Goal: Contribute content: Contribute content

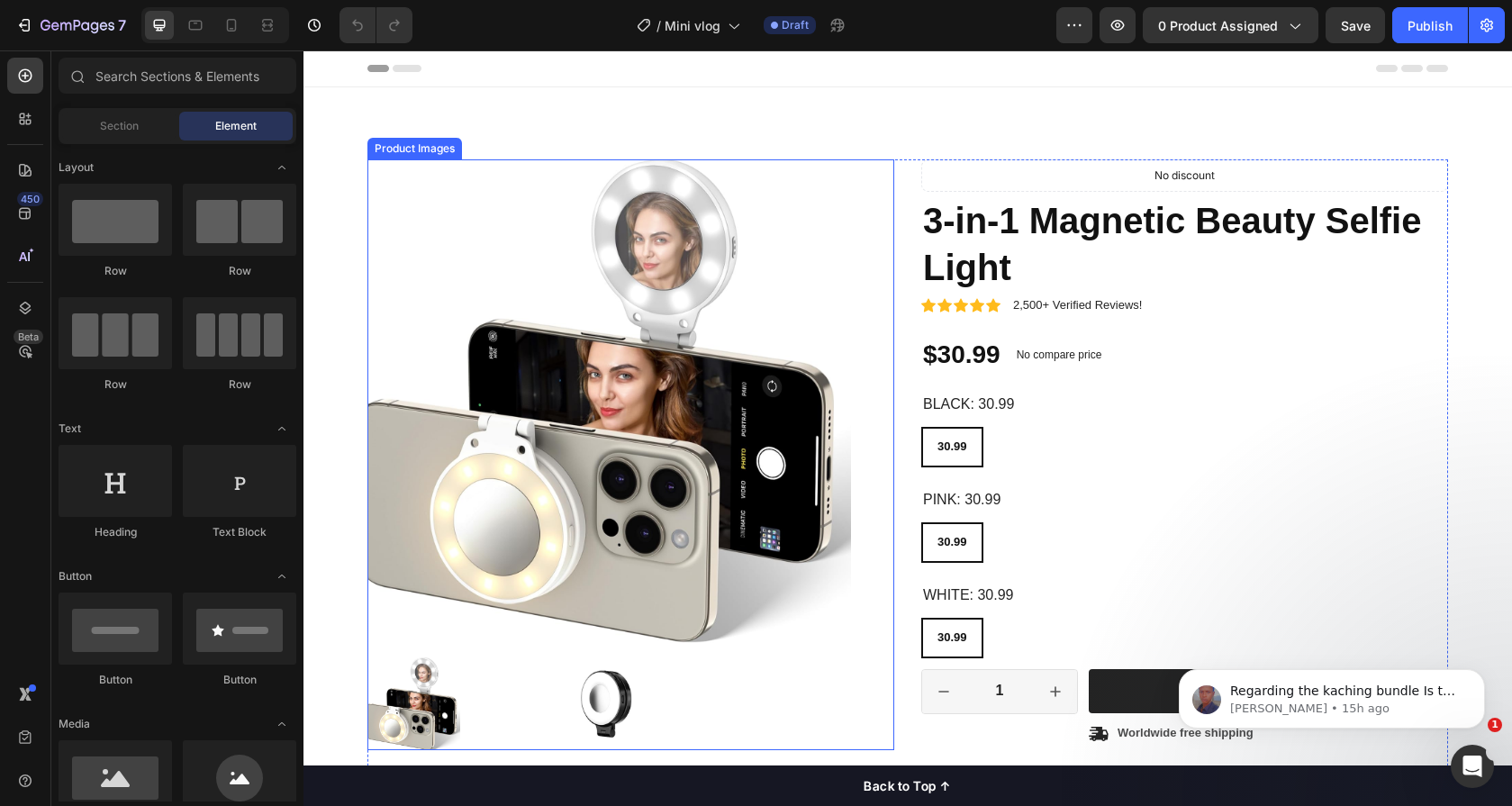
radio input "false"
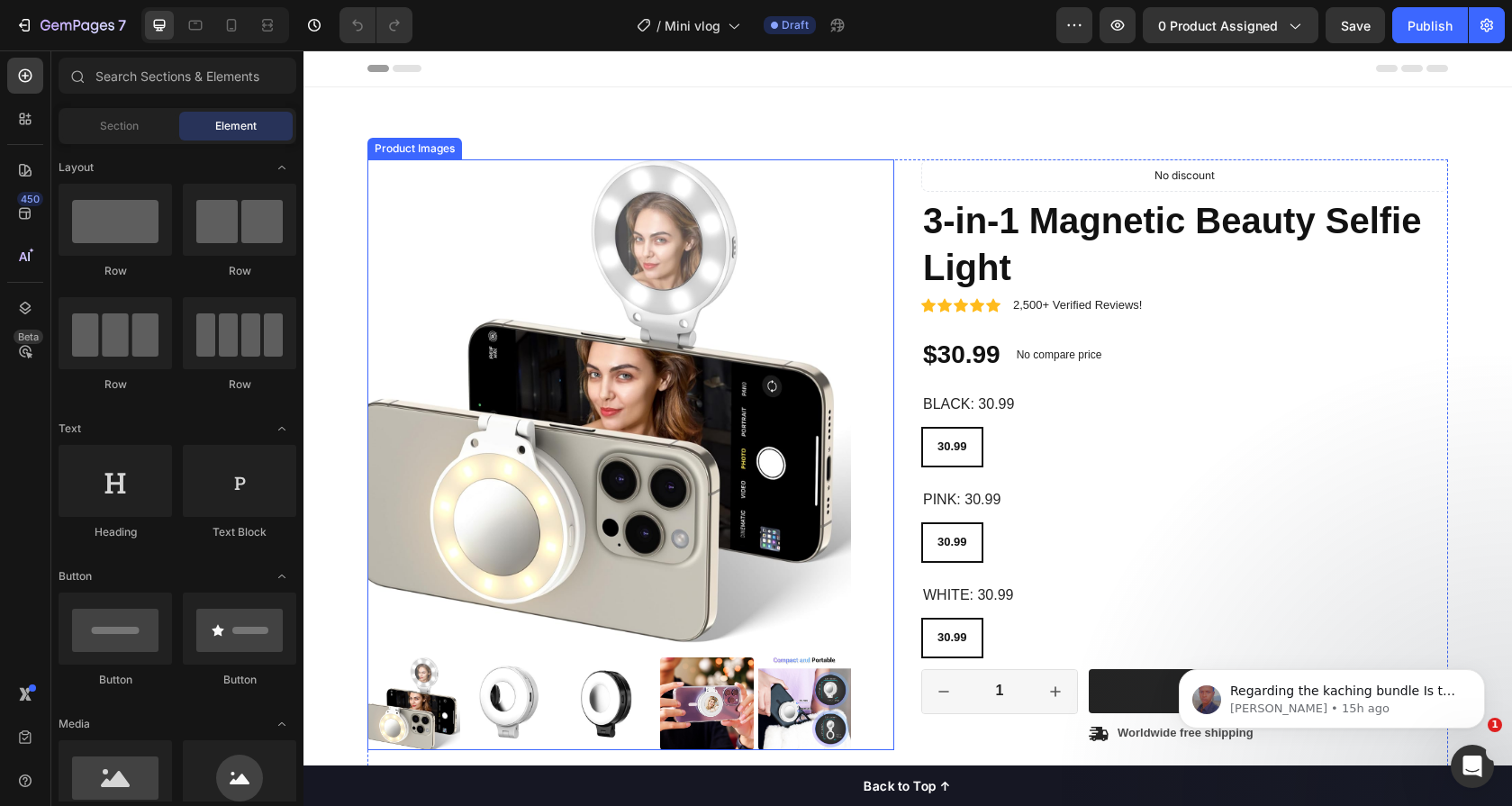
radio input "false"
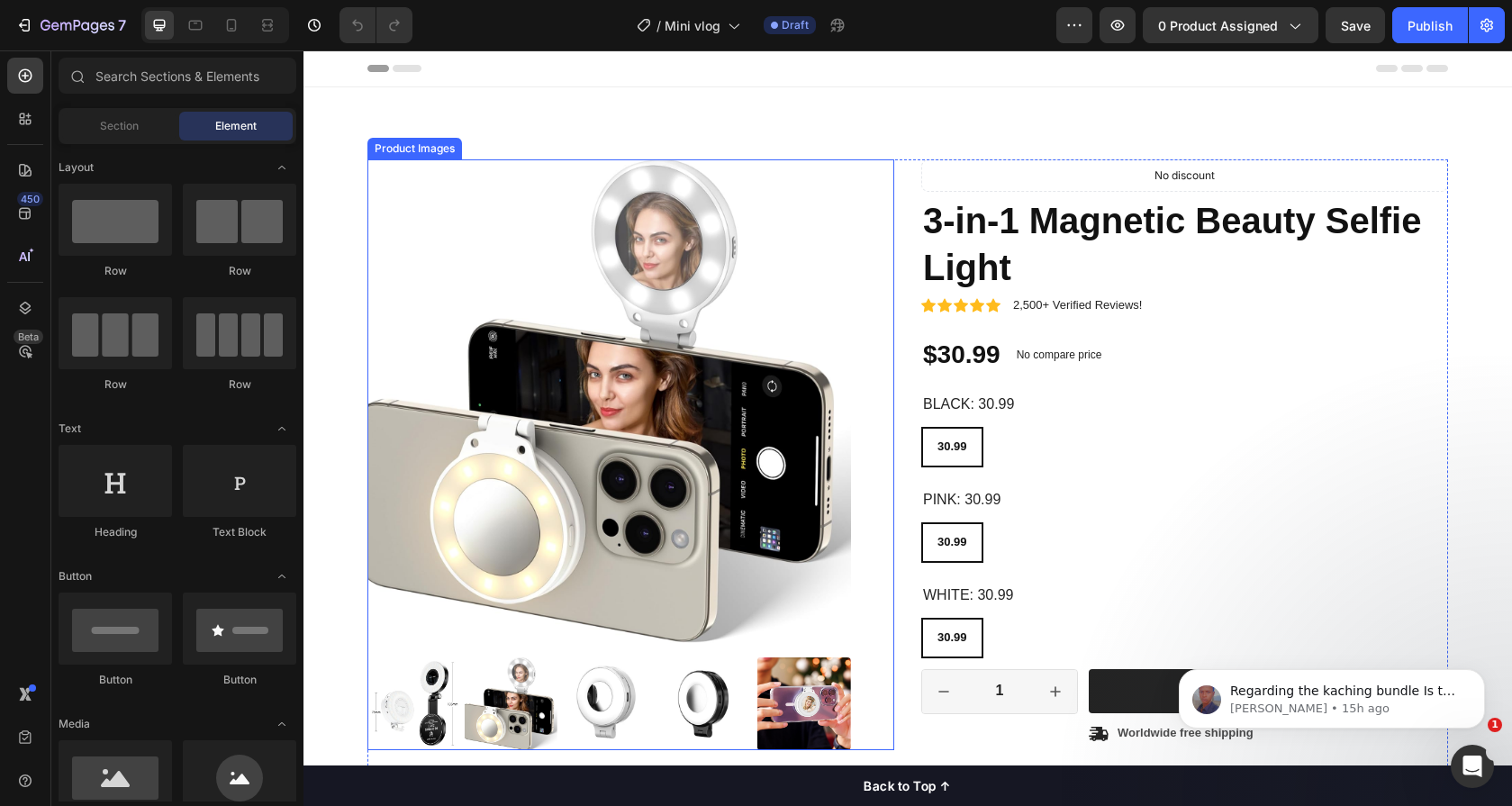
click at [675, 283] on img at bounding box center [609, 401] width 484 height 484
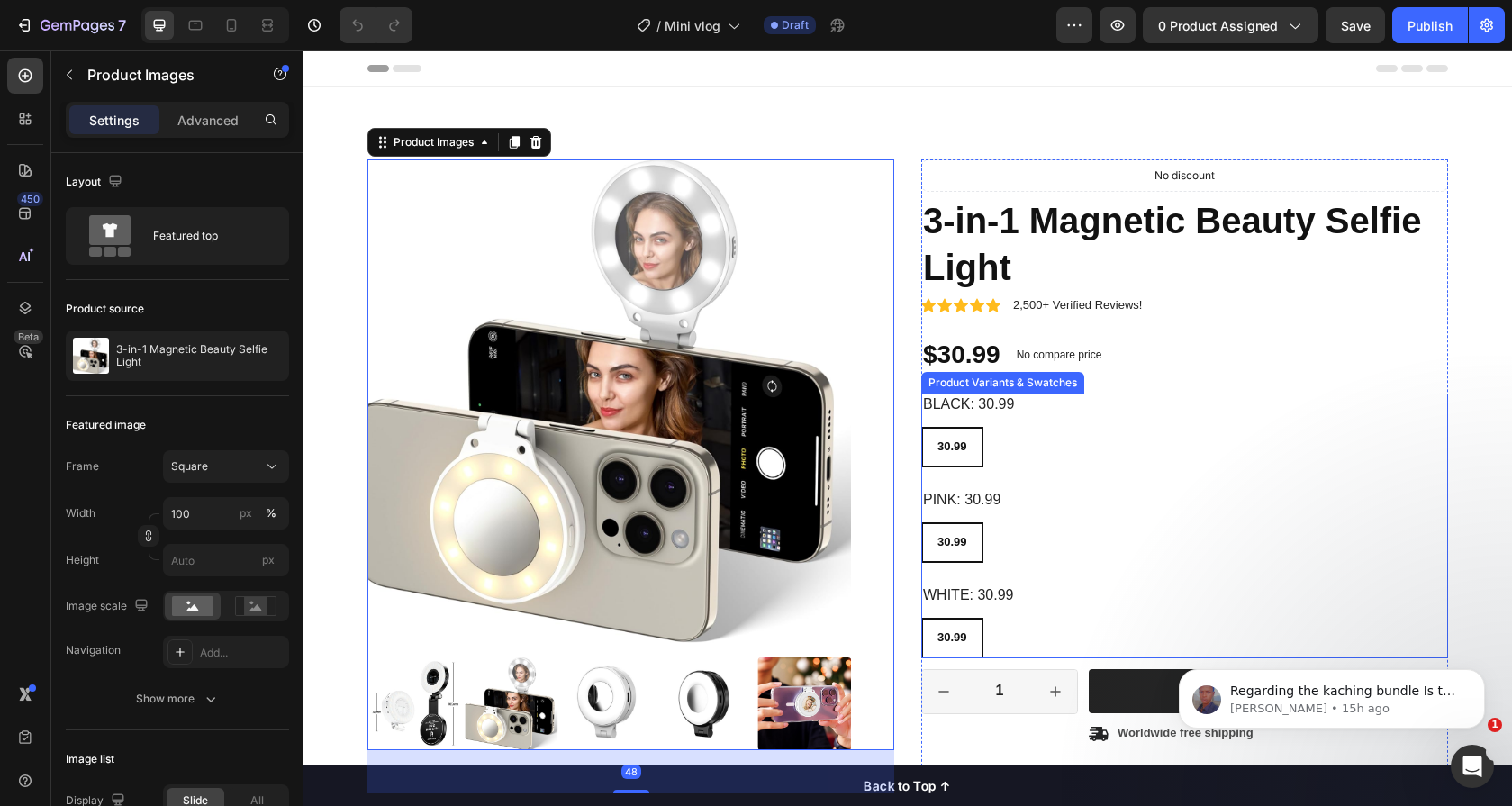
click at [1118, 400] on div "Black: 30.99 30.99 30.99 30.99" at bounding box center [1185, 430] width 527 height 74
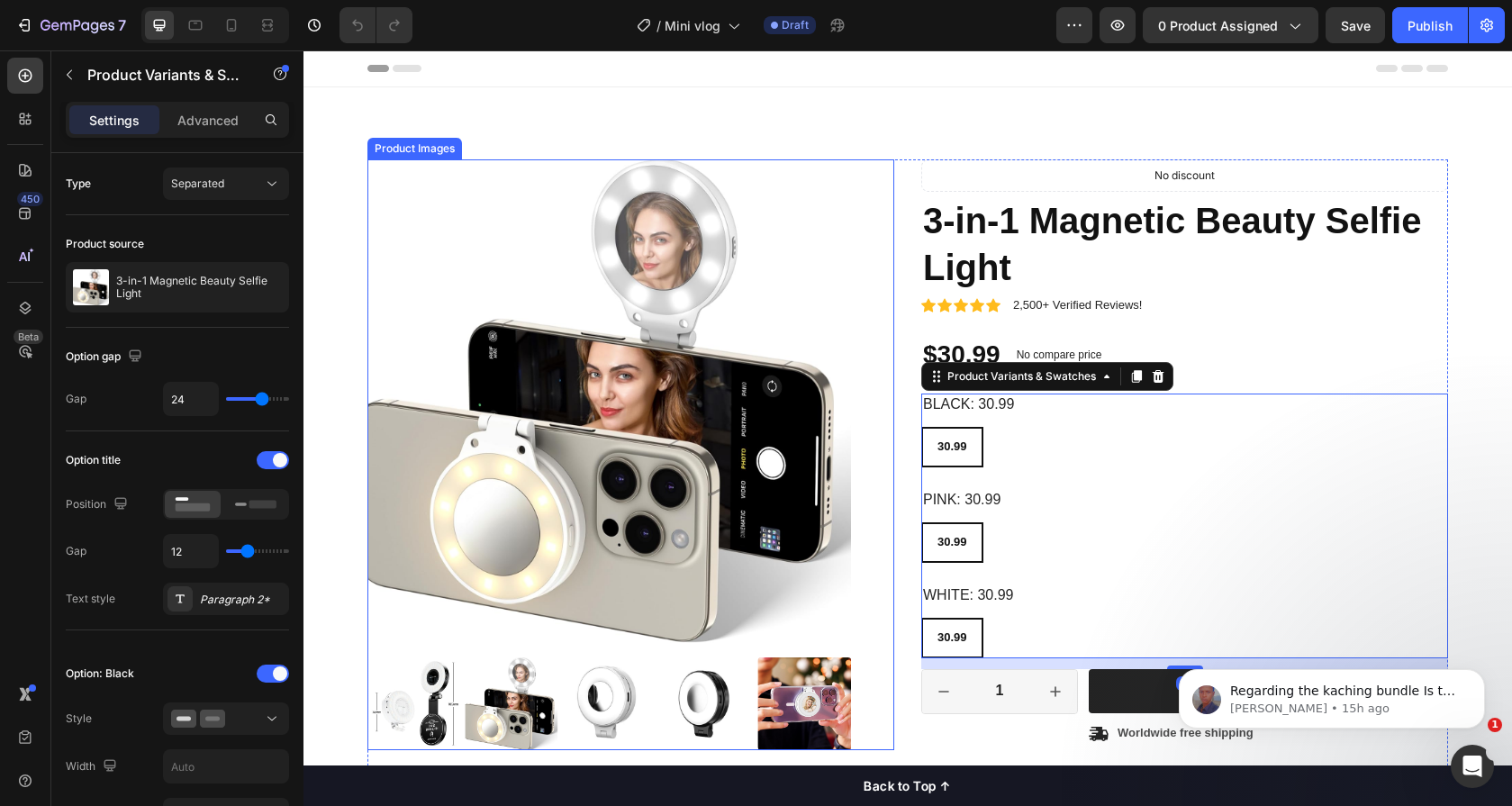
click at [561, 231] on img at bounding box center [609, 401] width 484 height 484
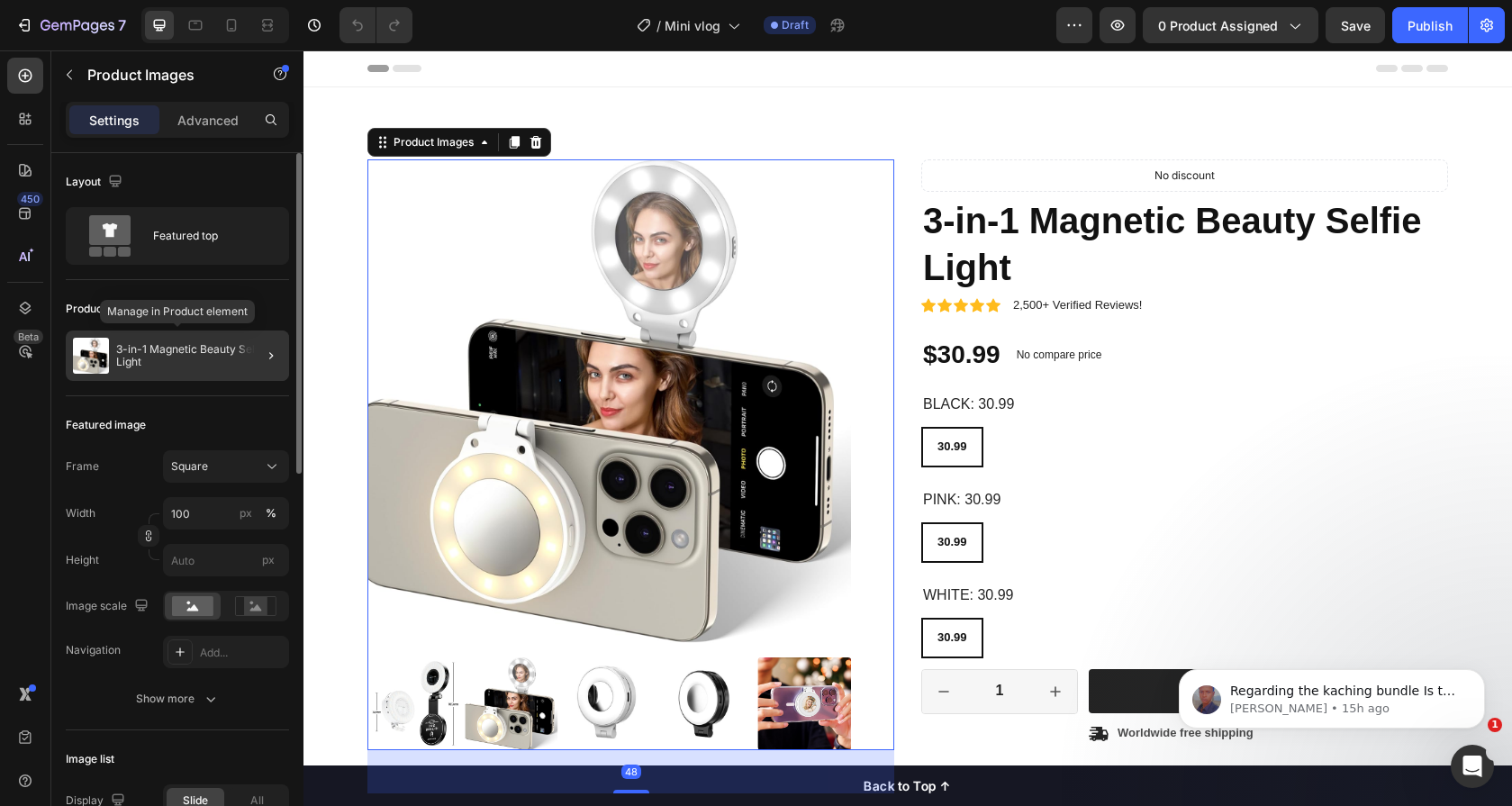
click at [221, 344] on p "3-in-1 Magnetic Beauty Selfie Light" at bounding box center [199, 356] width 166 height 26
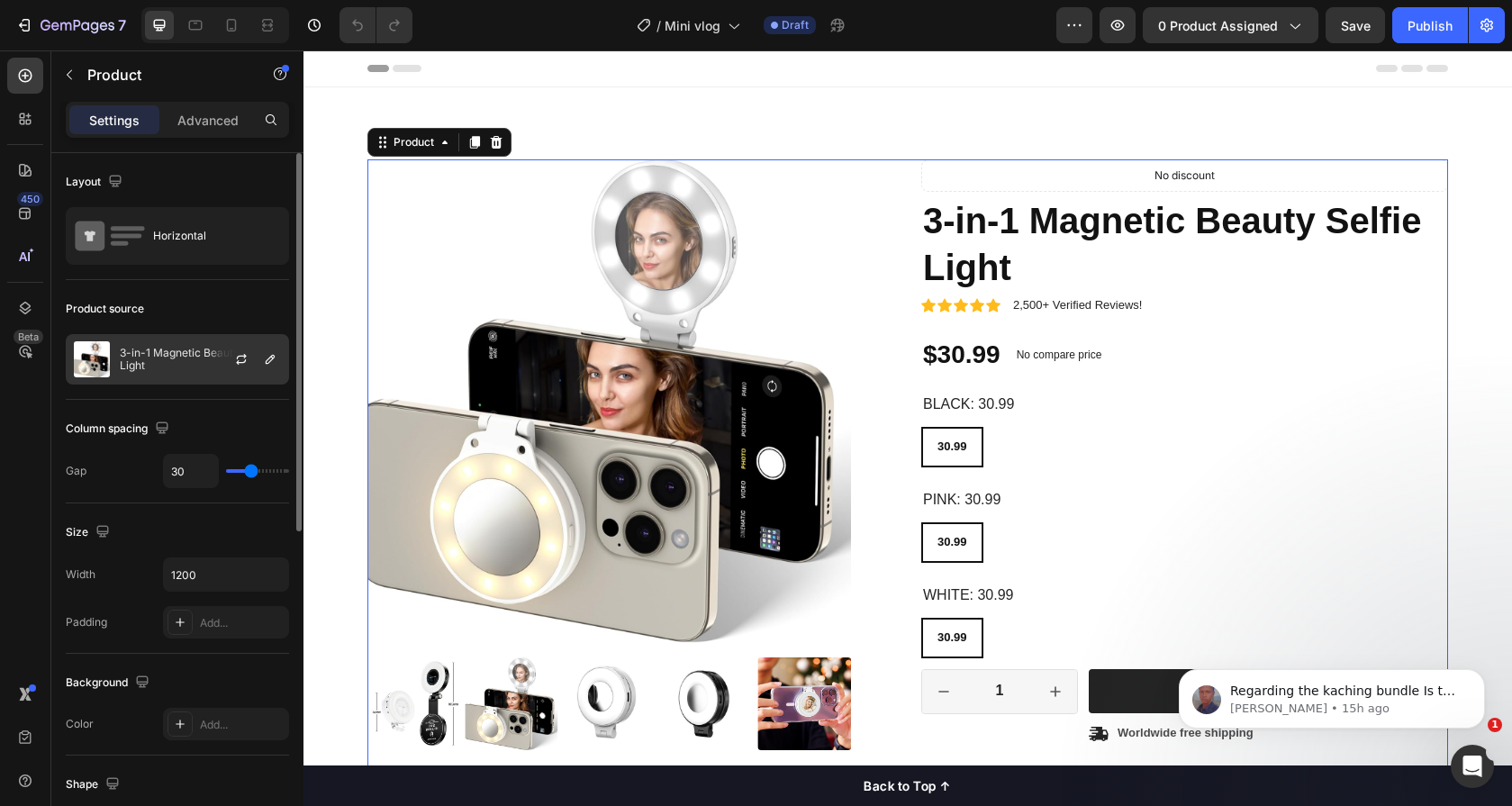
click at [213, 346] on div at bounding box center [248, 359] width 79 height 48
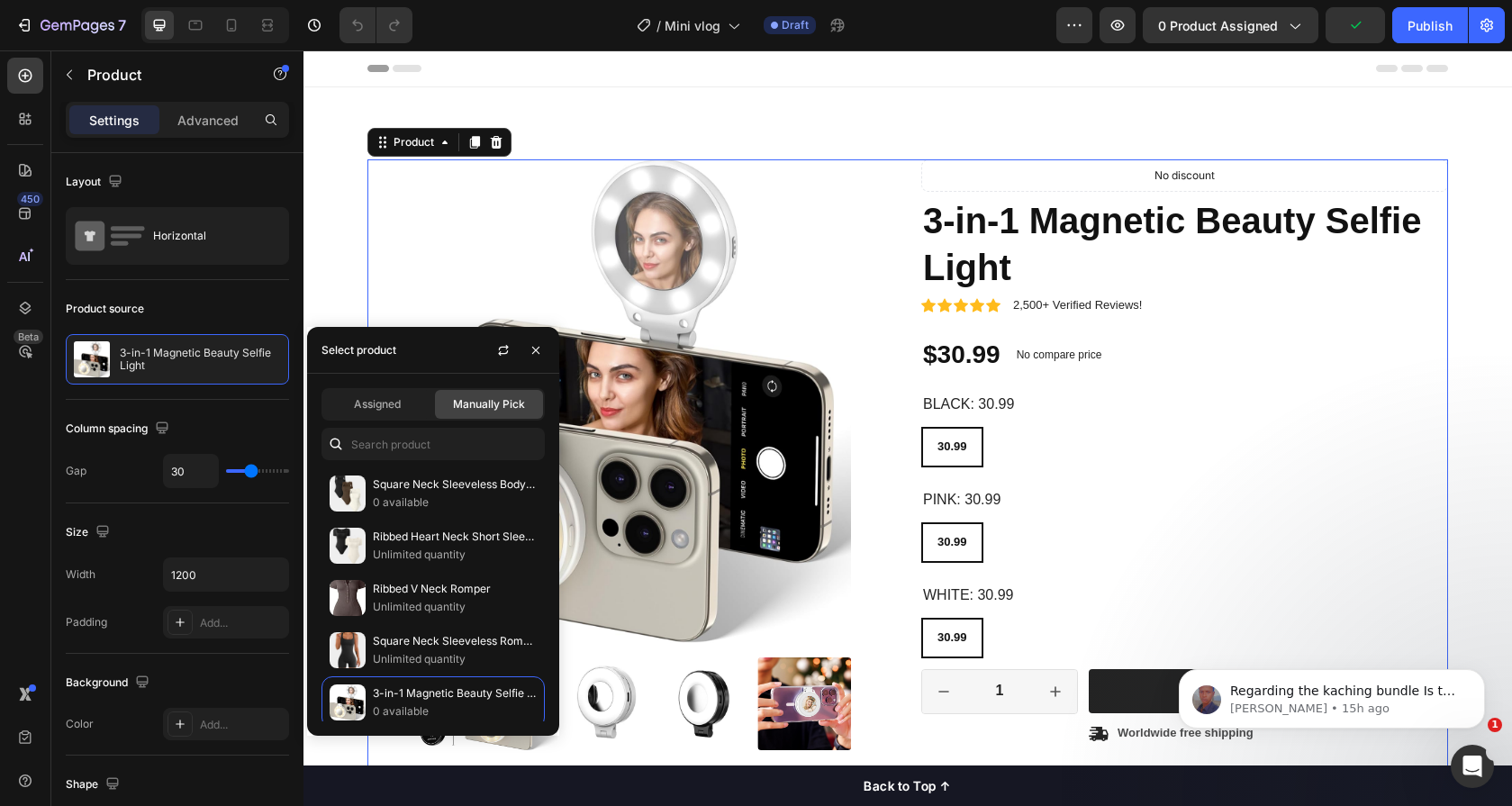
click at [442, 464] on div "Assigned Manually Pick Square Neck Sleeveless Bodysuits 0 available Ribbed Hear…" at bounding box center [433, 554] width 252 height 362
click at [445, 432] on input "text" at bounding box center [433, 444] width 223 height 33
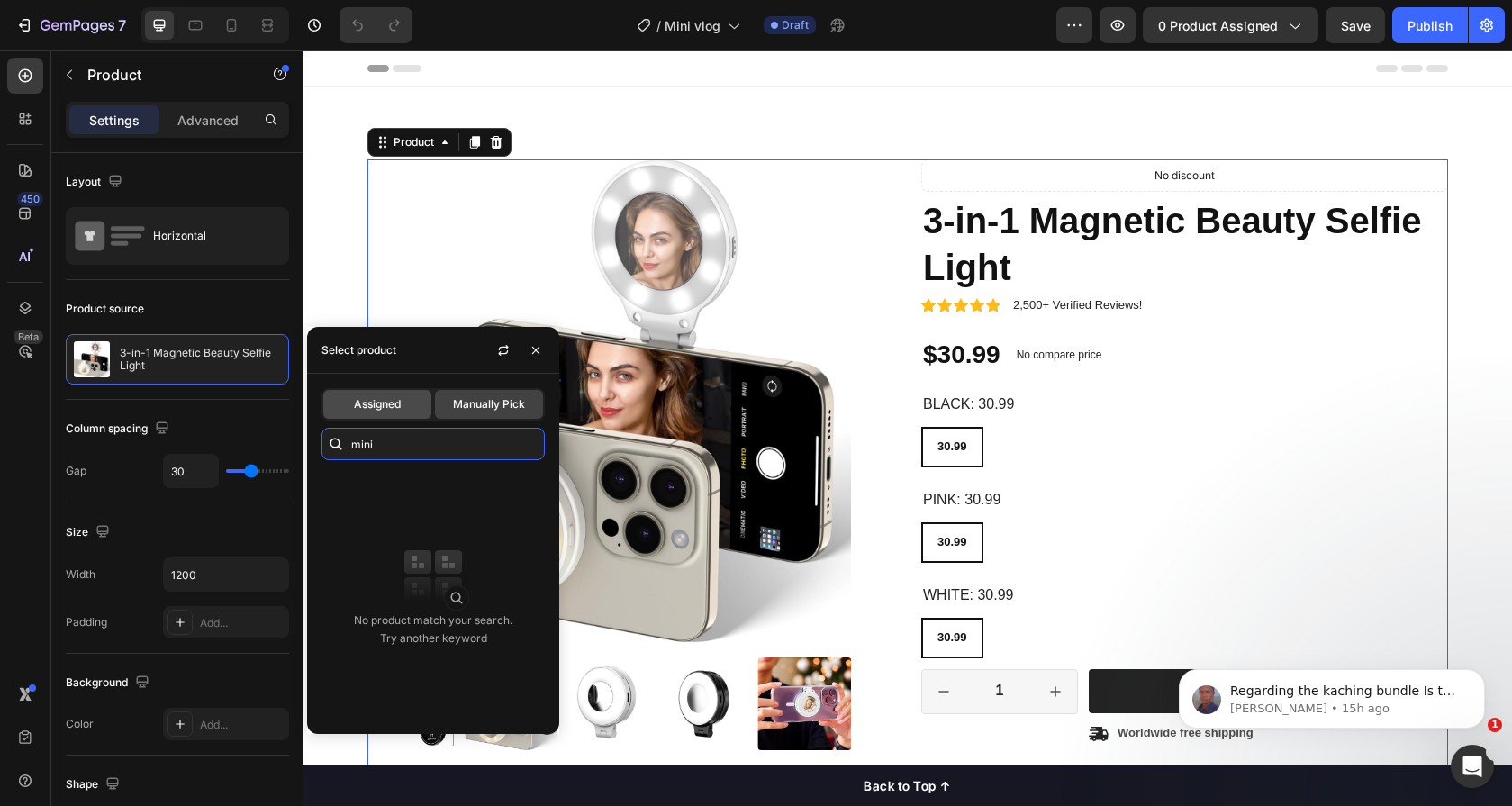
type input "mini"
click at [365, 411] on span "Assigned" at bounding box center [376, 405] width 46 height 16
radio input "false"
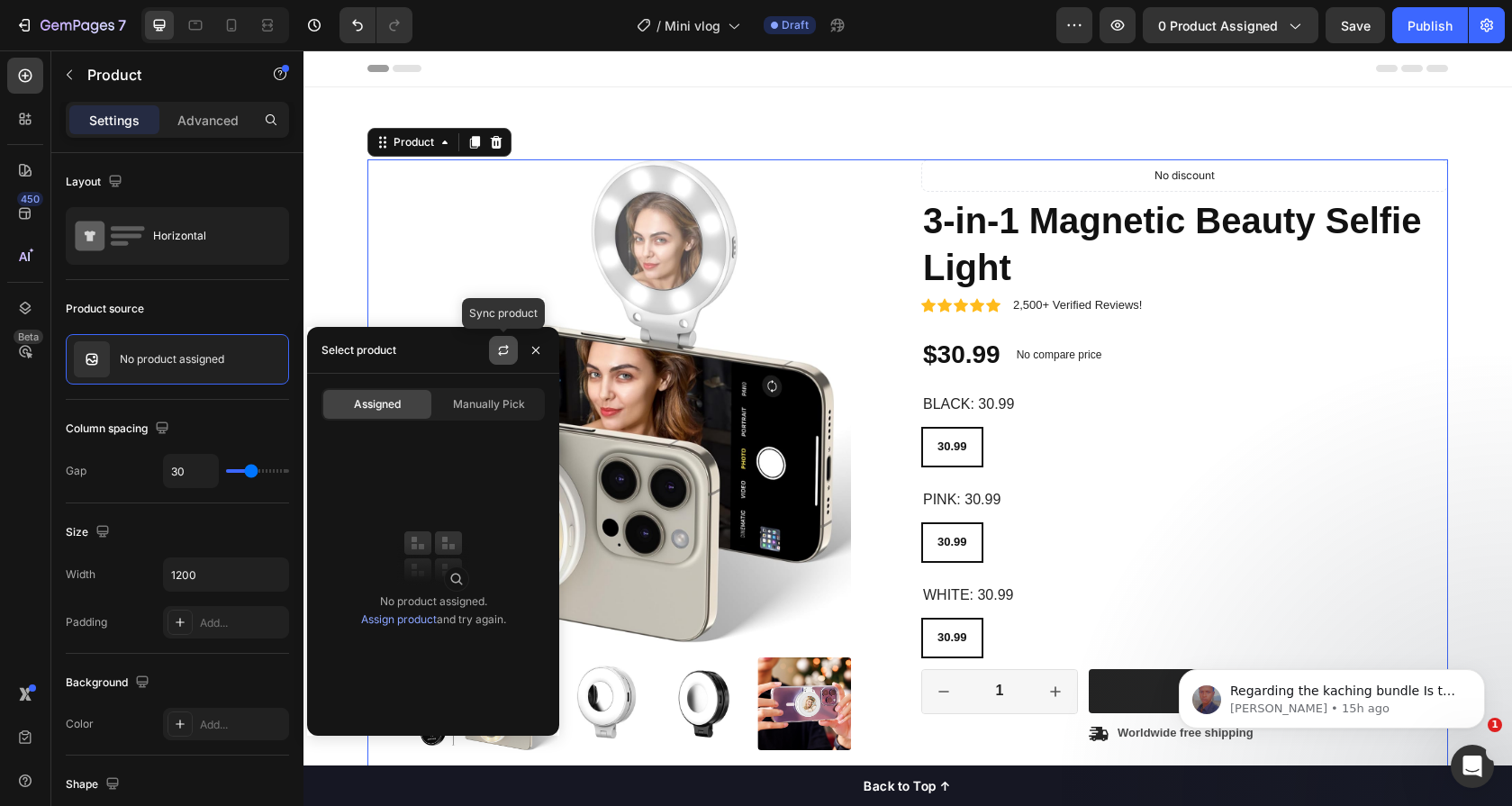
click at [495, 359] on button "button" at bounding box center [504, 351] width 29 height 29
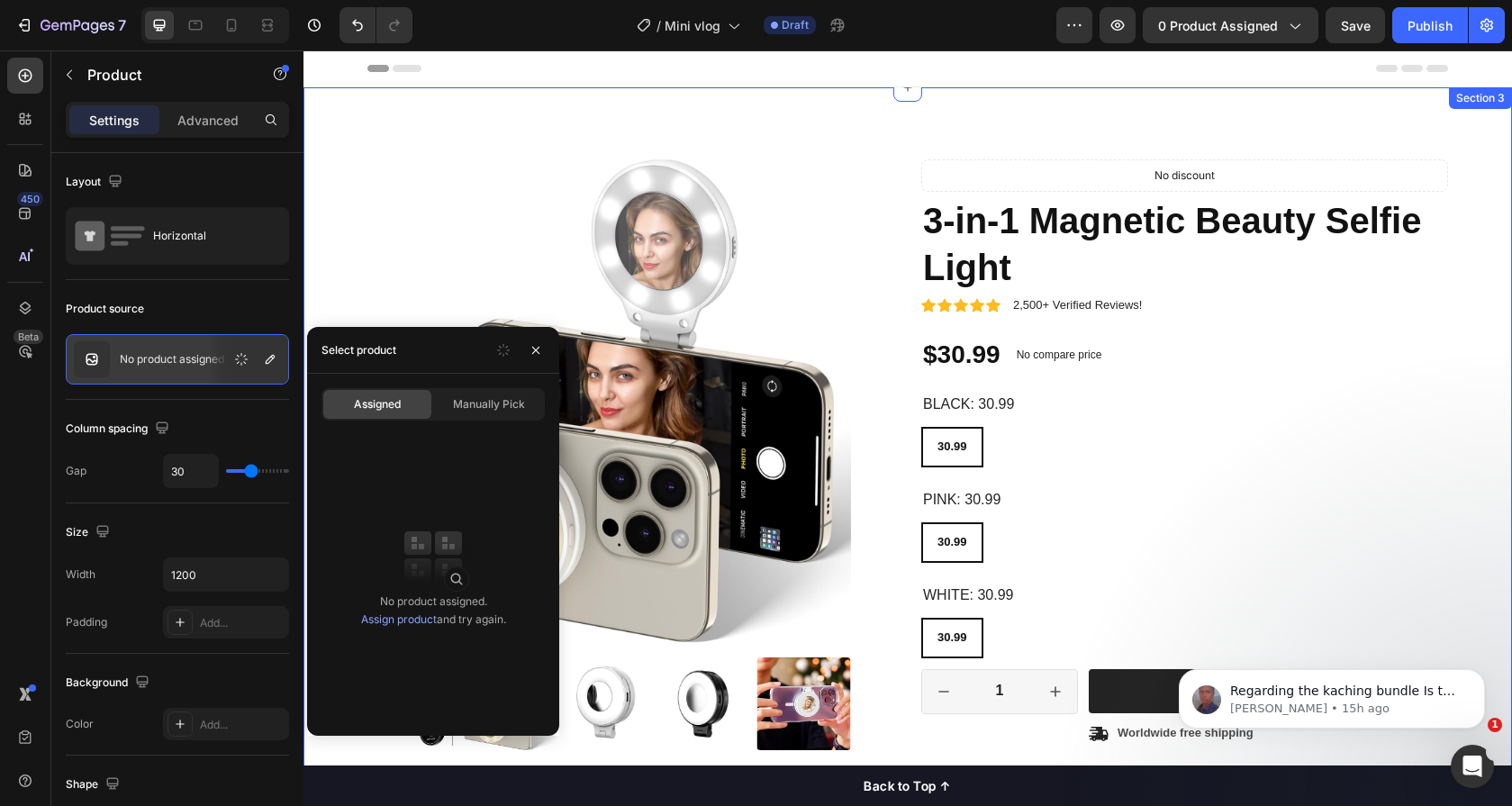
scroll to position [4, 0]
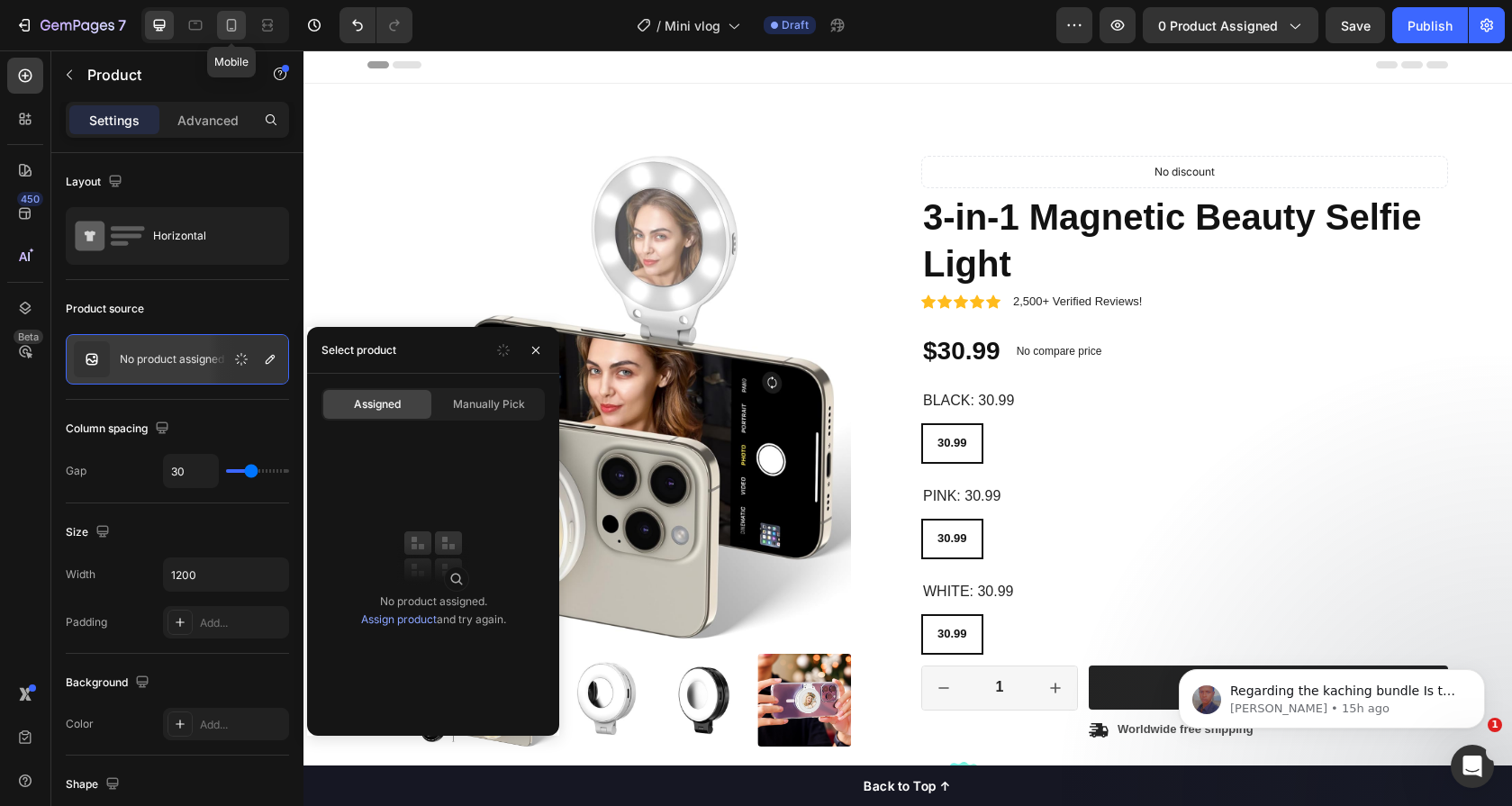
click at [231, 24] on icon at bounding box center [231, 26] width 18 height 18
type input "0"
type input "100%"
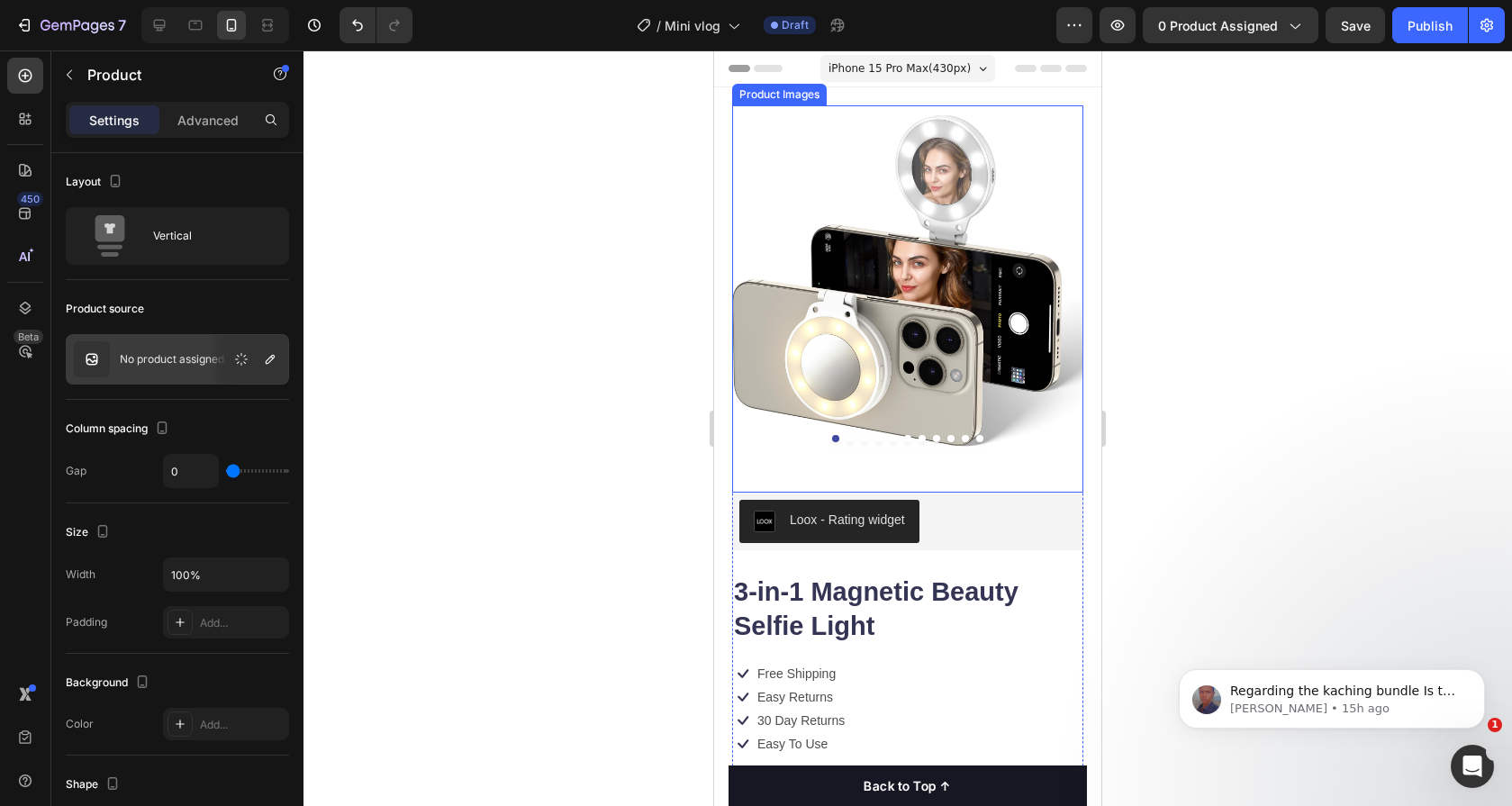
click at [1023, 197] on img at bounding box center [907, 281] width 351 height 351
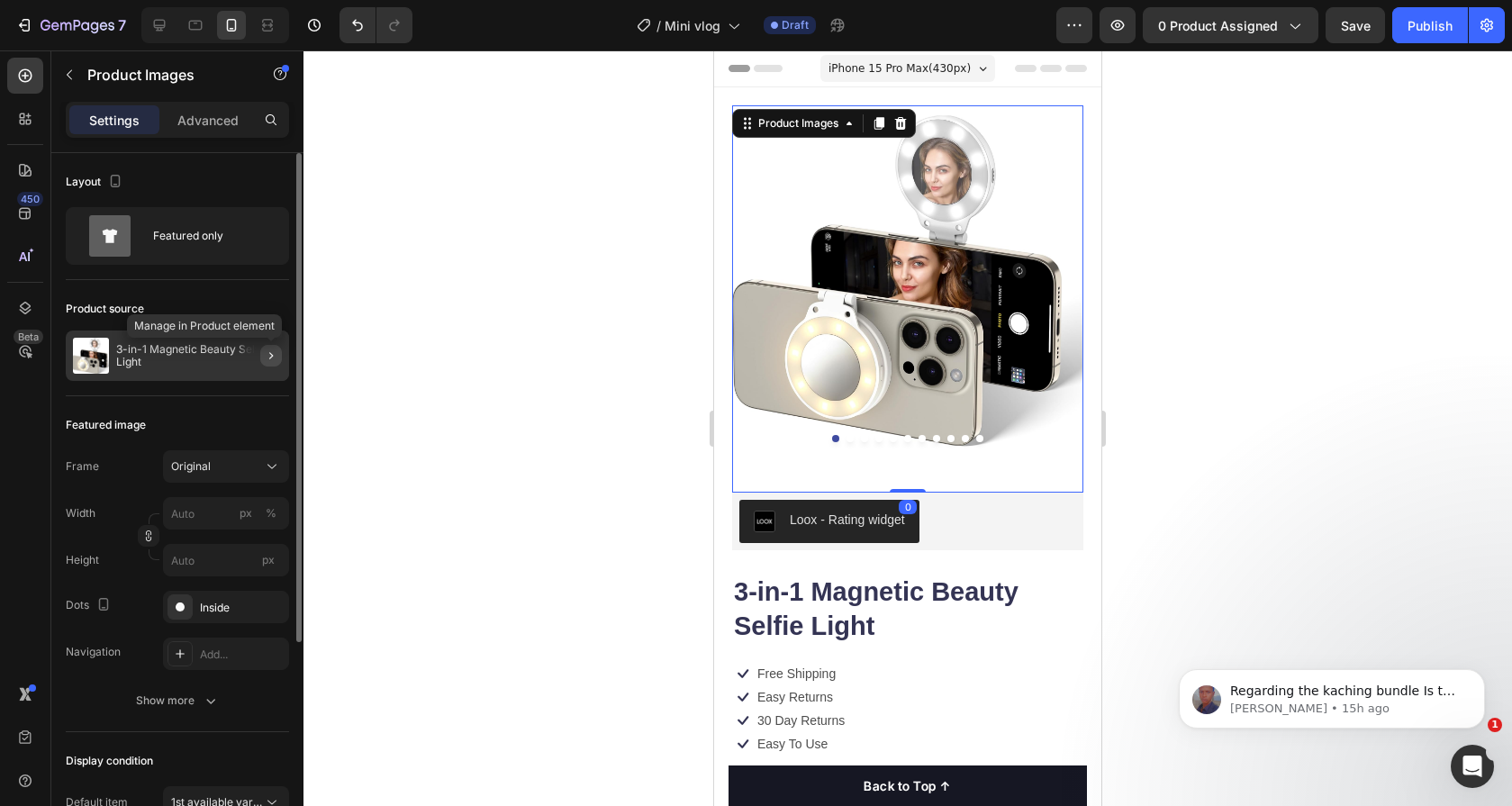
click at [264, 356] on icon "button" at bounding box center [272, 356] width 15 height 15
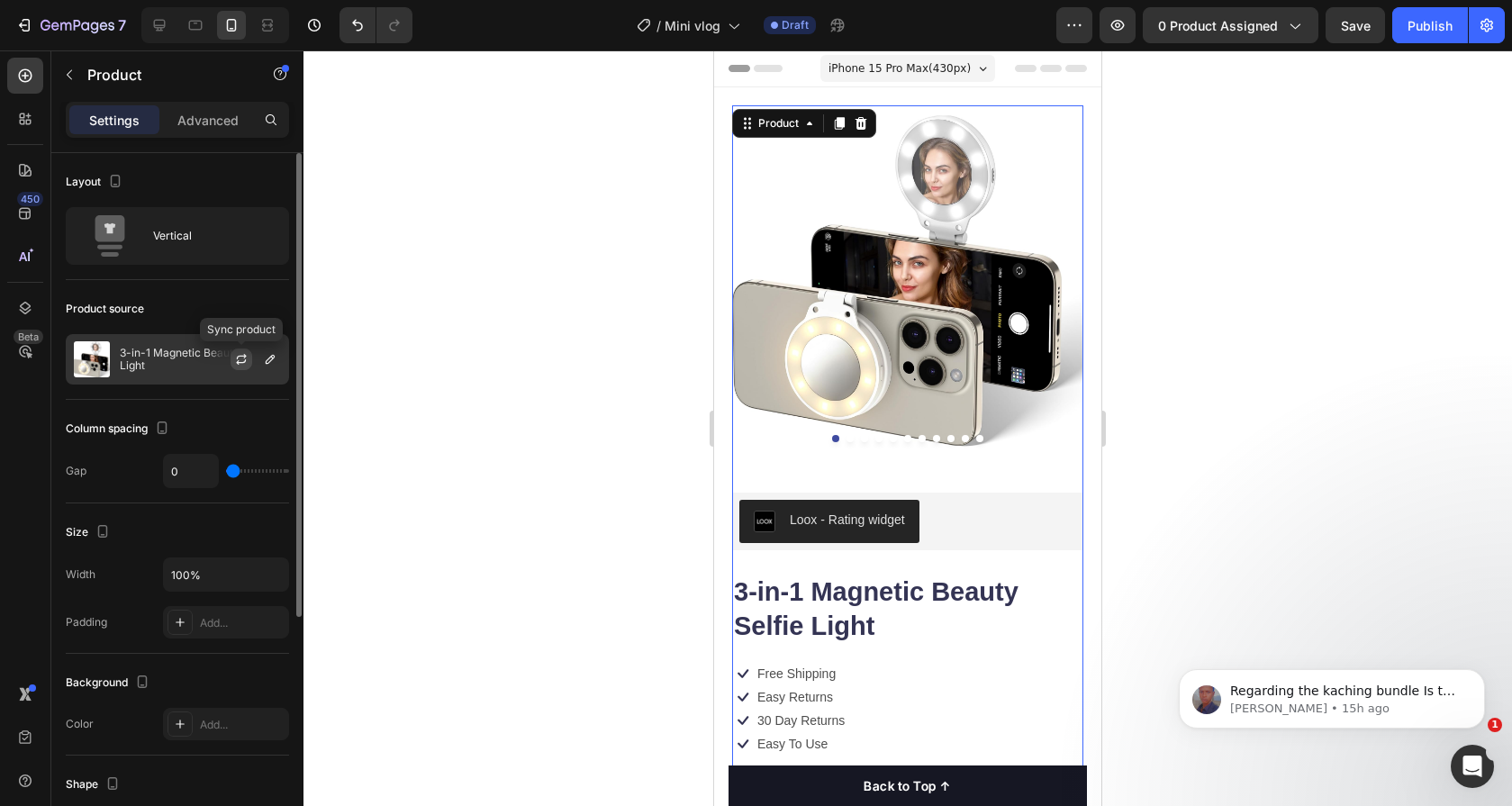
click at [234, 356] on icon "button" at bounding box center [242, 359] width 15 height 15
click at [264, 369] on button "button" at bounding box center [271, 359] width 22 height 22
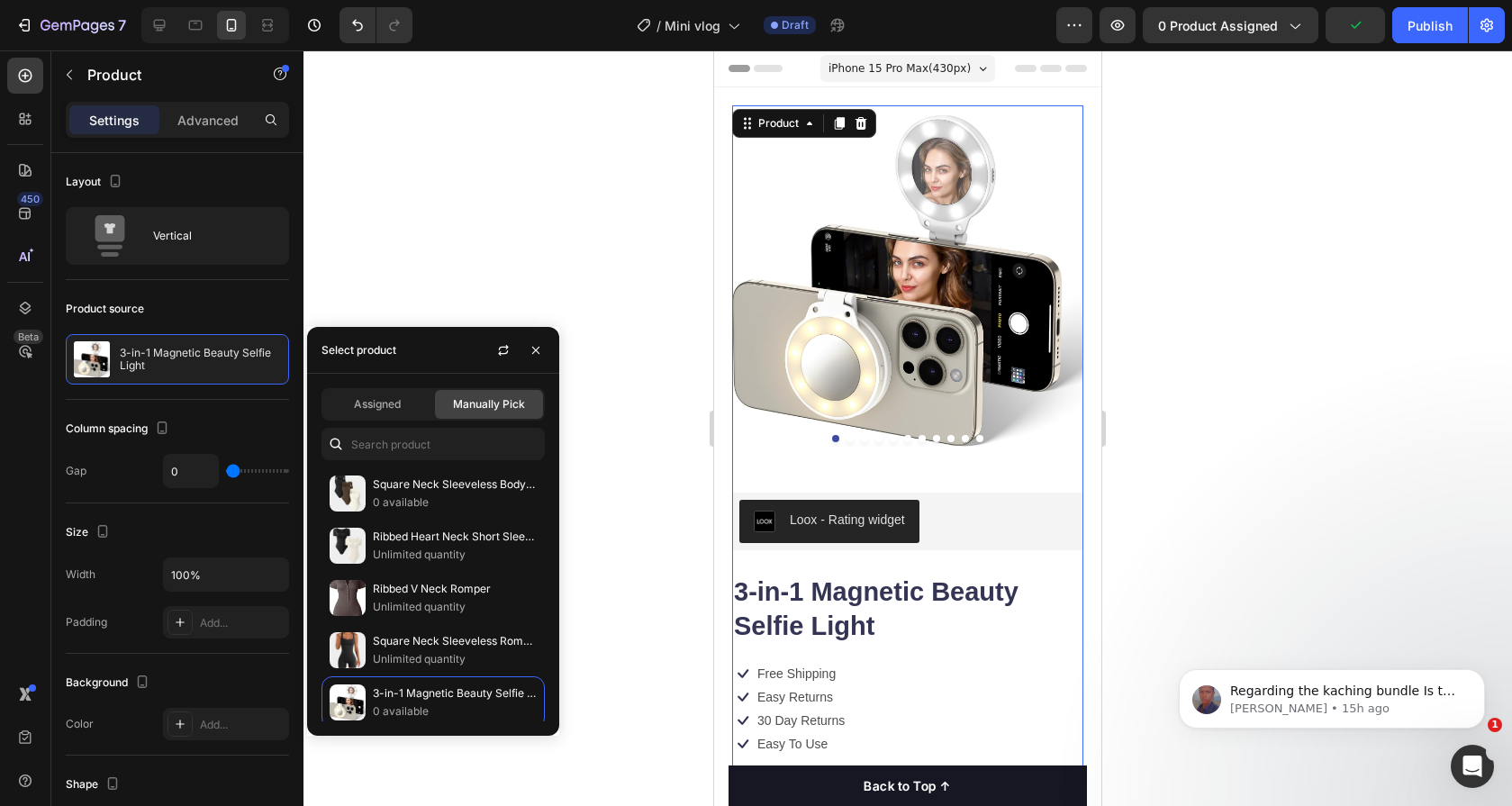
click at [439, 419] on div "Assigned Manually Pick" at bounding box center [433, 405] width 223 height 33
click at [417, 440] on input "text" at bounding box center [433, 444] width 223 height 33
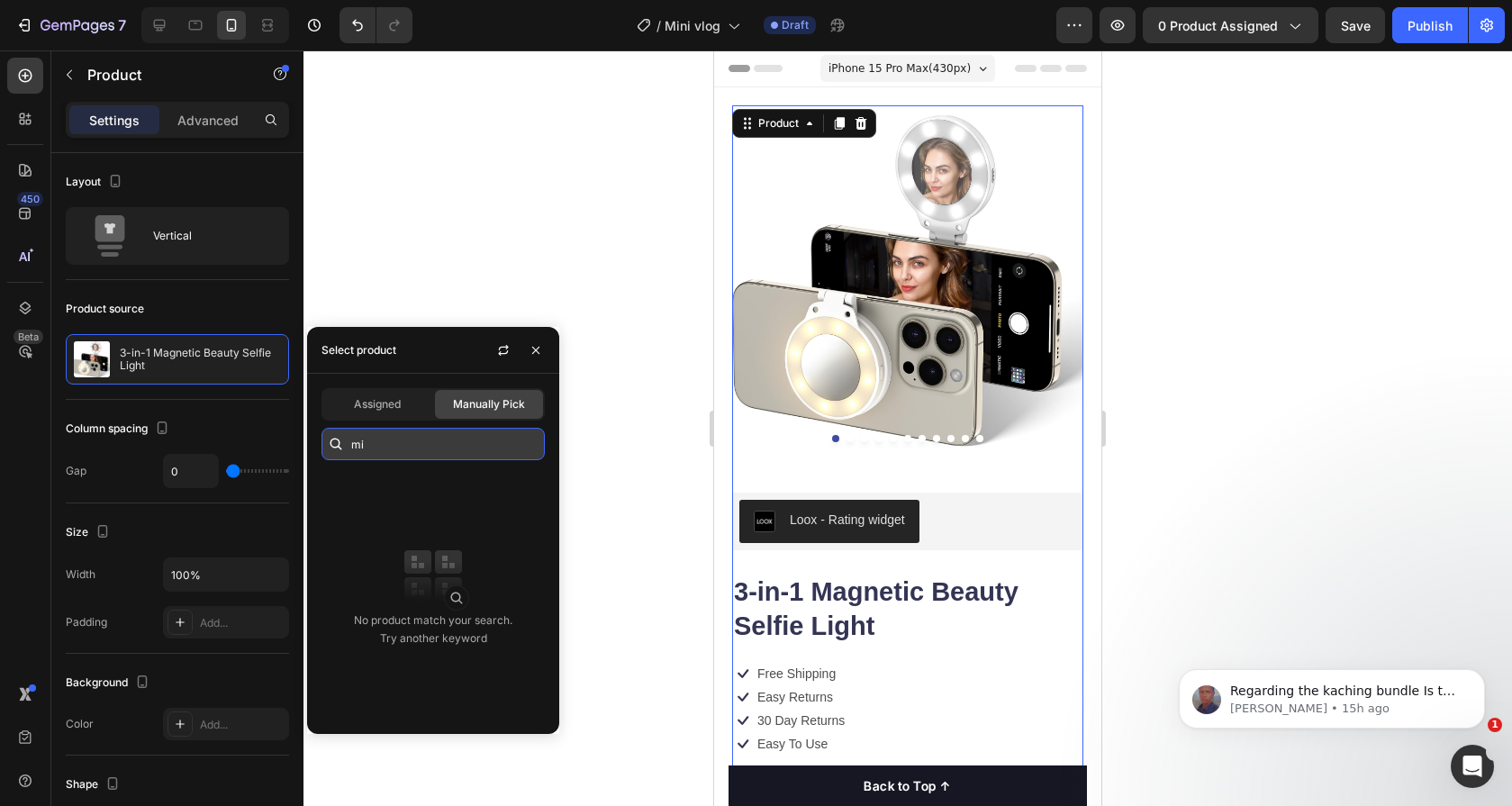
type input "m"
type input "vlof"
click at [389, 397] on span "Assigned" at bounding box center [376, 405] width 46 height 16
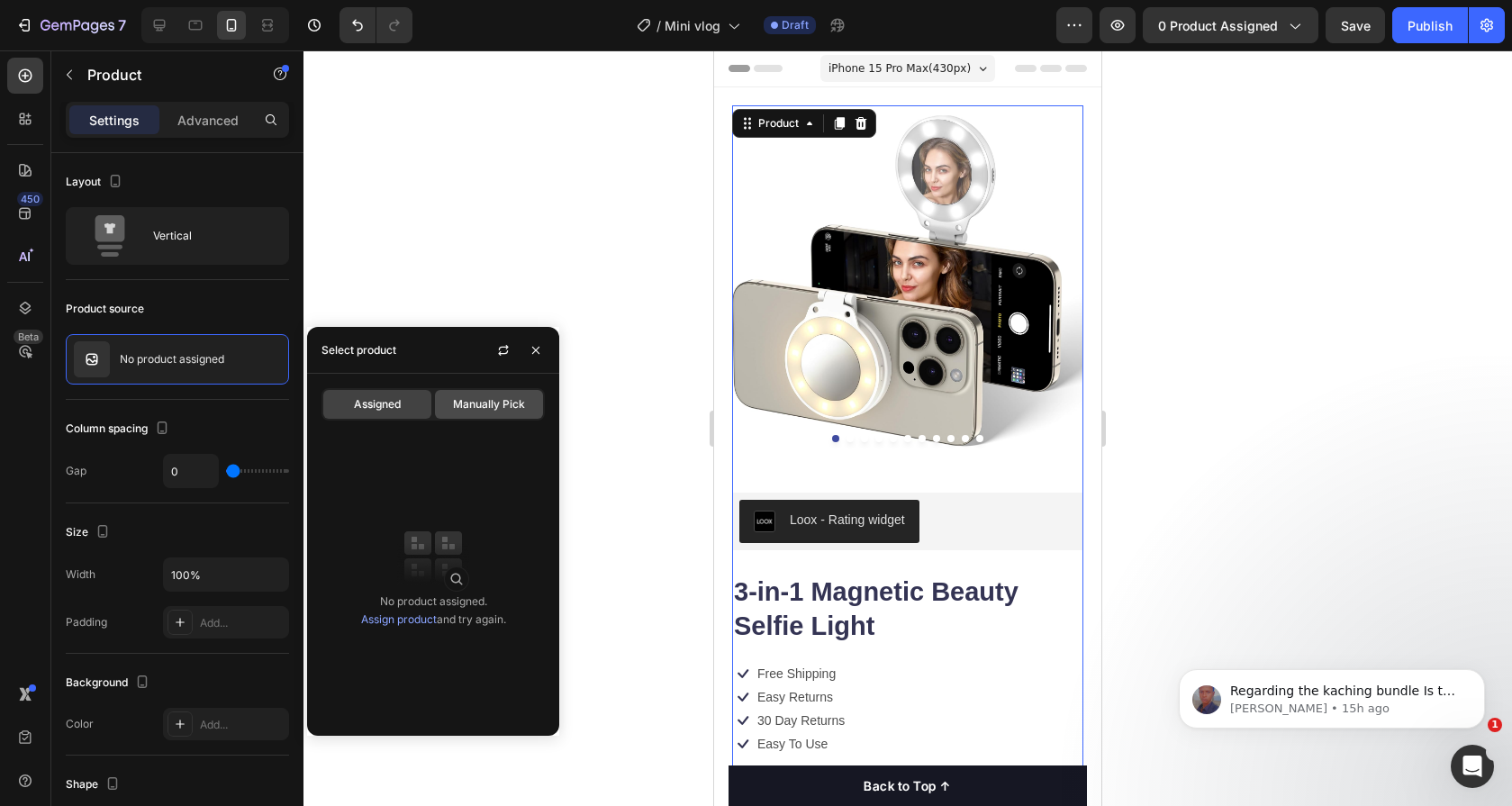
click at [473, 413] on div "Manually Pick" at bounding box center [489, 405] width 108 height 29
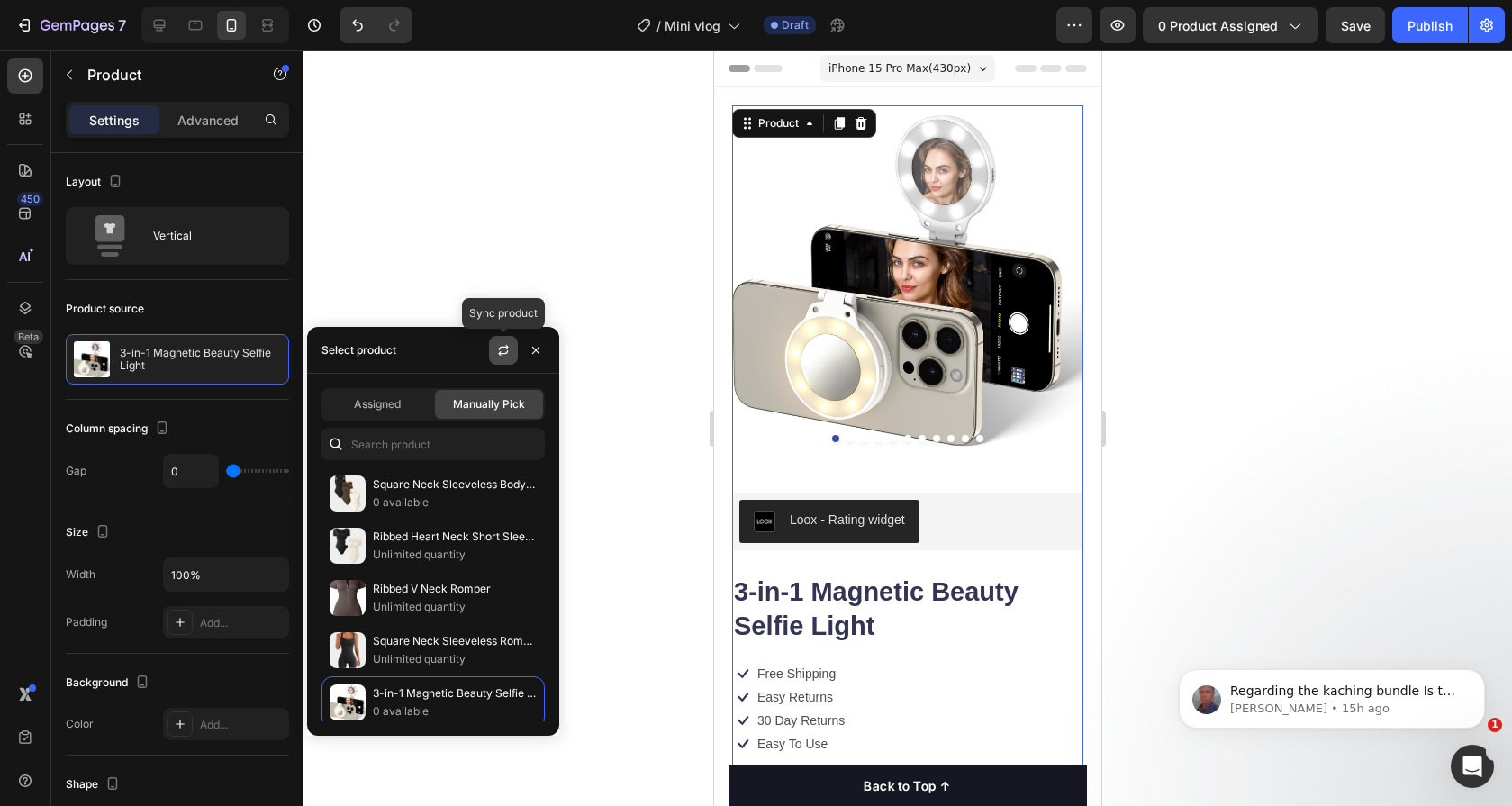
click at [493, 356] on button "button" at bounding box center [504, 351] width 29 height 29
click at [438, 433] on input "text" at bounding box center [433, 444] width 223 height 33
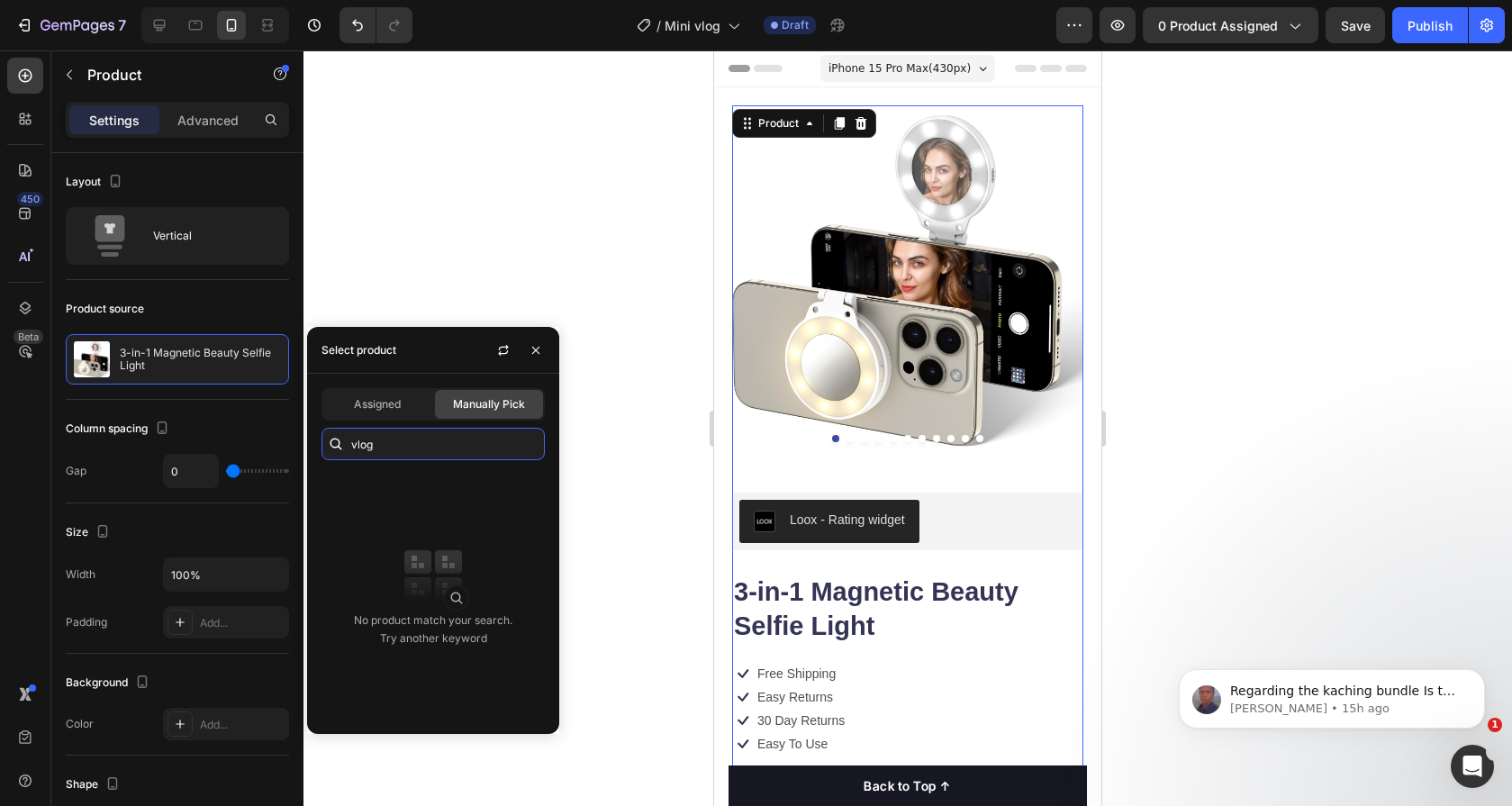
type input "vlog"
click at [391, 439] on input "vlog" at bounding box center [433, 444] width 223 height 33
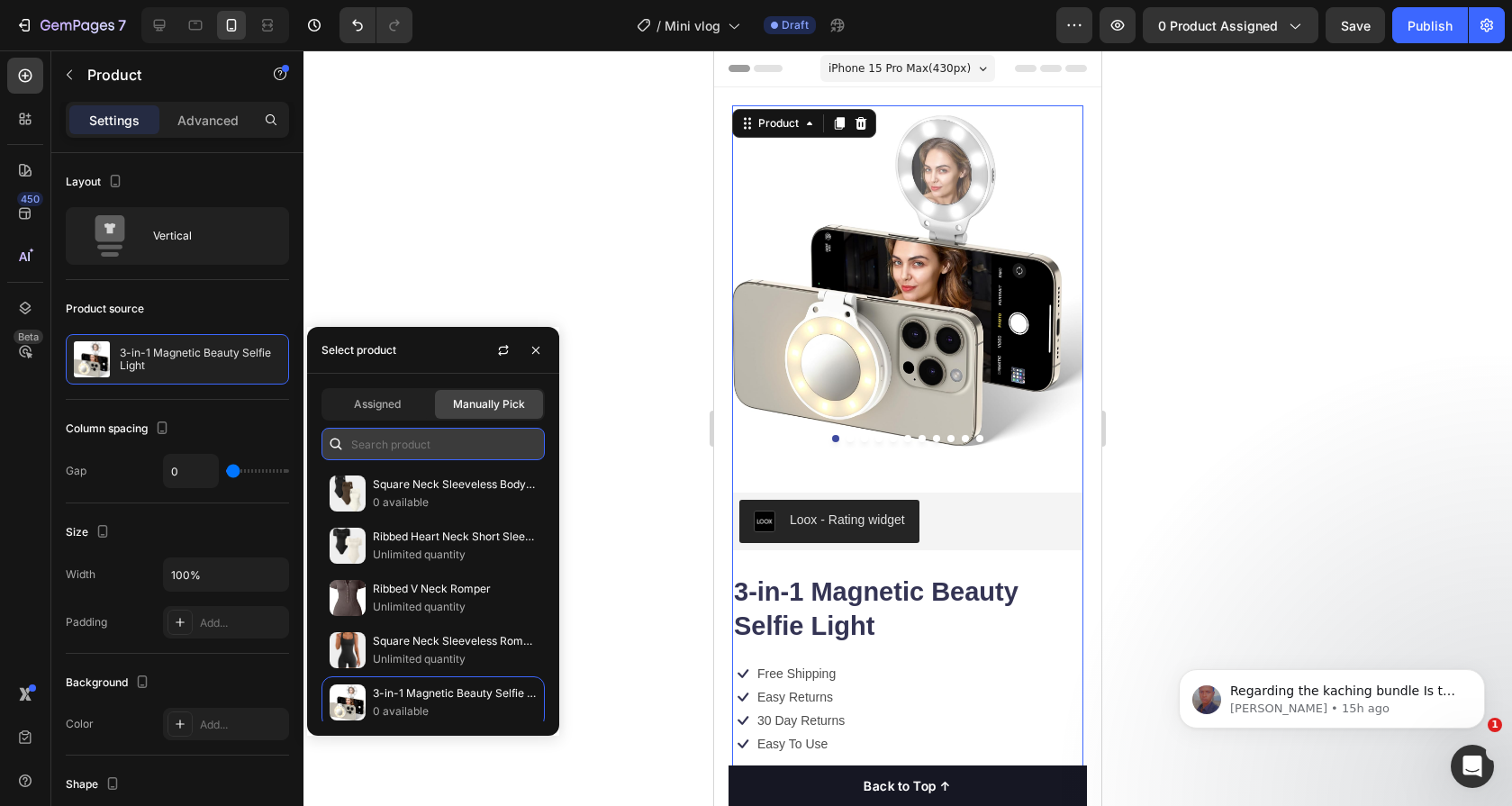
paste input "Mini Vlog Selie"
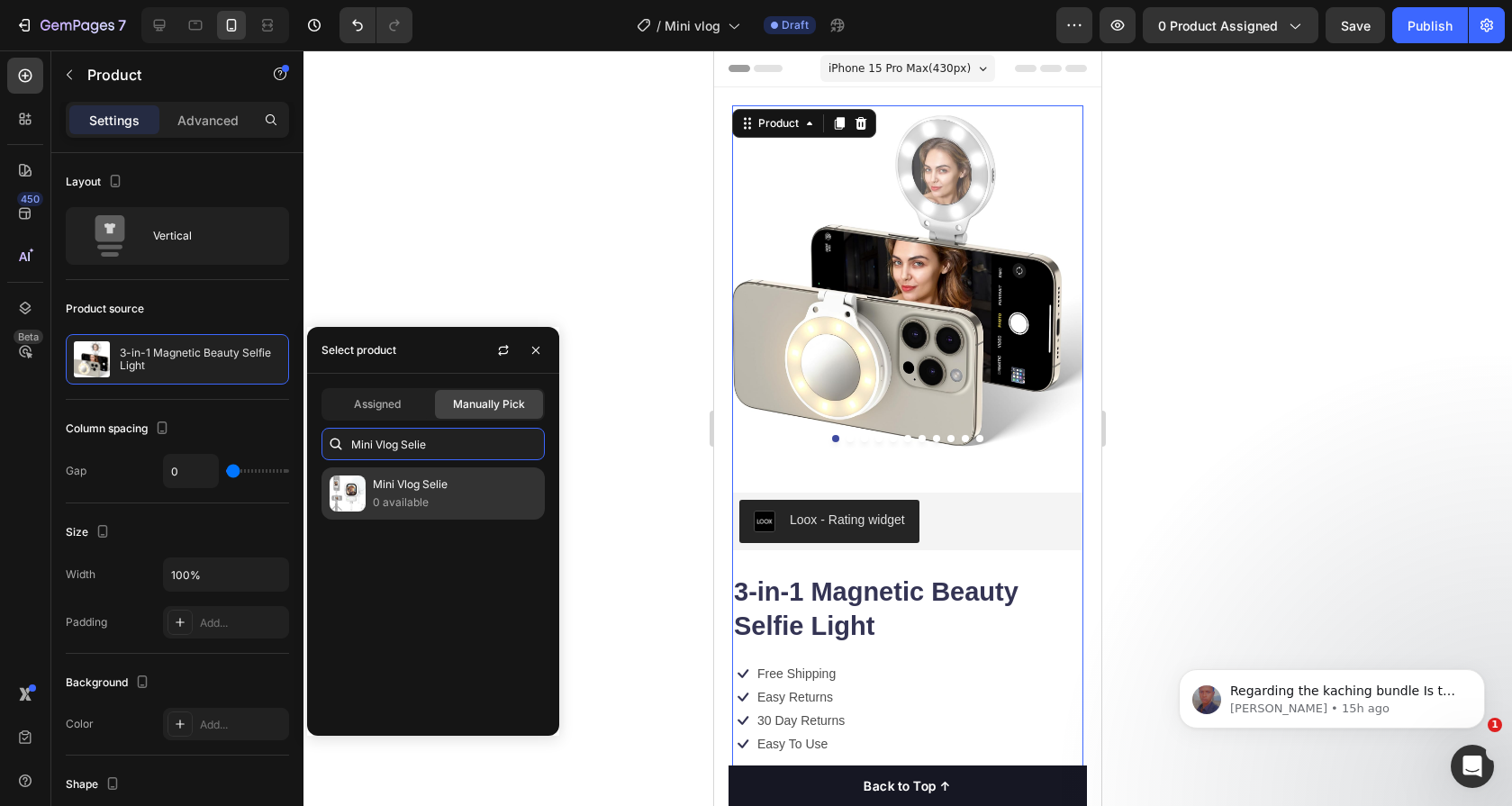
type input "Mini Vlog Selie"
click at [487, 487] on p "Mini Vlog Selie" at bounding box center [455, 485] width 164 height 18
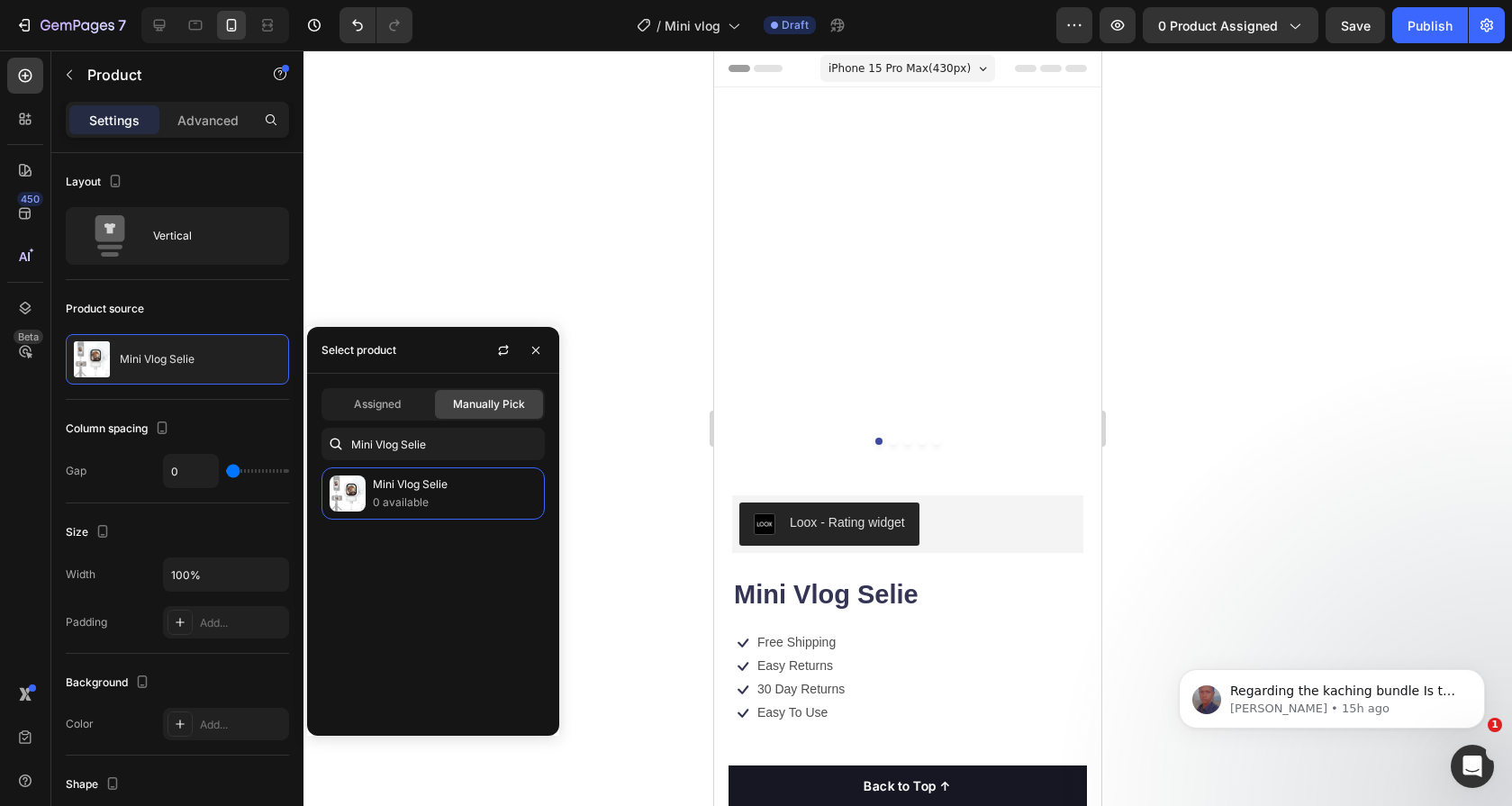
click at [566, 261] on div at bounding box center [908, 428] width 1209 height 756
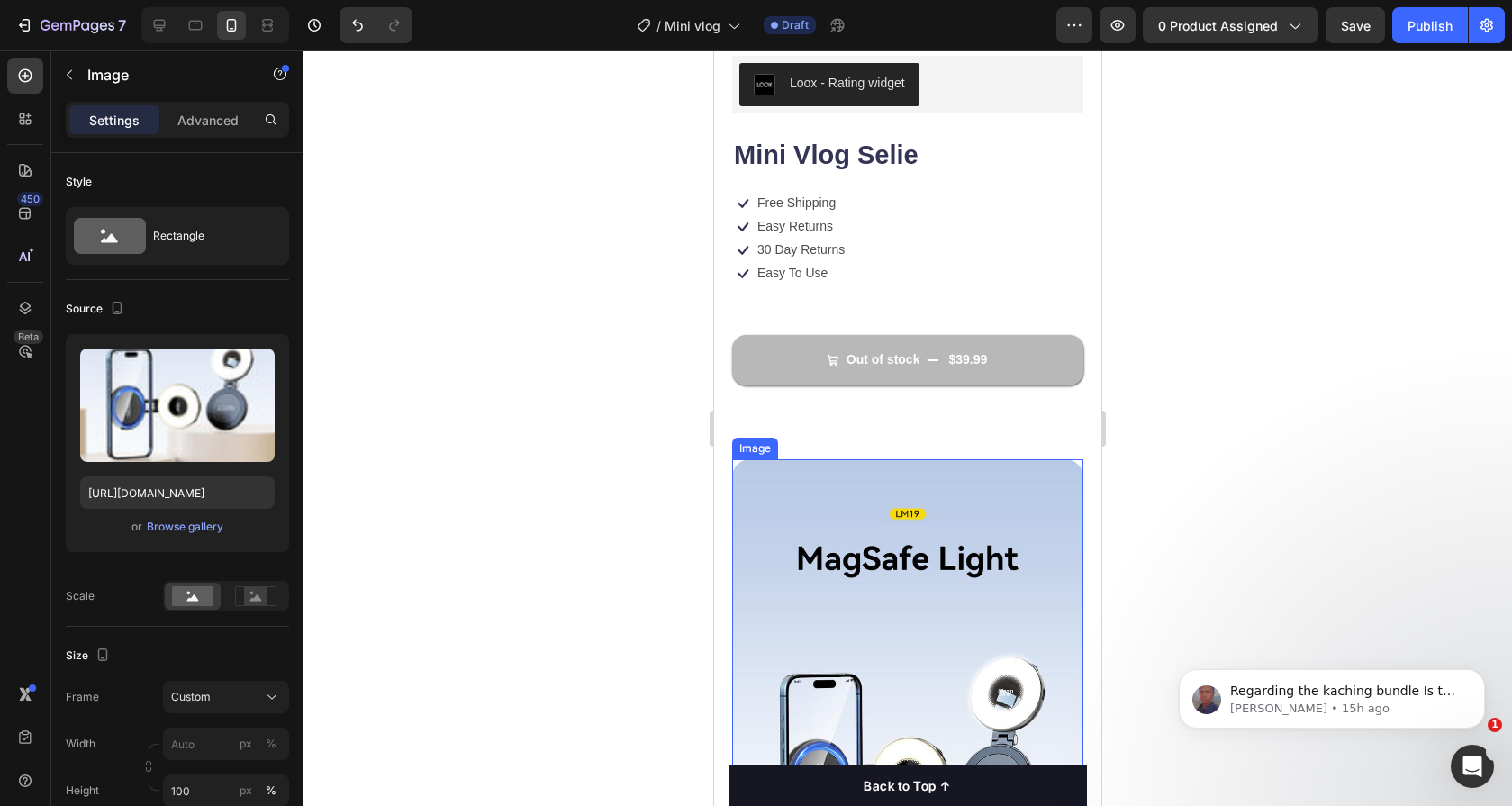
click at [862, 531] on img at bounding box center [907, 776] width 351 height 633
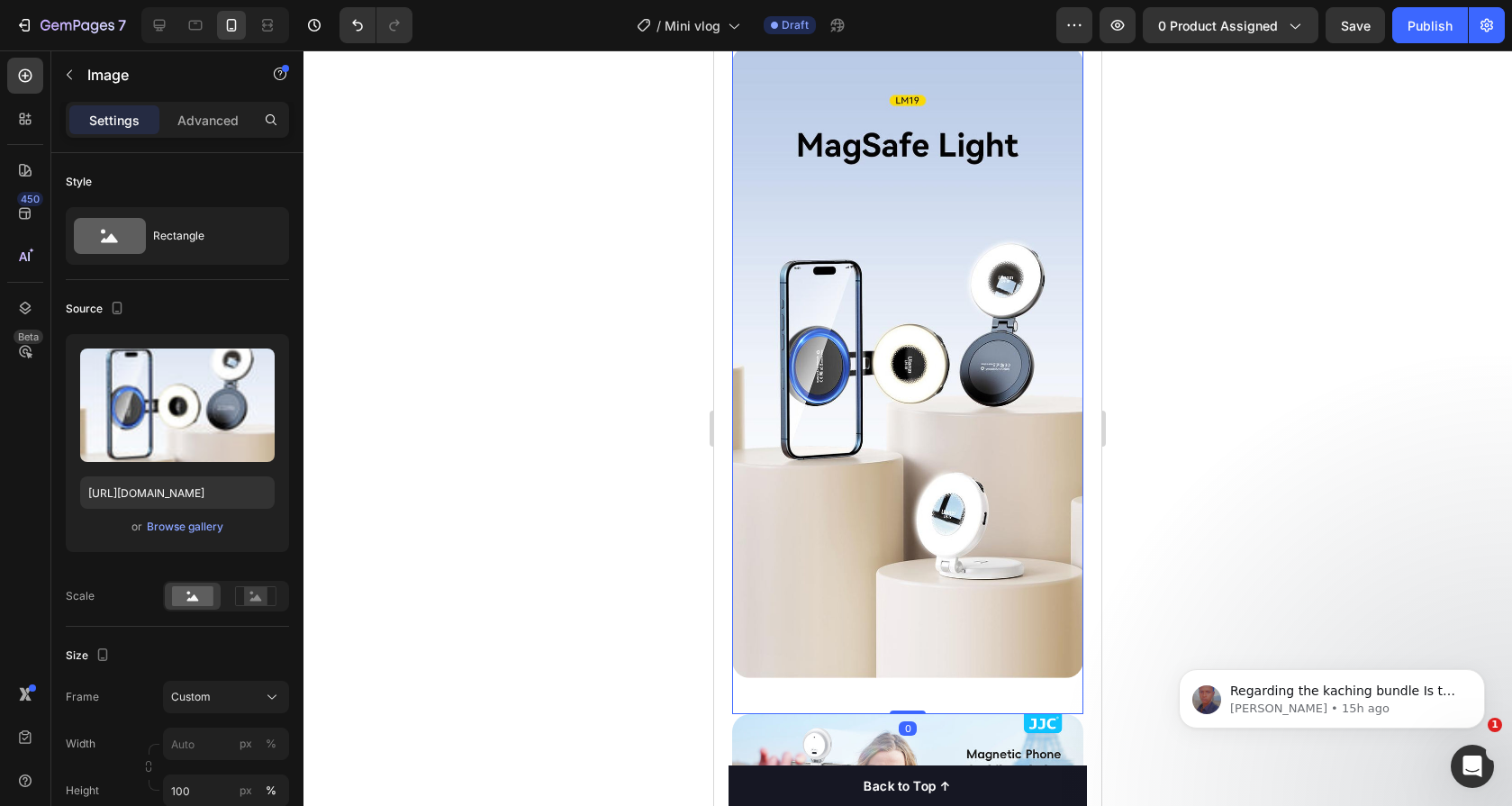
scroll to position [717, 0]
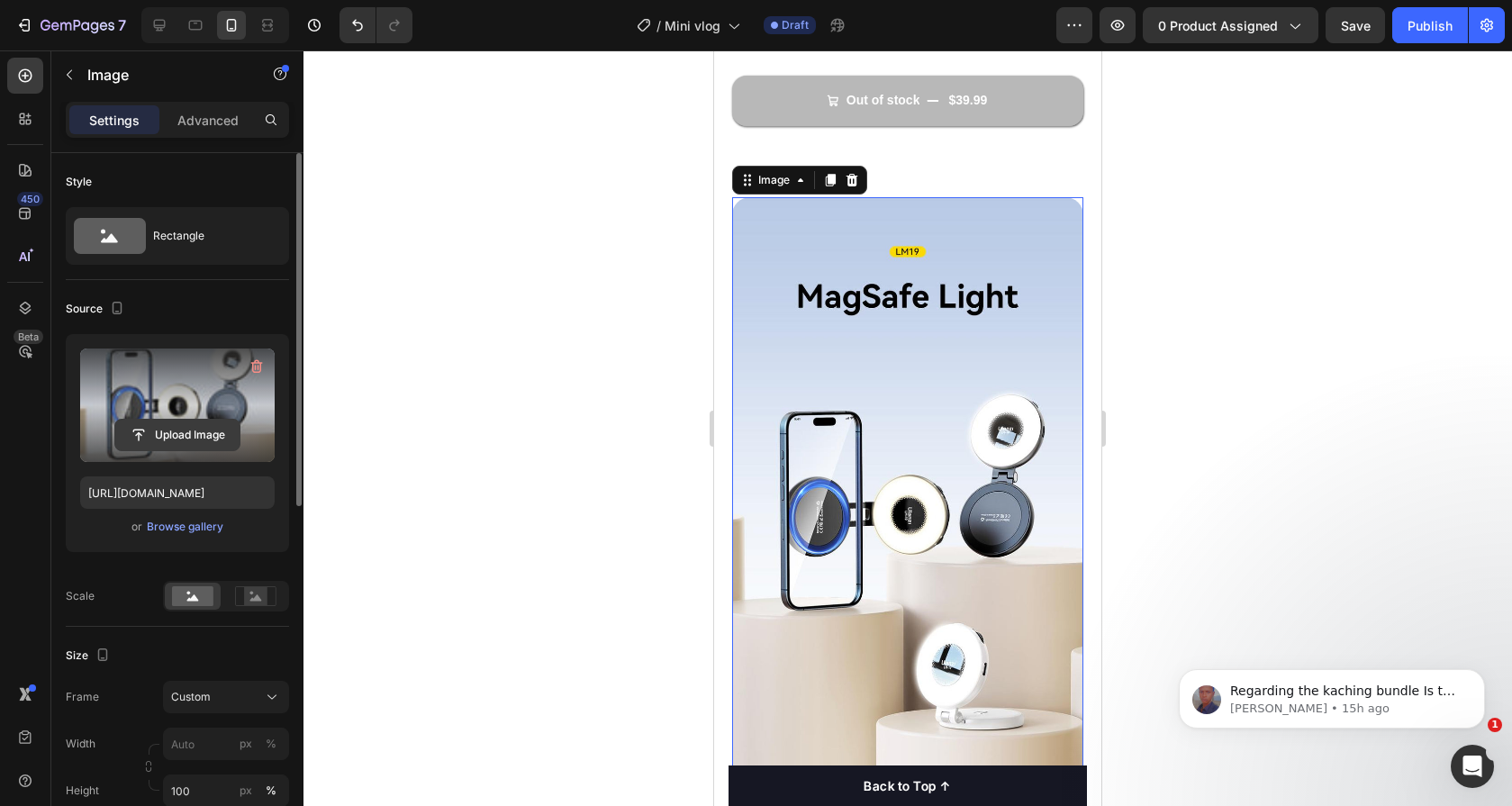
click at [206, 433] on input "file" at bounding box center [177, 435] width 124 height 31
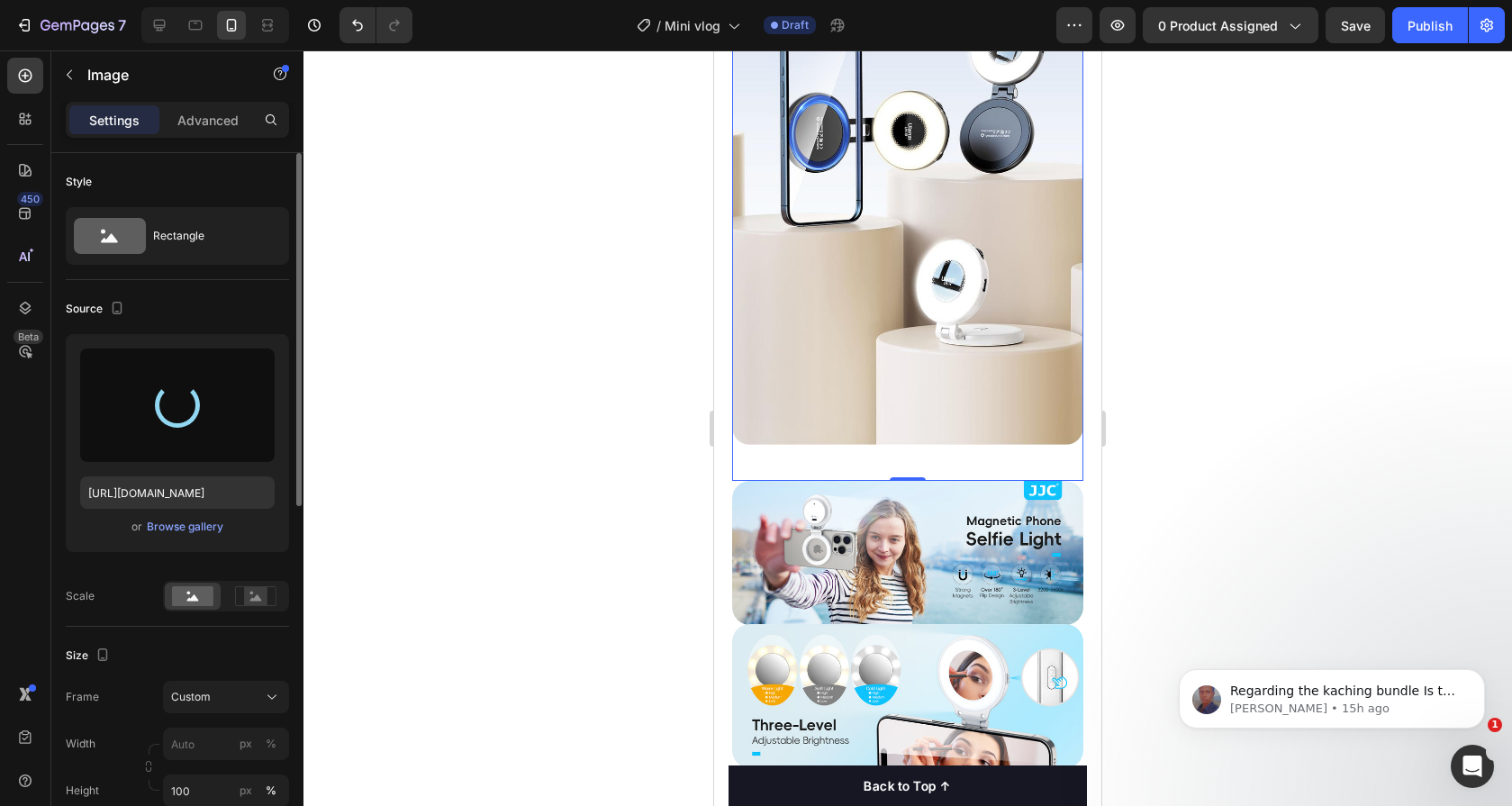
scroll to position [1256, 0]
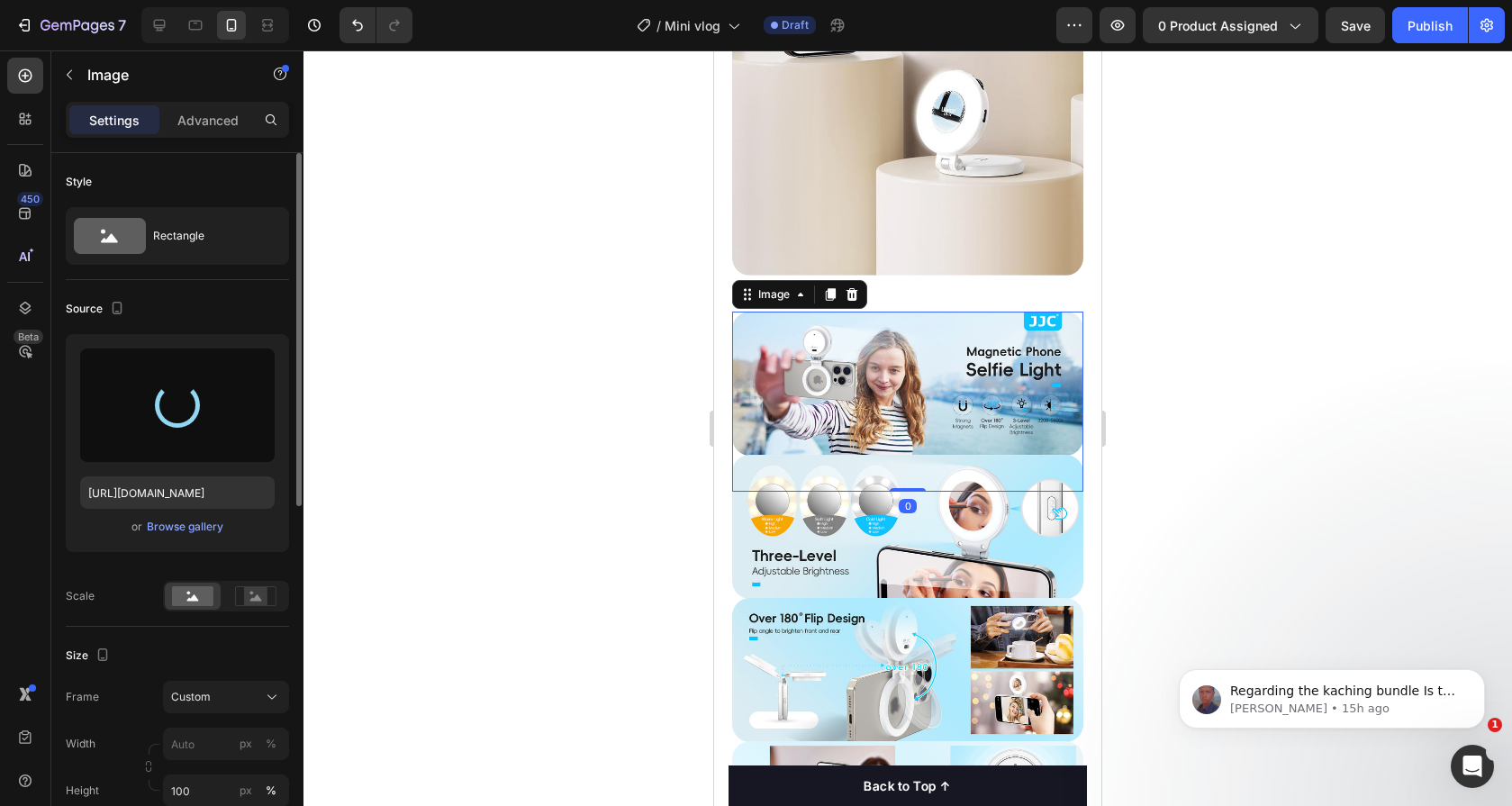
click at [882, 381] on img at bounding box center [907, 384] width 351 height 144
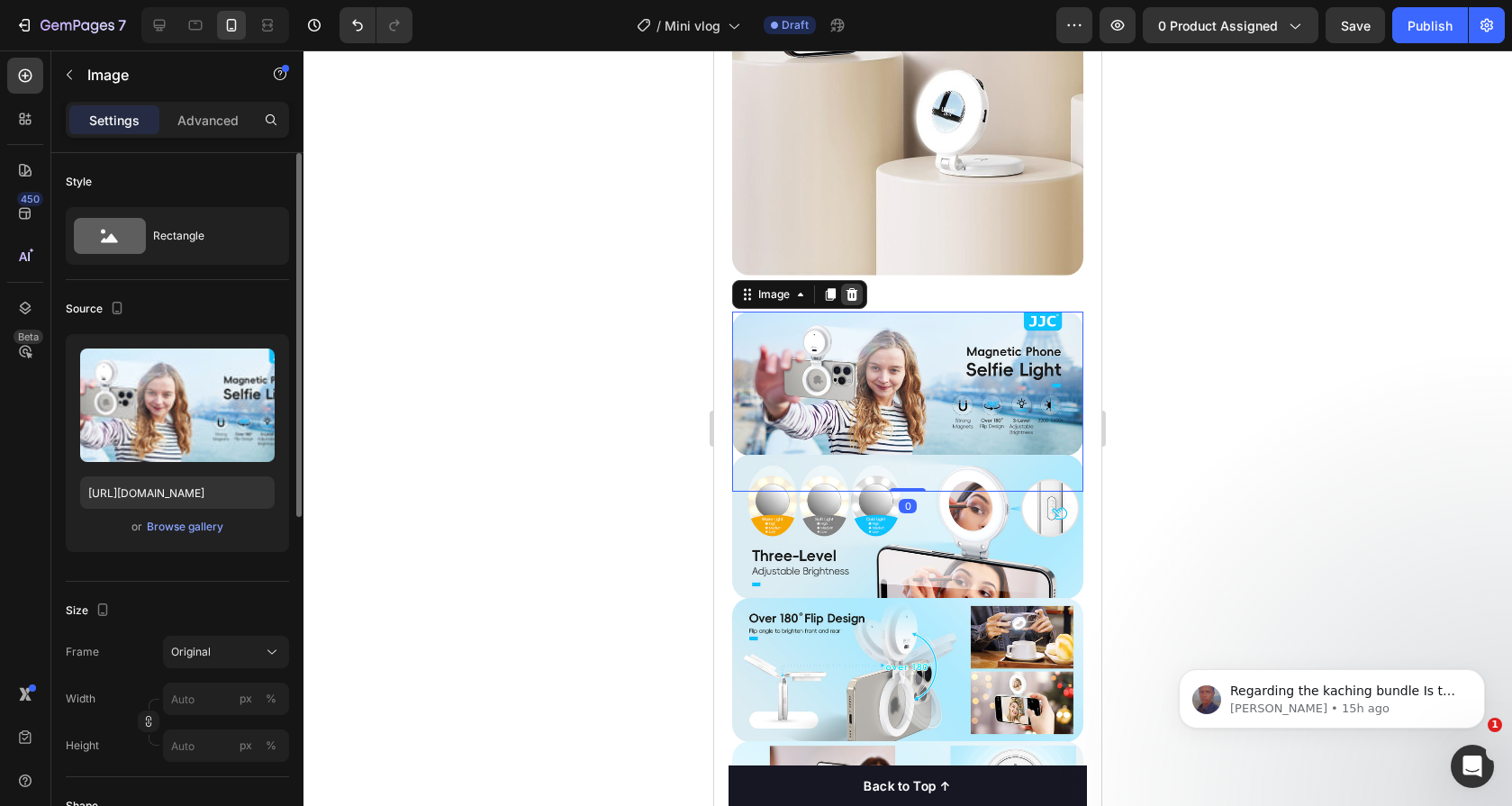
click at [842, 284] on div at bounding box center [852, 294] width 22 height 22
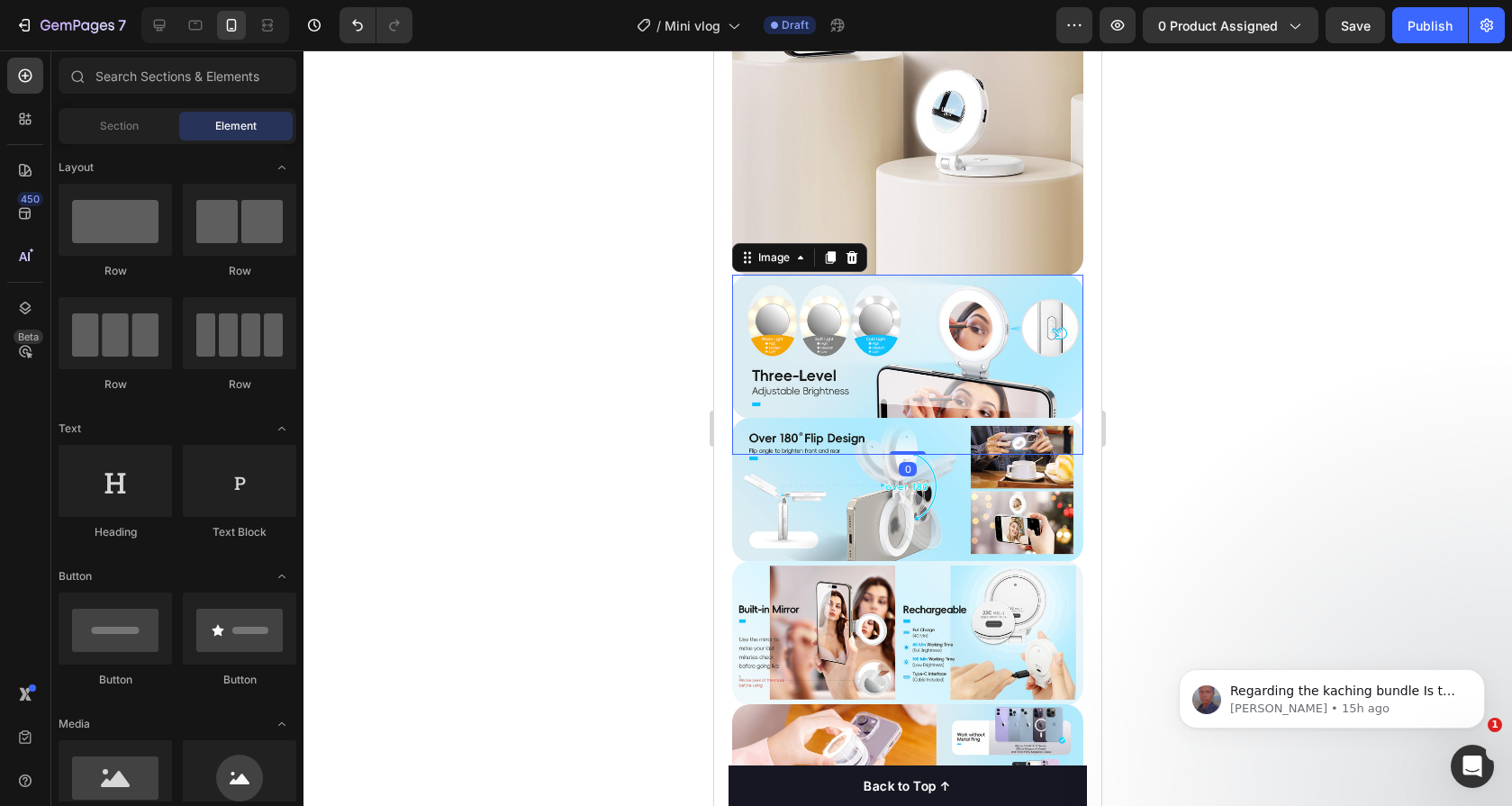
click at [859, 326] on img at bounding box center [907, 346] width 351 height 144
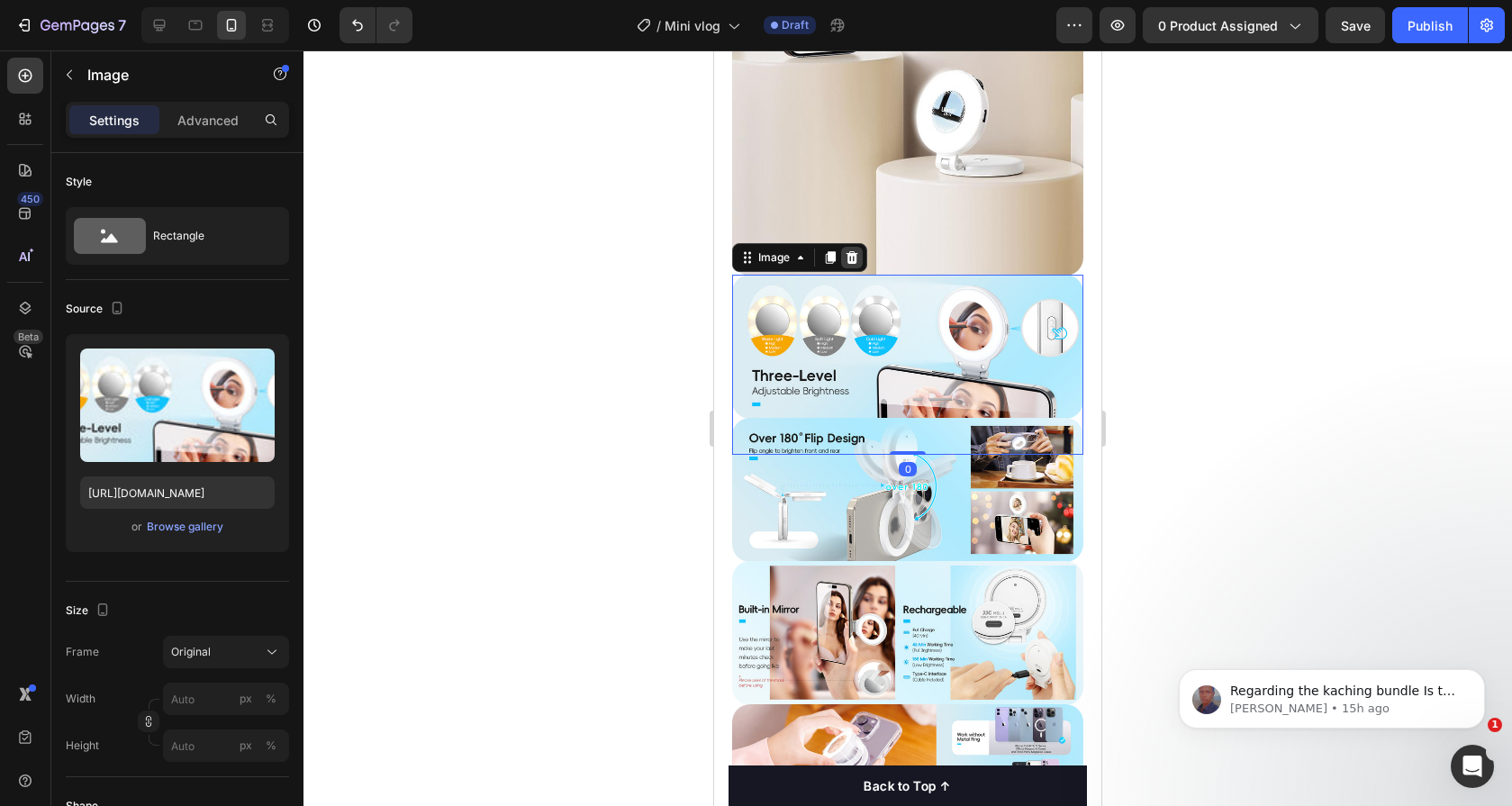
click at [854, 251] on icon at bounding box center [852, 258] width 15 height 15
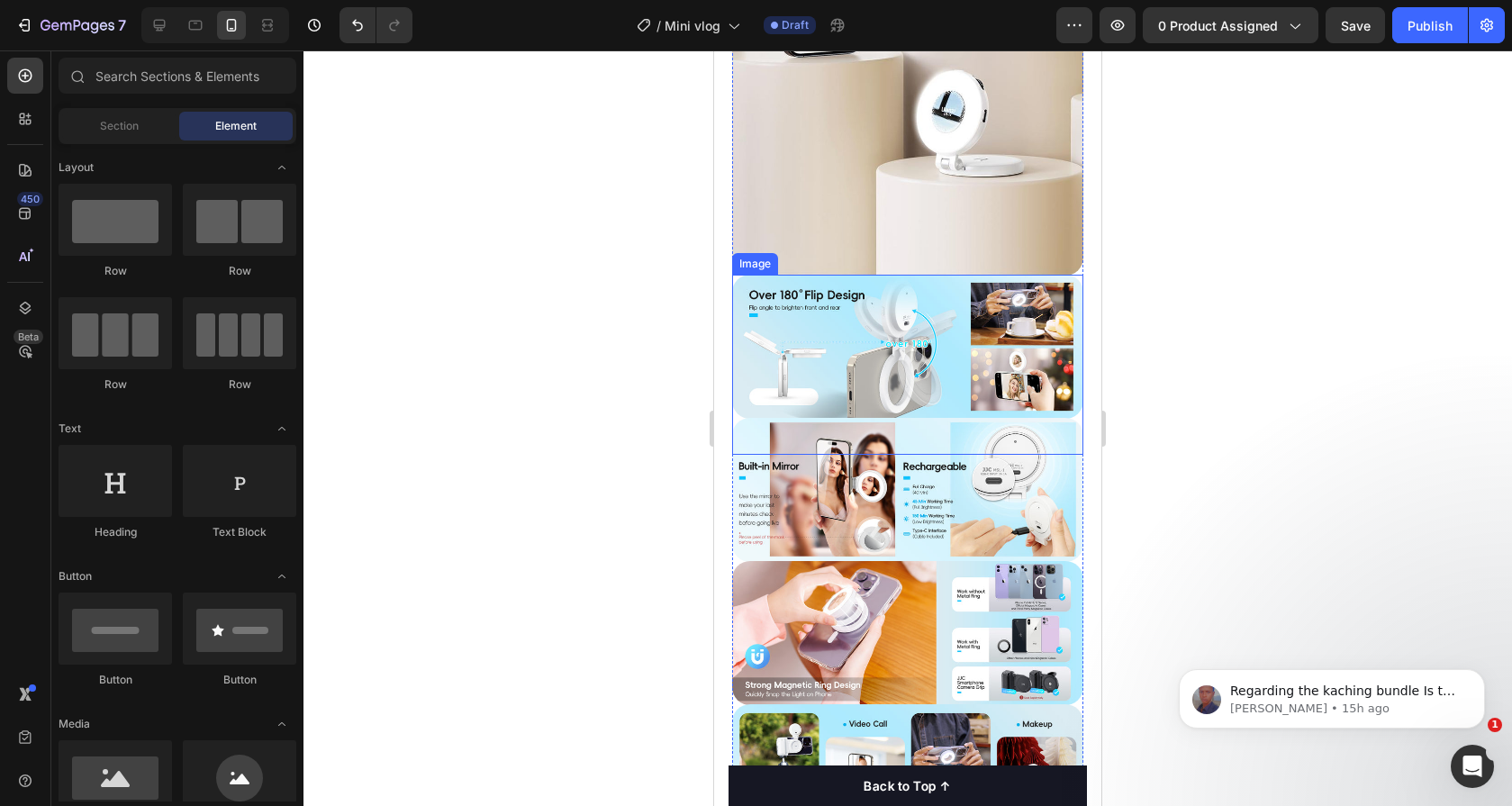
click at [853, 353] on img at bounding box center [907, 346] width 351 height 144
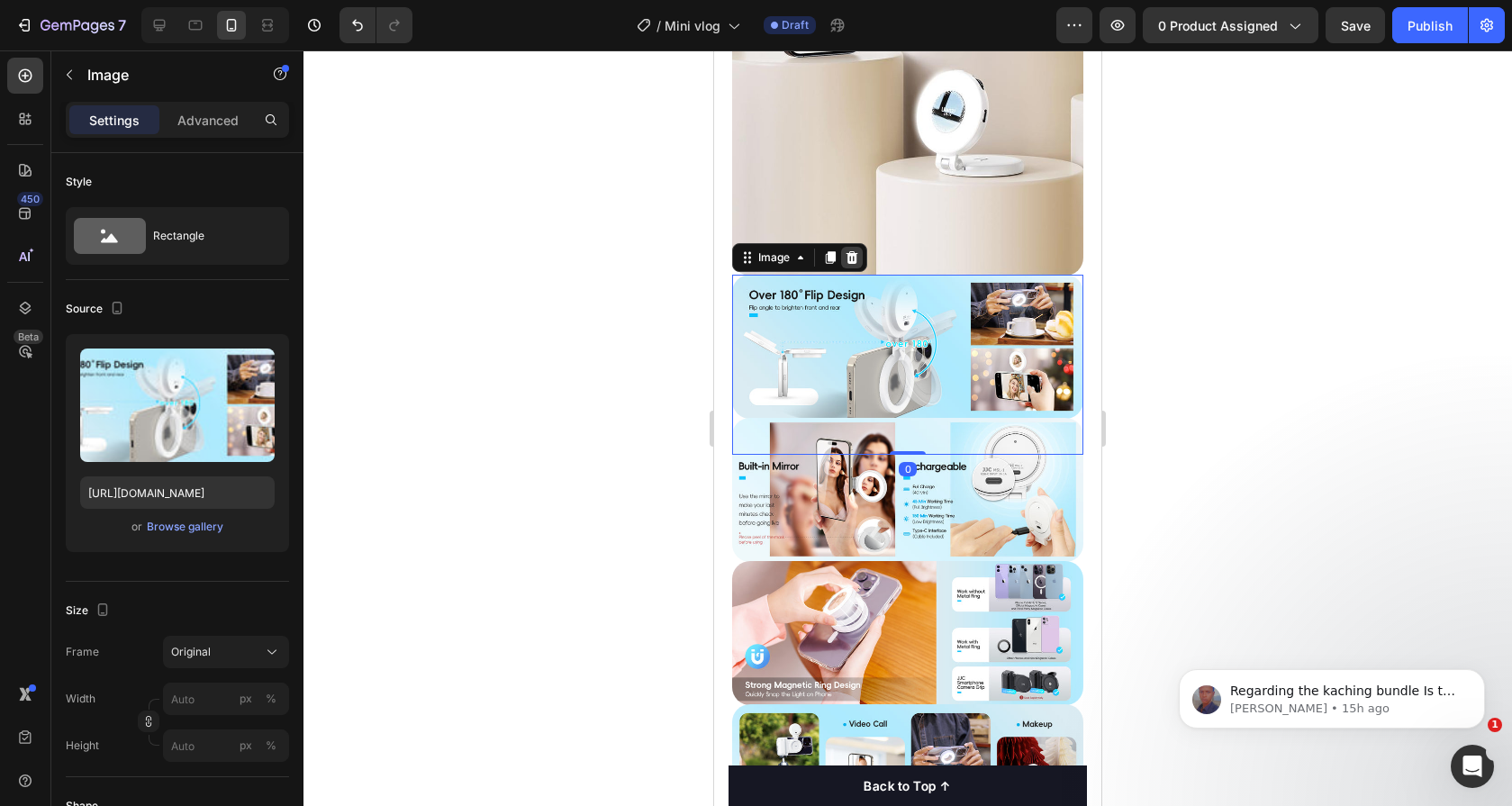
click at [848, 251] on icon at bounding box center [852, 258] width 15 height 15
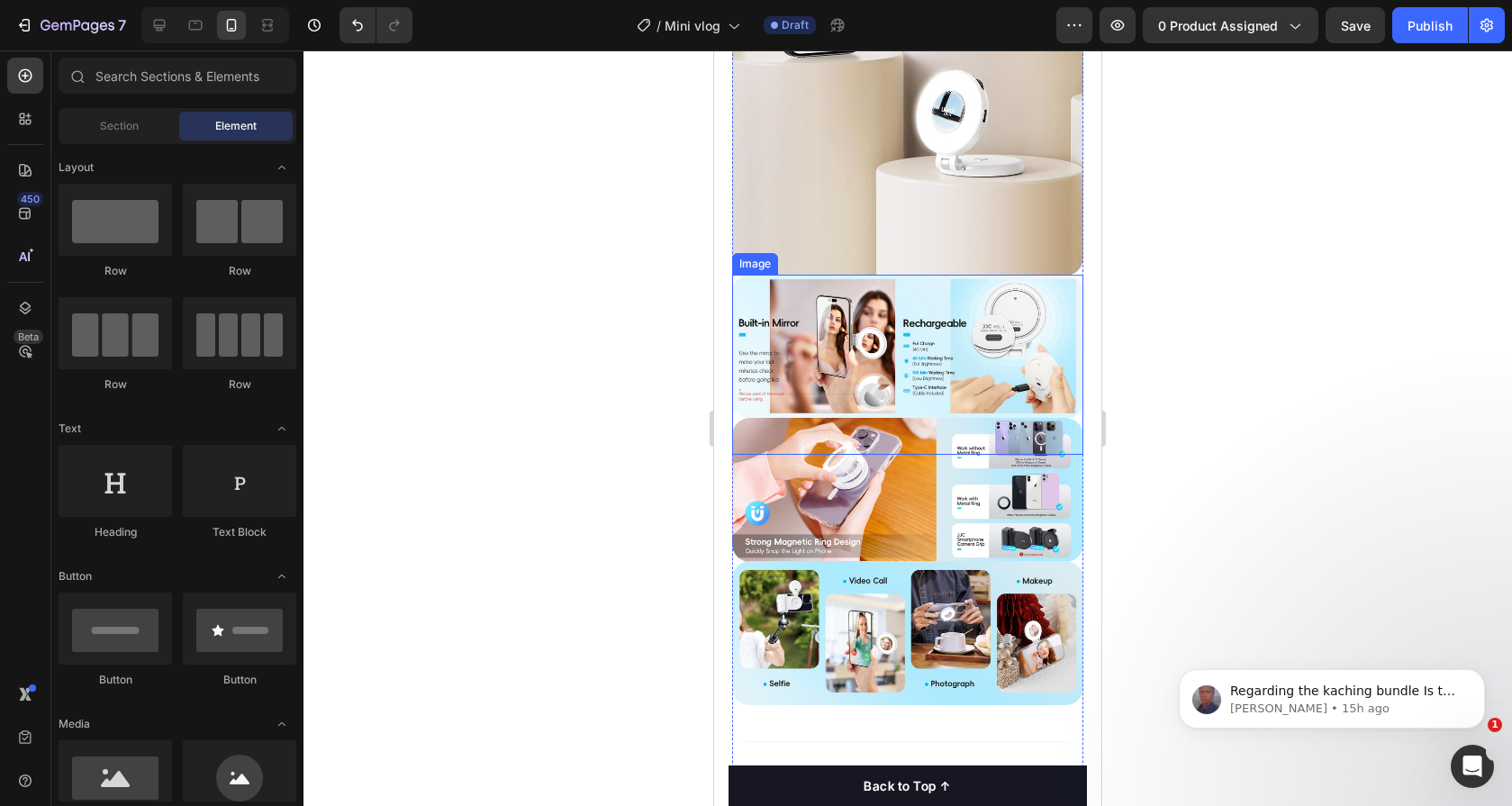
click at [826, 309] on img at bounding box center [907, 346] width 351 height 144
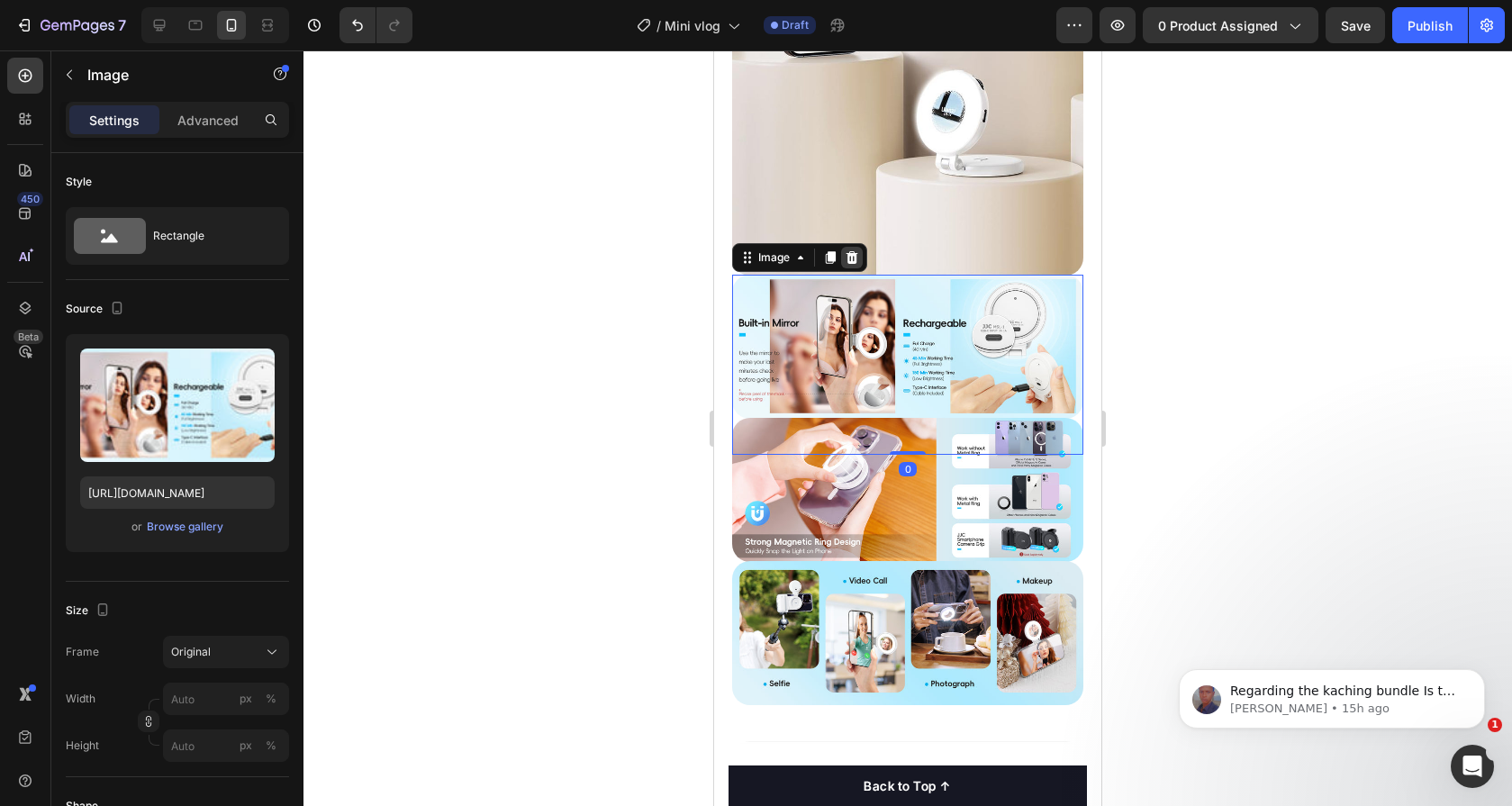
click at [850, 251] on icon at bounding box center [852, 258] width 15 height 15
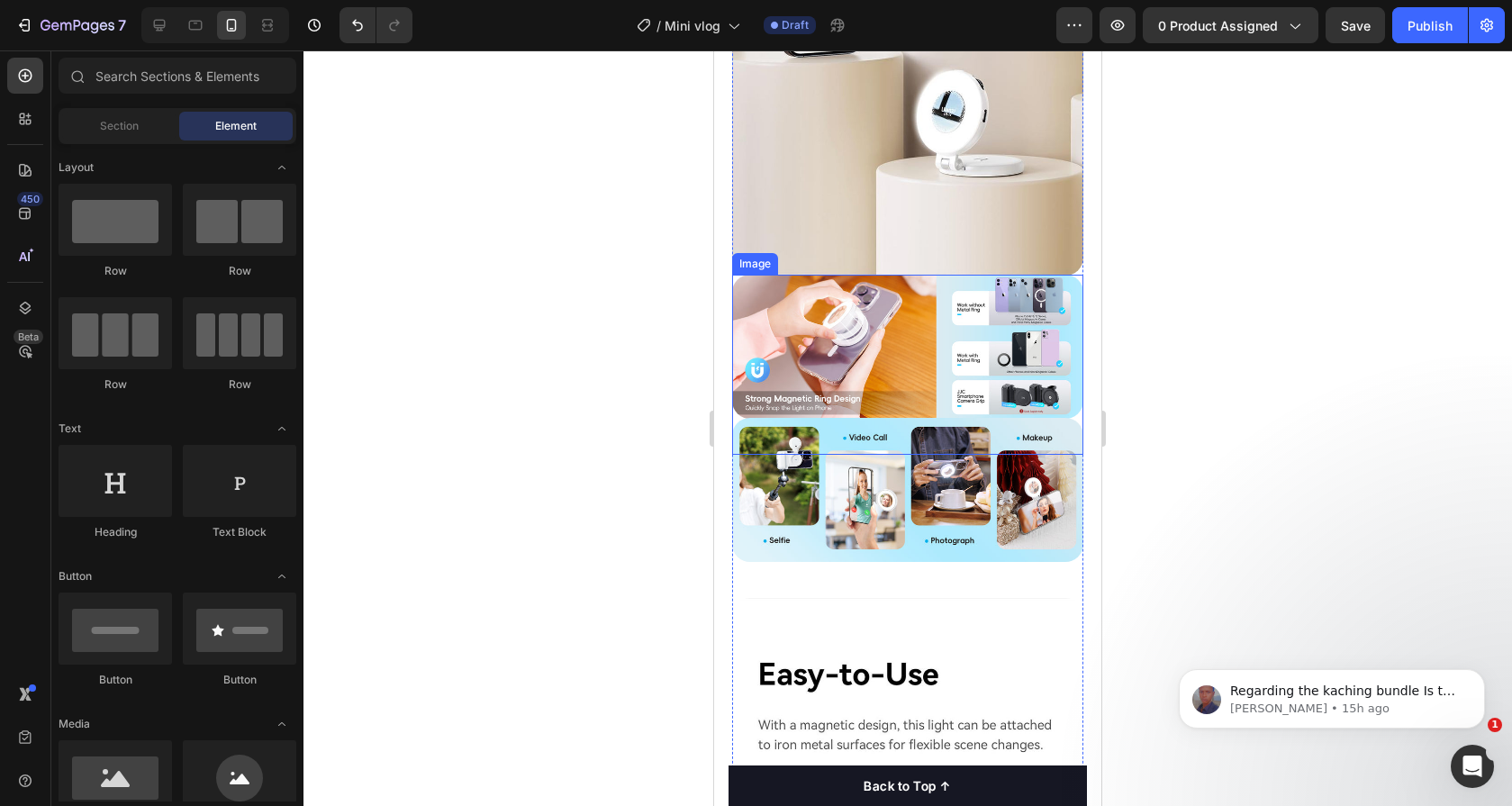
click at [883, 361] on img at bounding box center [907, 346] width 351 height 144
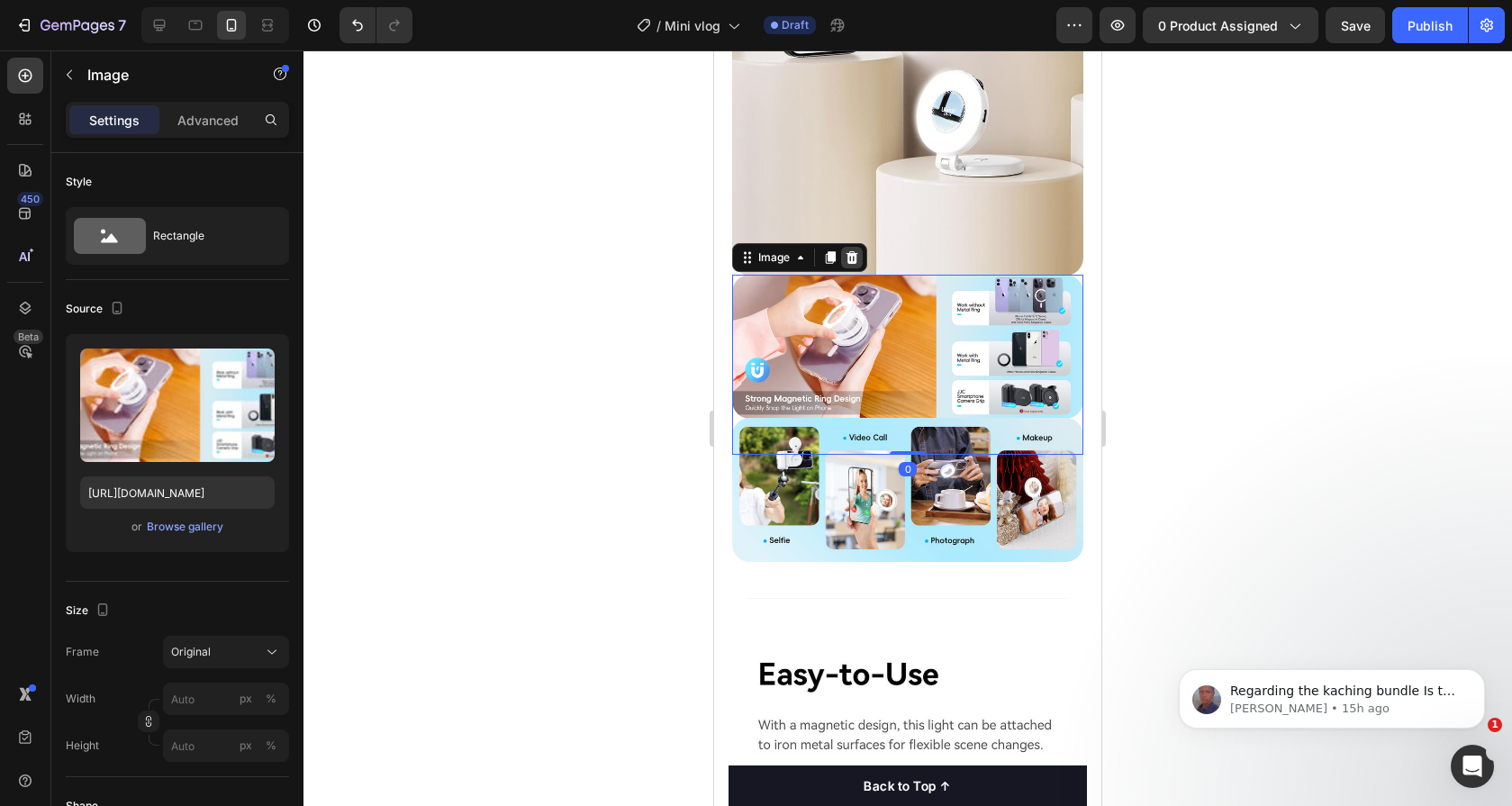
click at [853, 251] on icon at bounding box center [852, 258] width 15 height 15
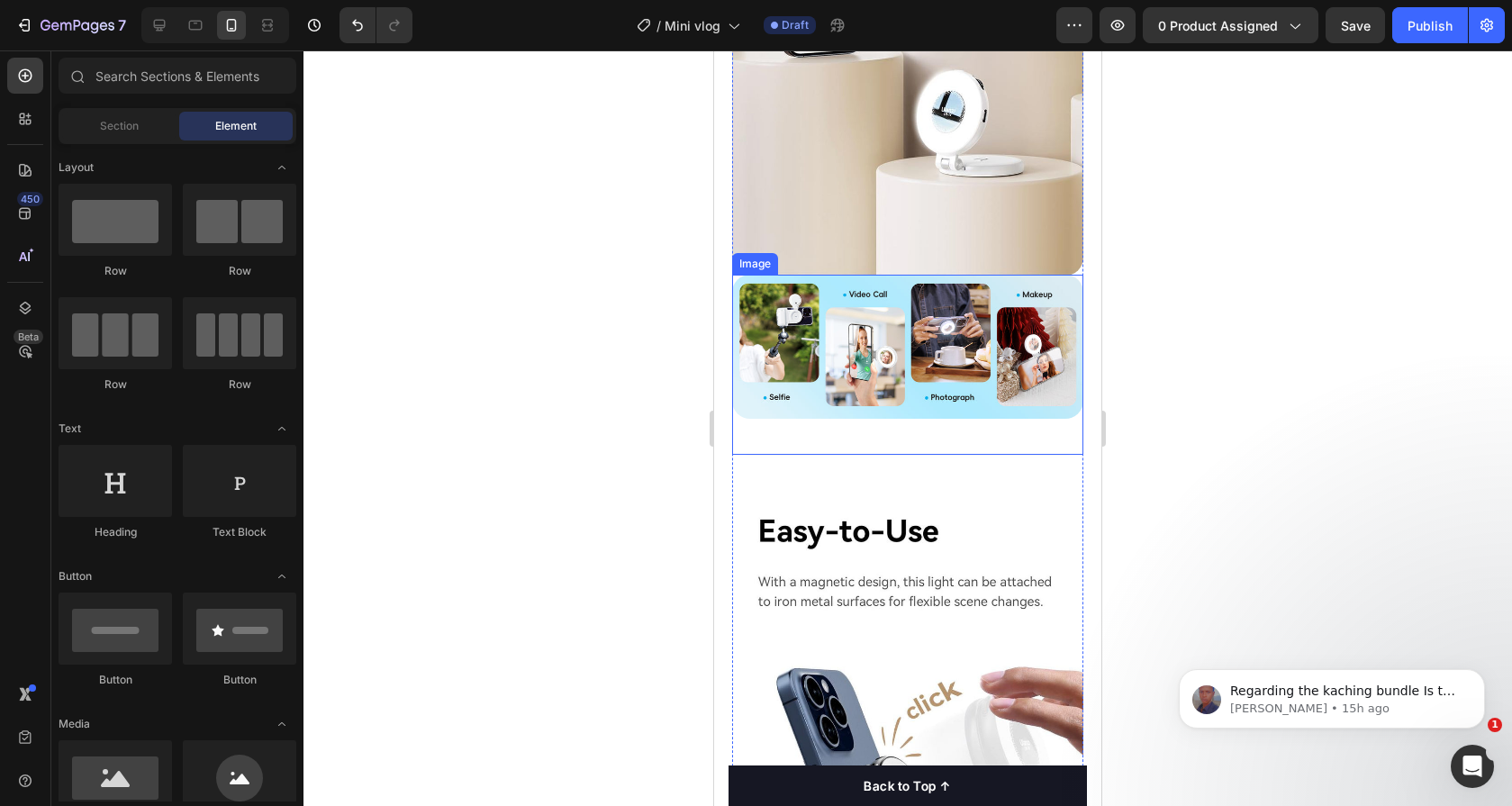
click at [860, 322] on img at bounding box center [907, 346] width 351 height 144
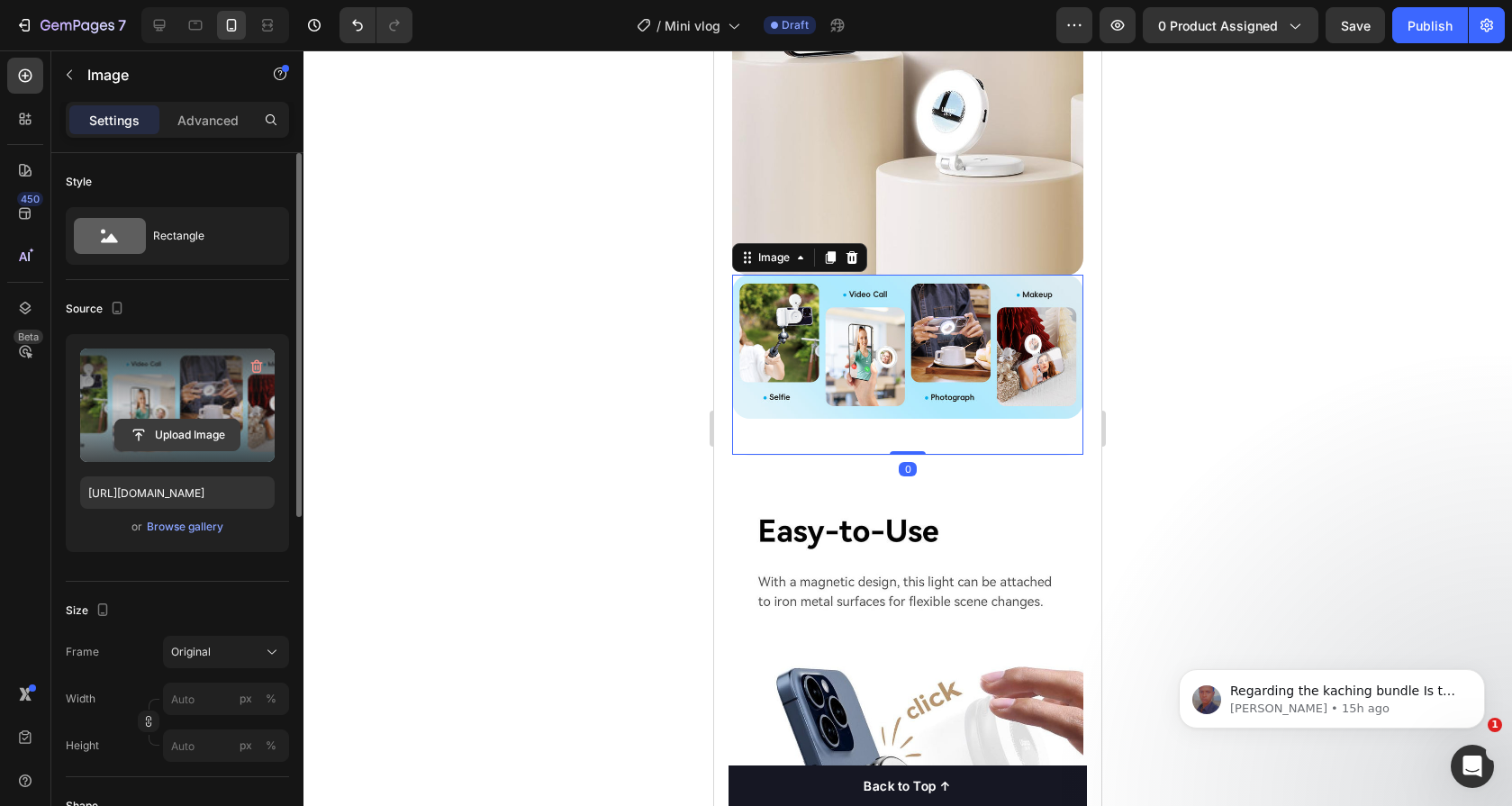
click at [168, 443] on input "file" at bounding box center [177, 435] width 124 height 31
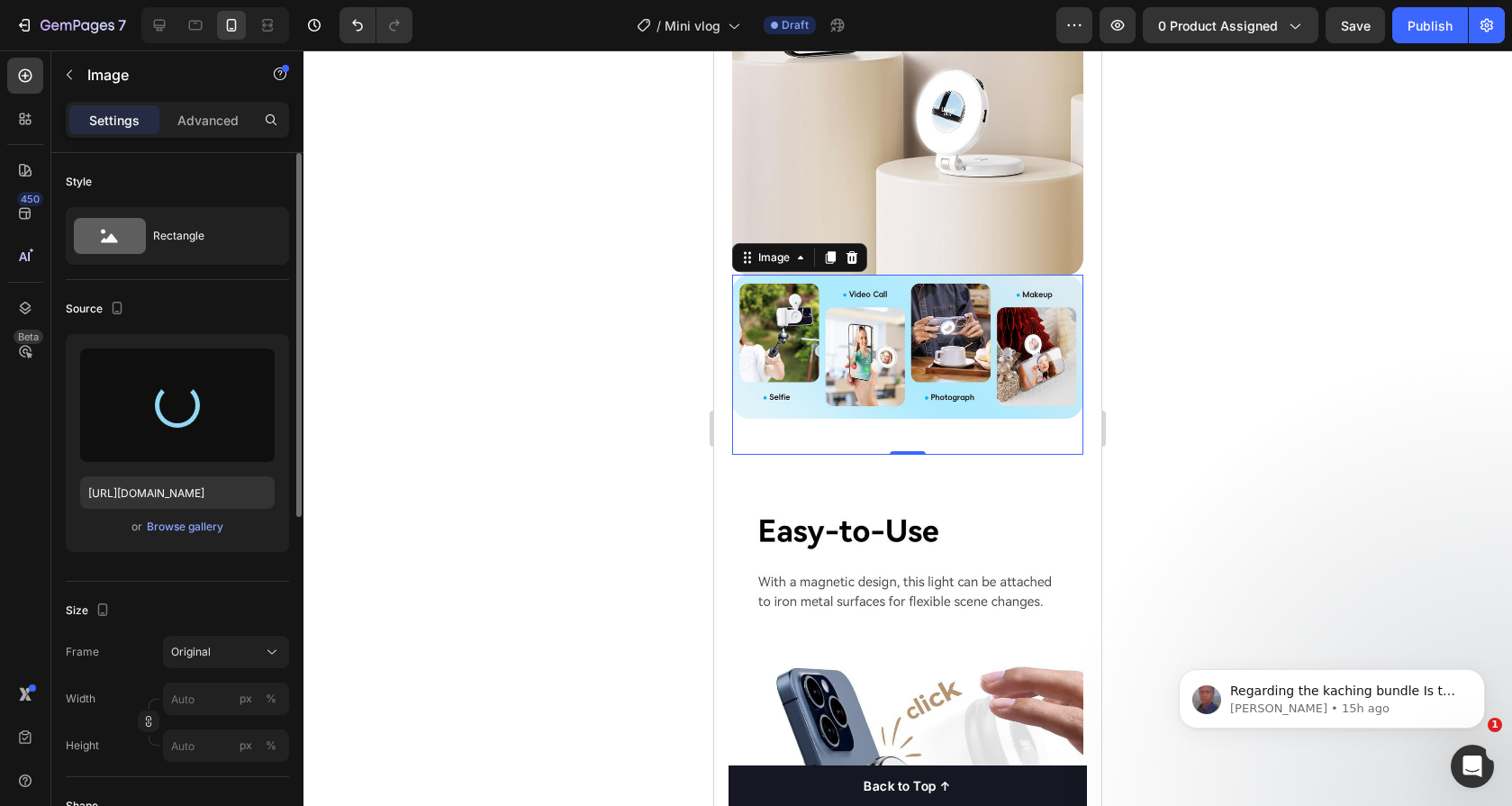
type input "[URL][DOMAIN_NAME]"
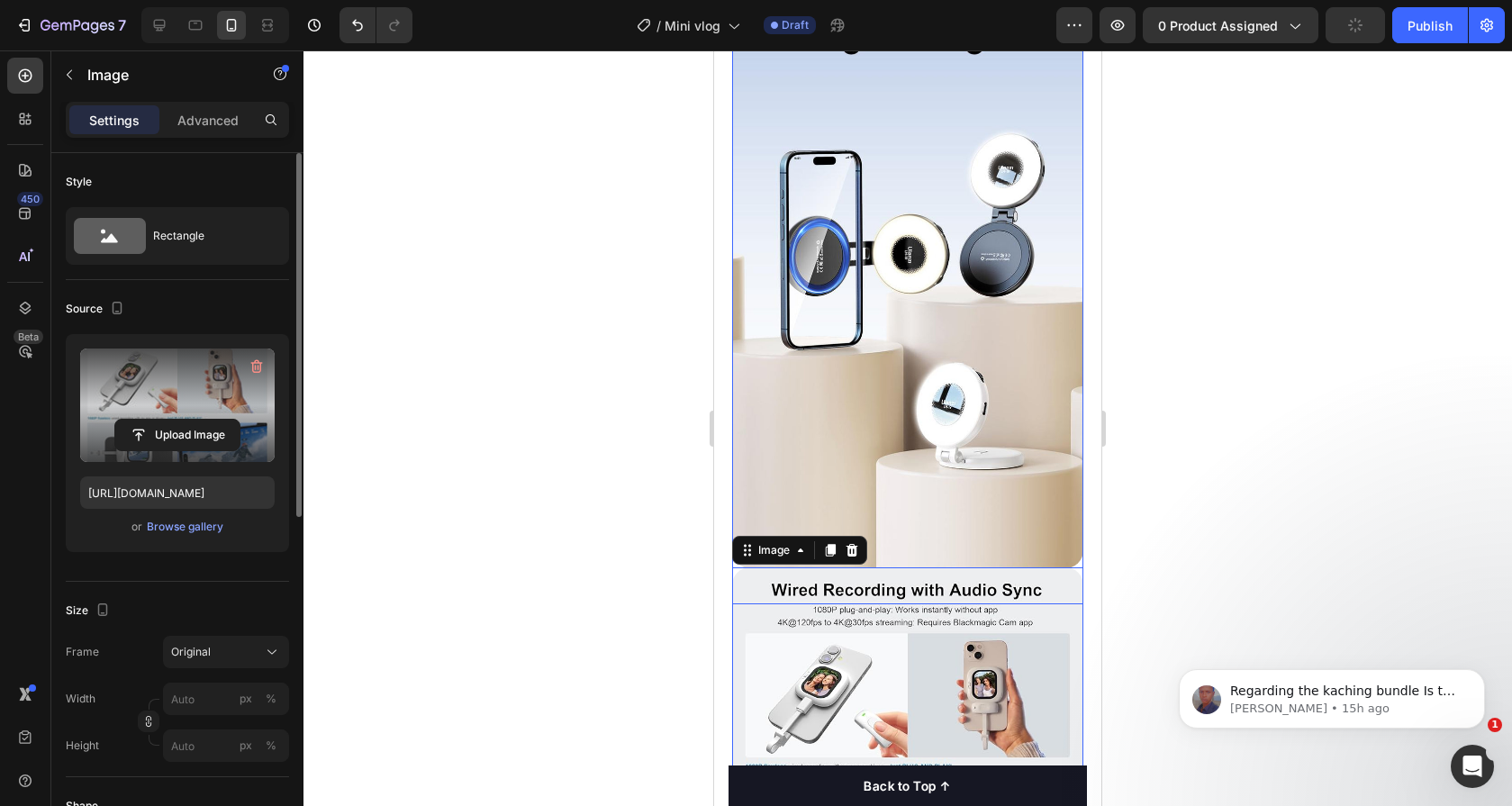
scroll to position [975, 0]
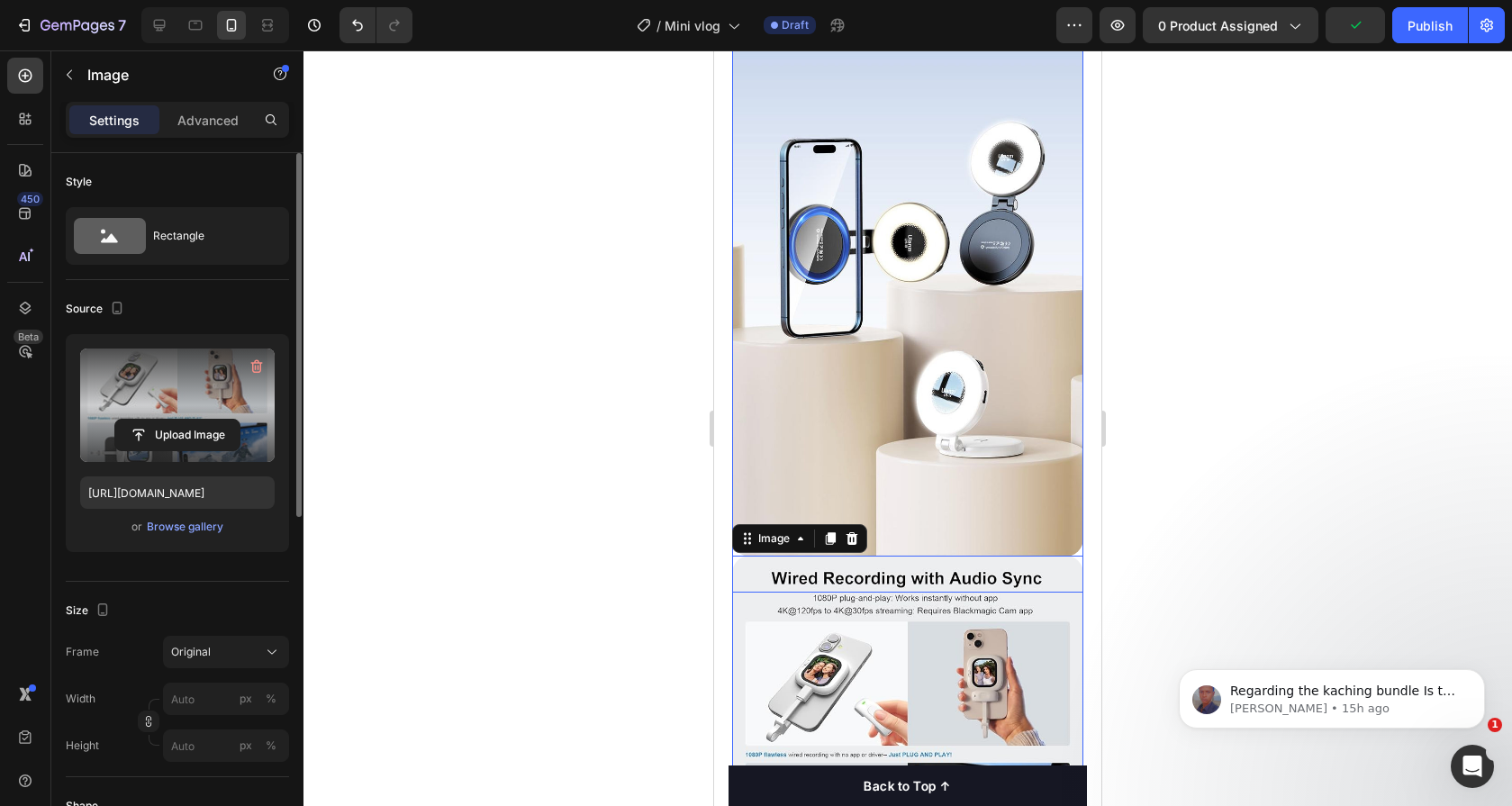
click at [916, 299] on img at bounding box center [907, 241] width 351 height 633
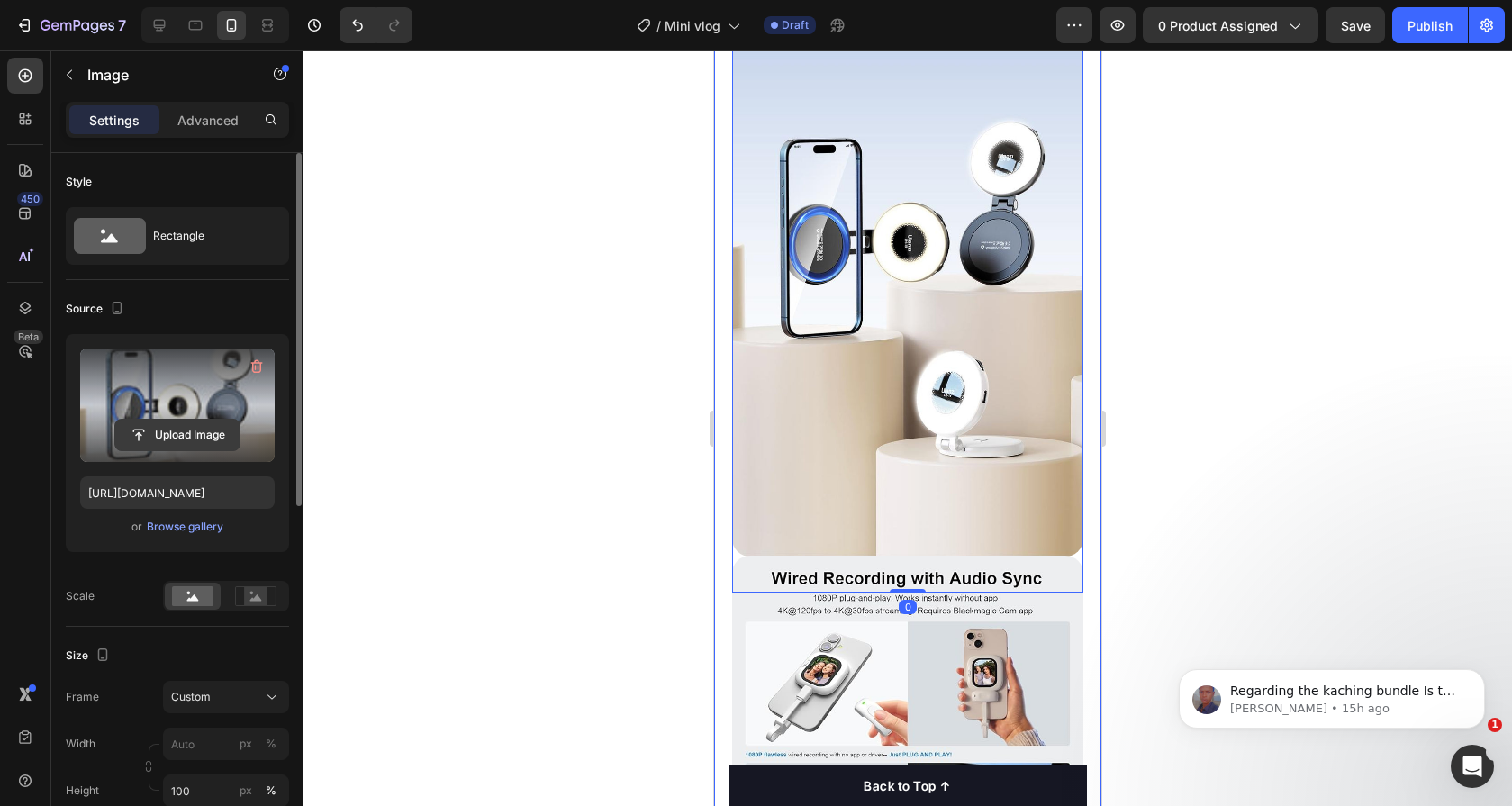
click at [214, 429] on input "file" at bounding box center [177, 435] width 124 height 31
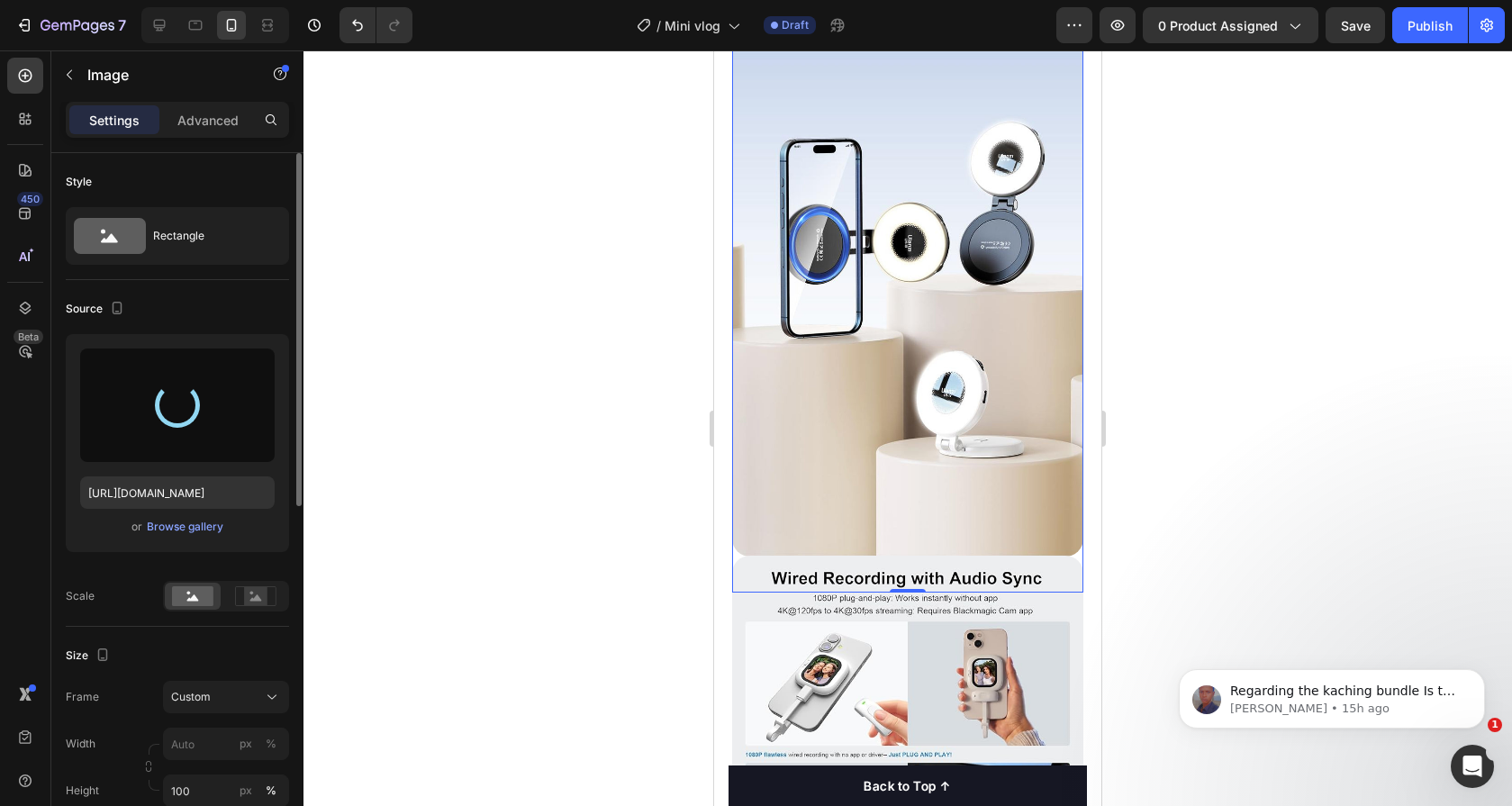
type input "[URL][DOMAIN_NAME]"
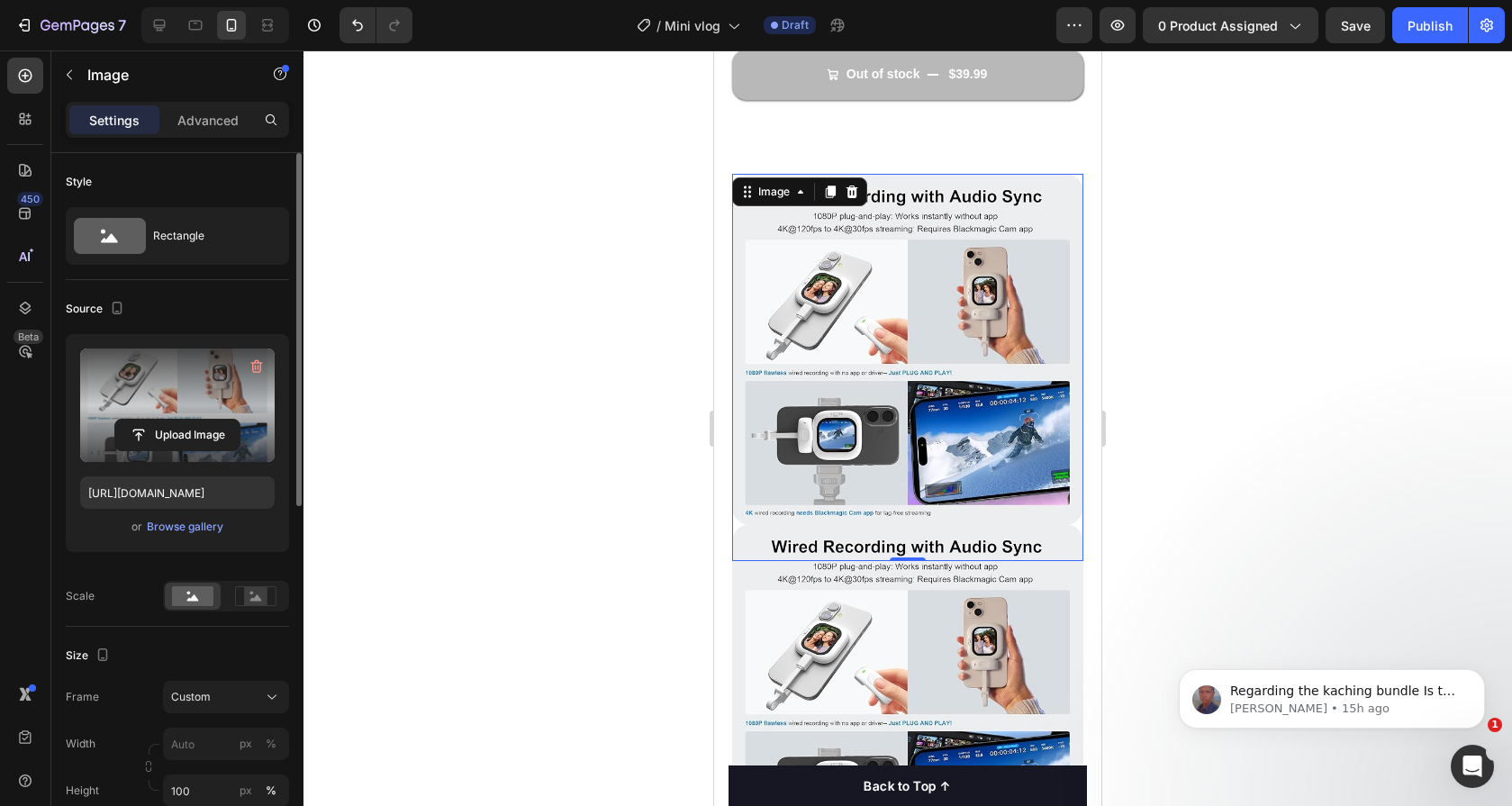
scroll to position [884, 0]
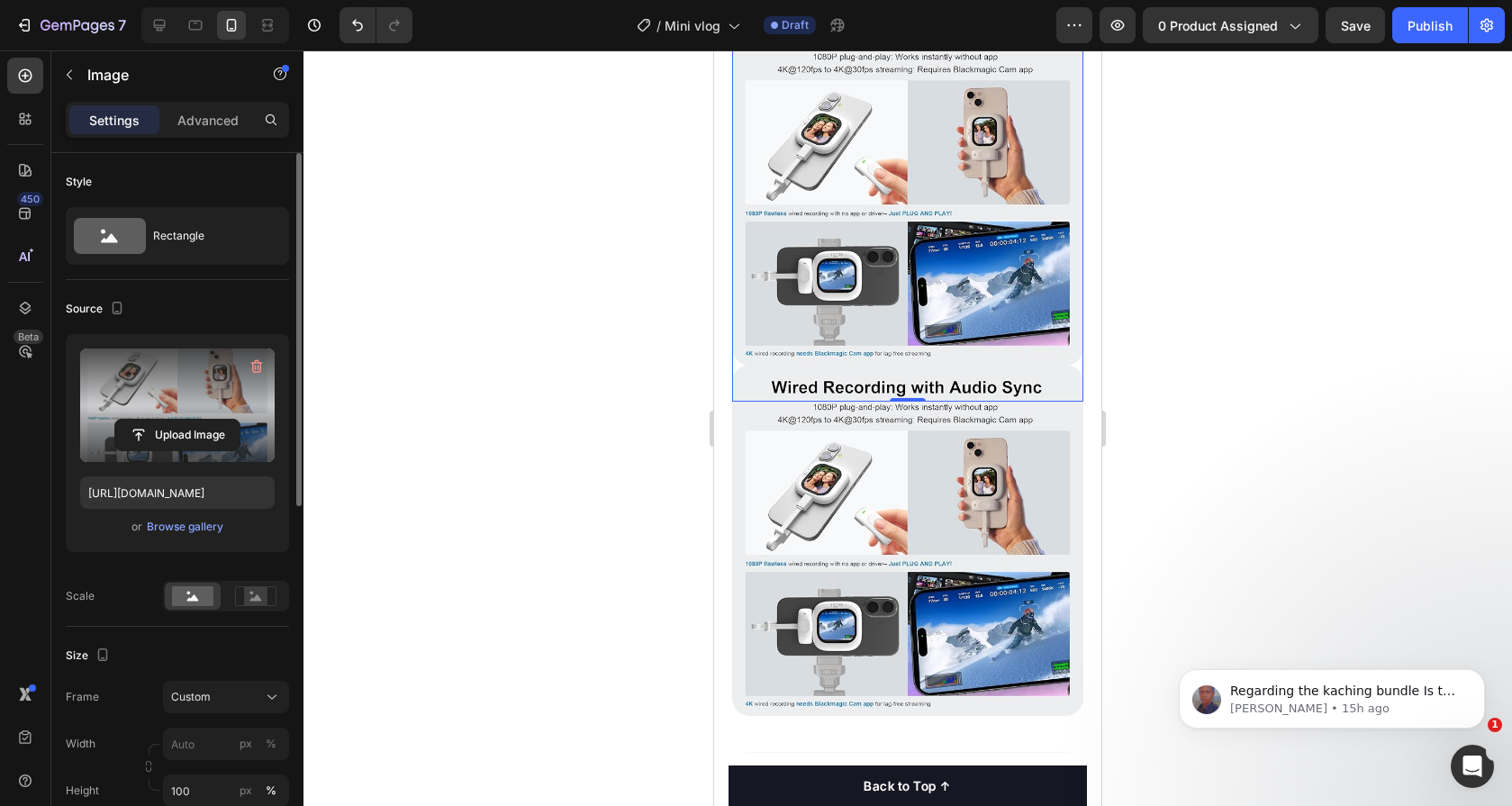
click at [849, 511] on img at bounding box center [907, 540] width 351 height 351
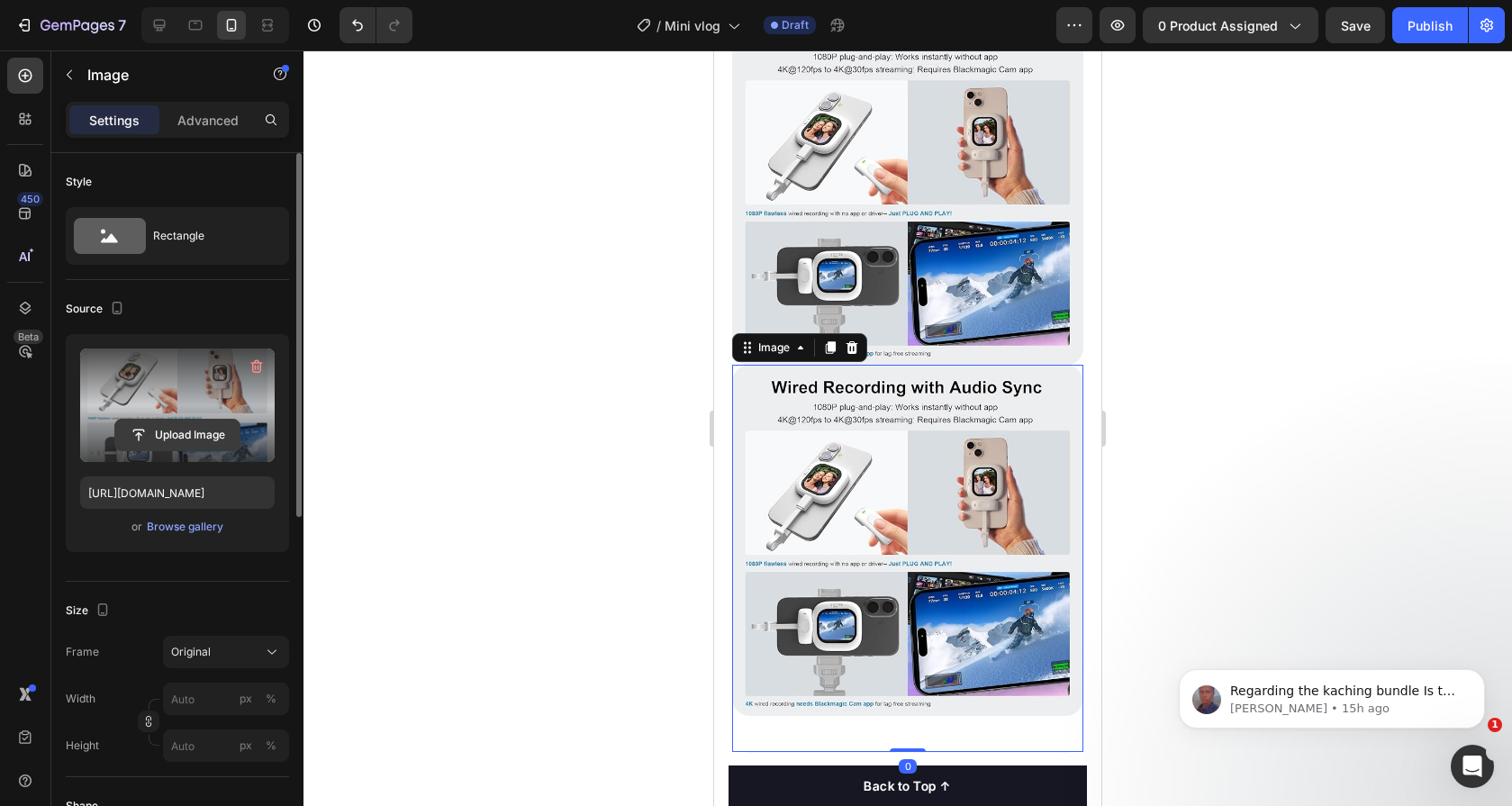
click at [157, 447] on input "file" at bounding box center [177, 435] width 124 height 31
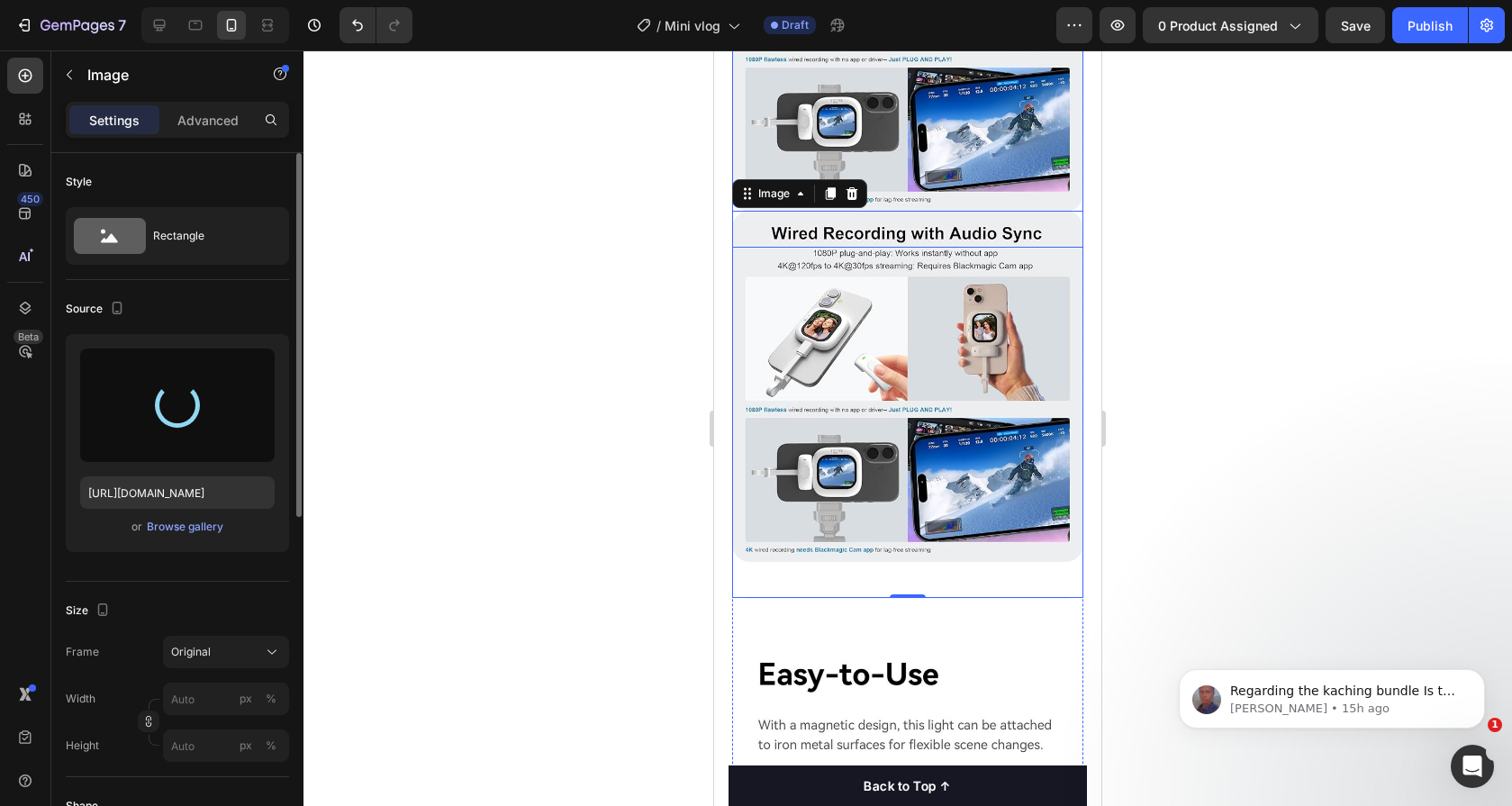
scroll to position [1053, 0]
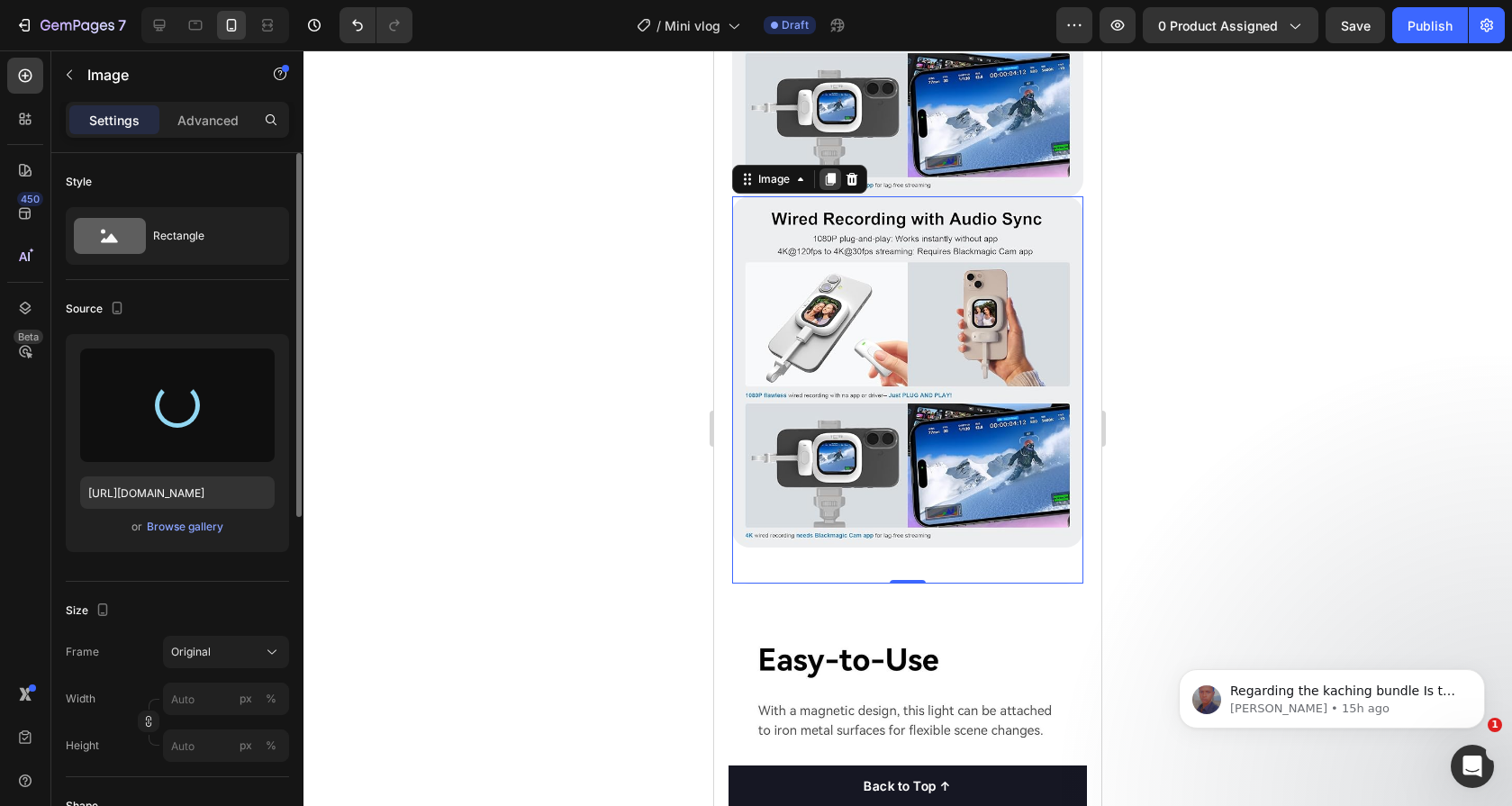
click at [832, 174] on icon at bounding box center [830, 181] width 10 height 13
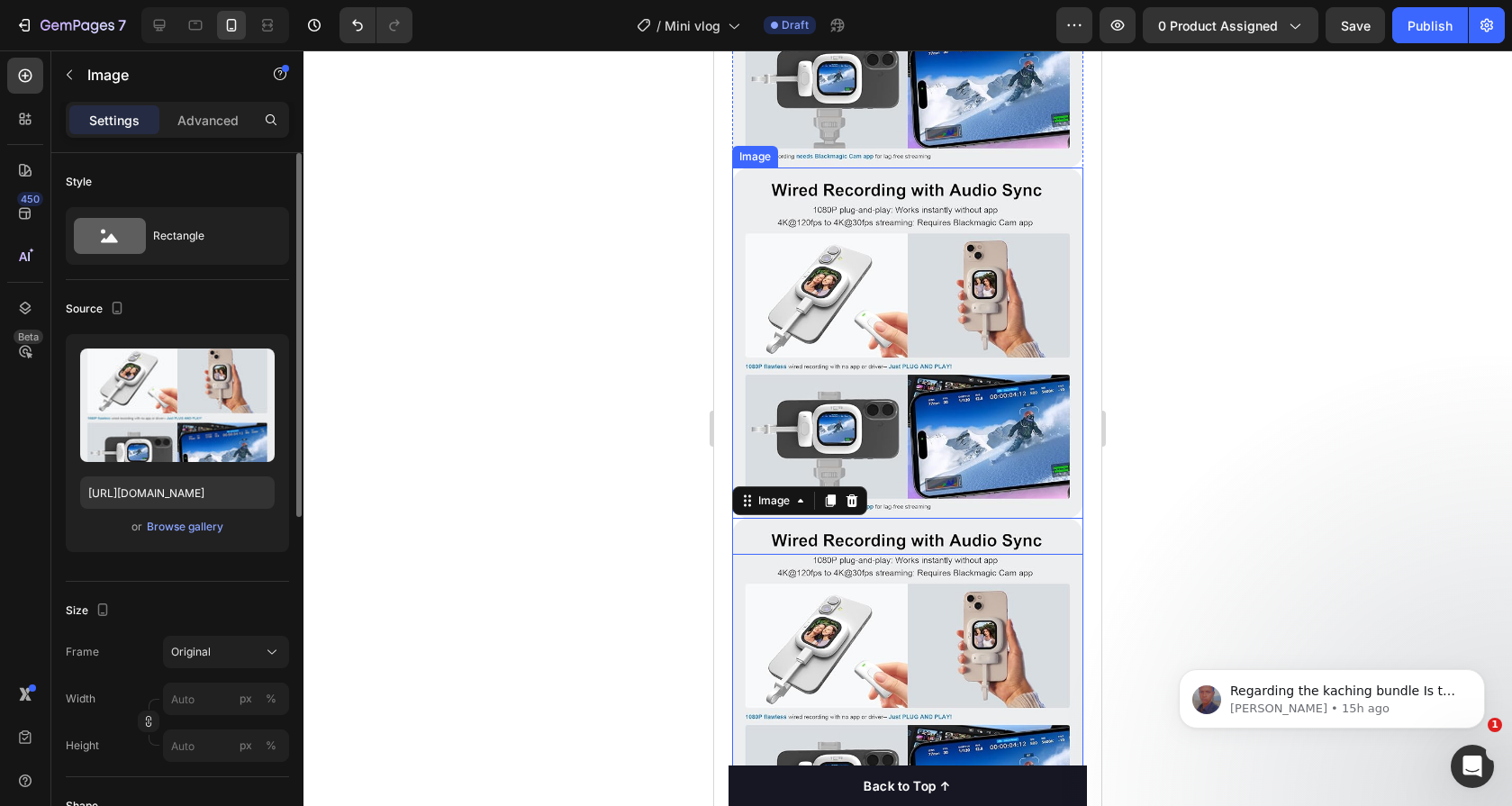
scroll to position [1085, 0]
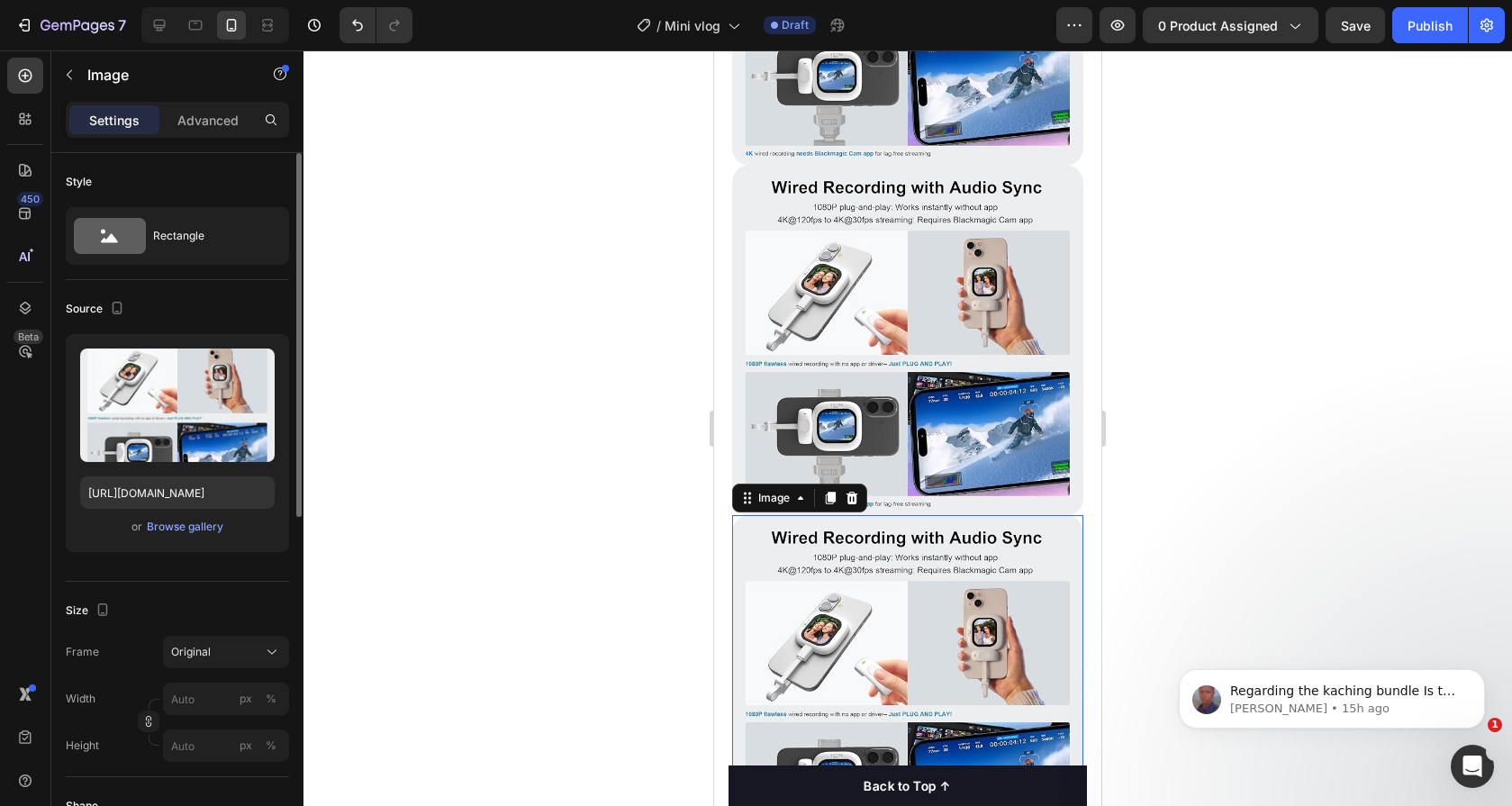
click at [830, 564] on img at bounding box center [907, 690] width 351 height 351
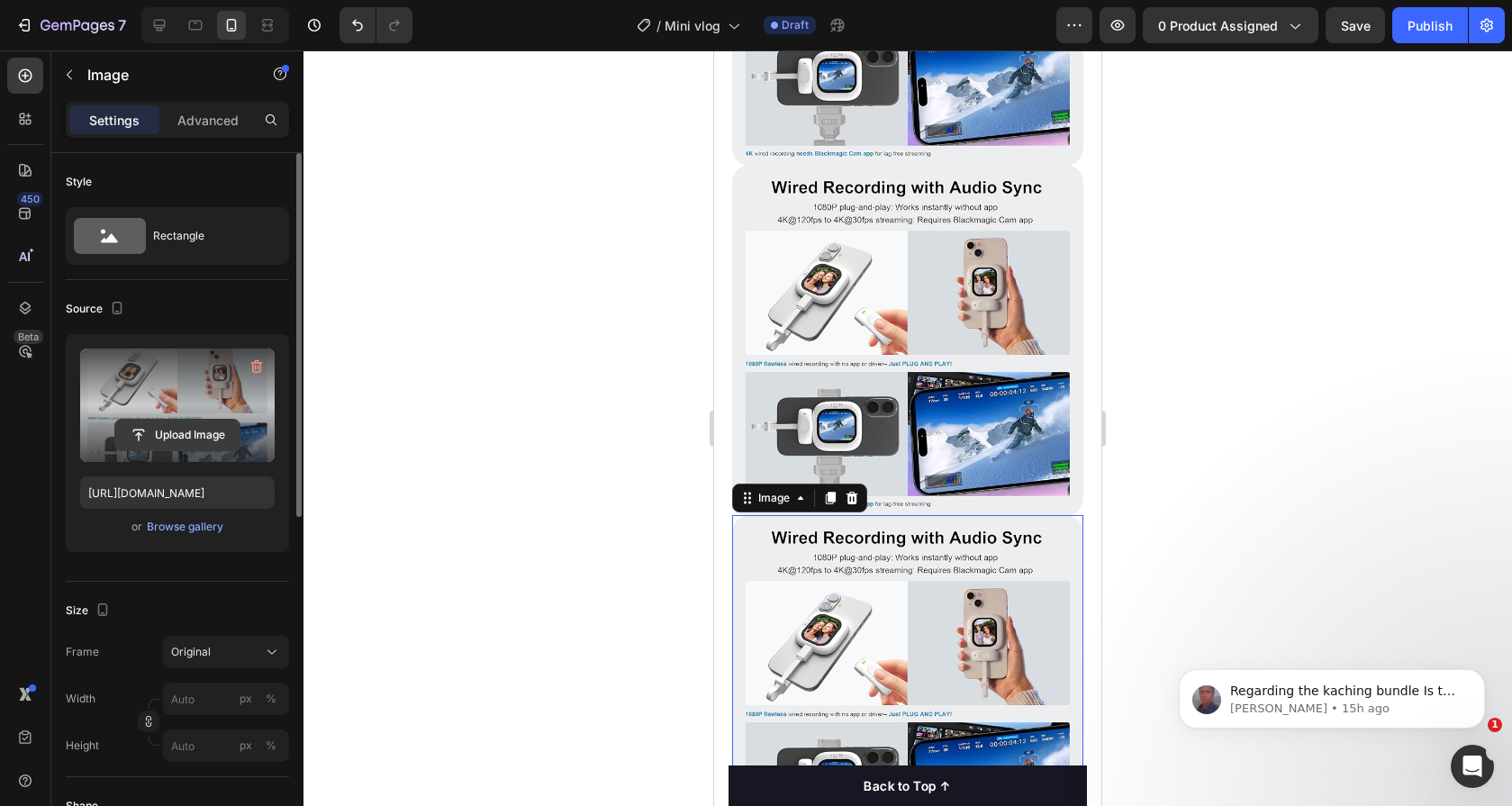
click at [210, 419] on button "Upload Image" at bounding box center [178, 436] width 126 height 33
click at [180, 439] on input "file" at bounding box center [177, 435] width 124 height 31
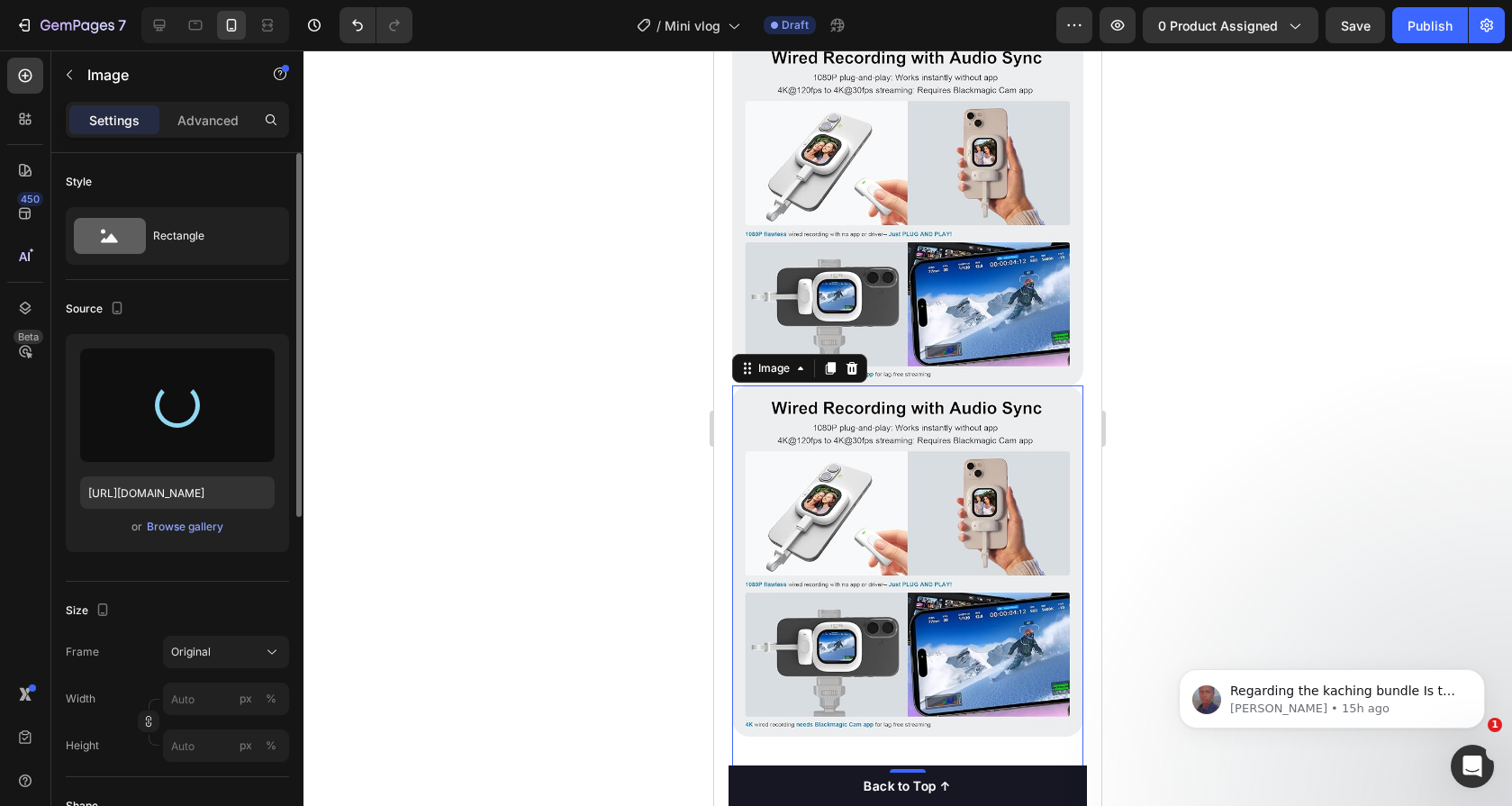
type input "[URL][DOMAIN_NAME]"
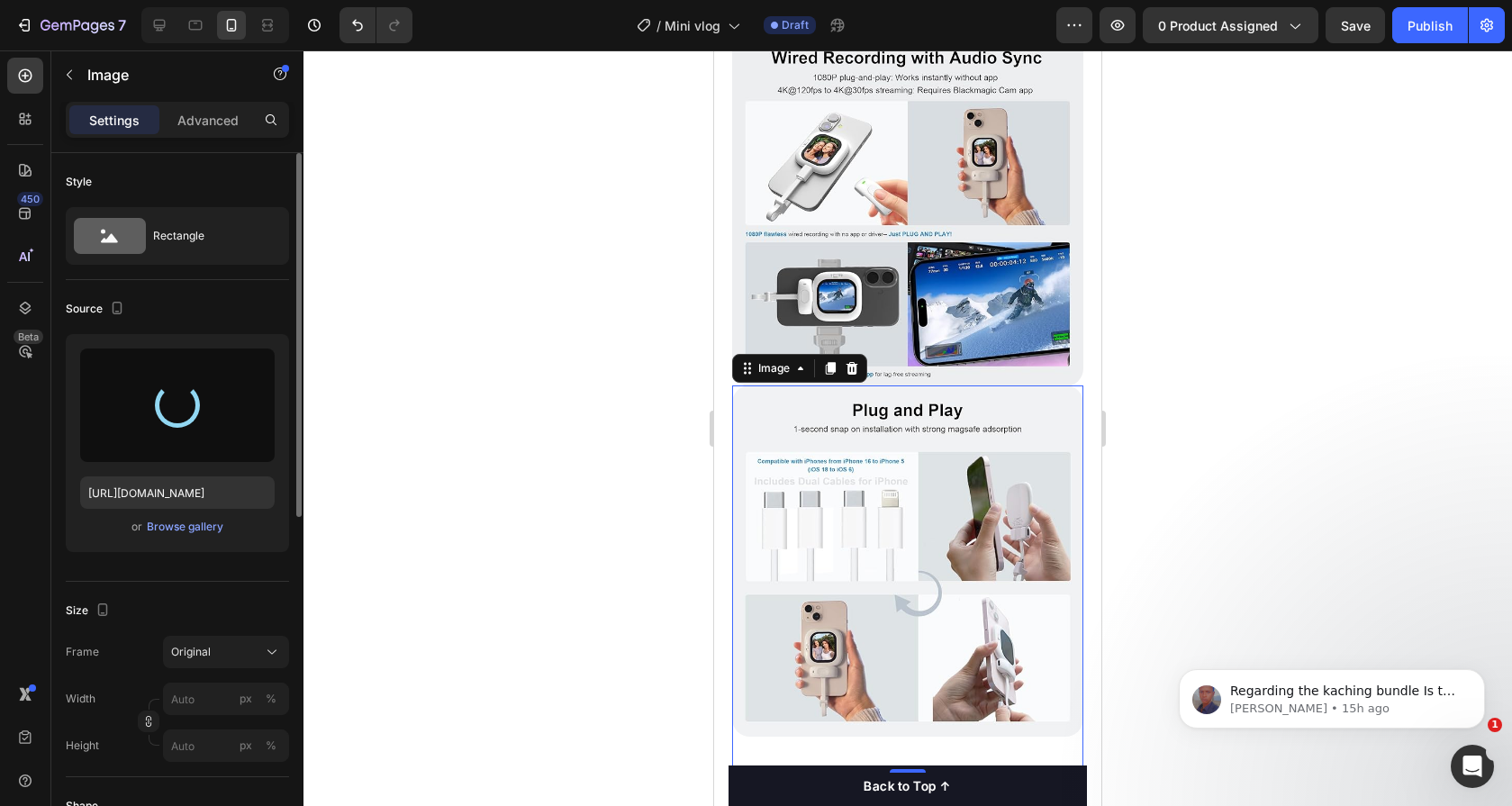
scroll to position [1465, 0]
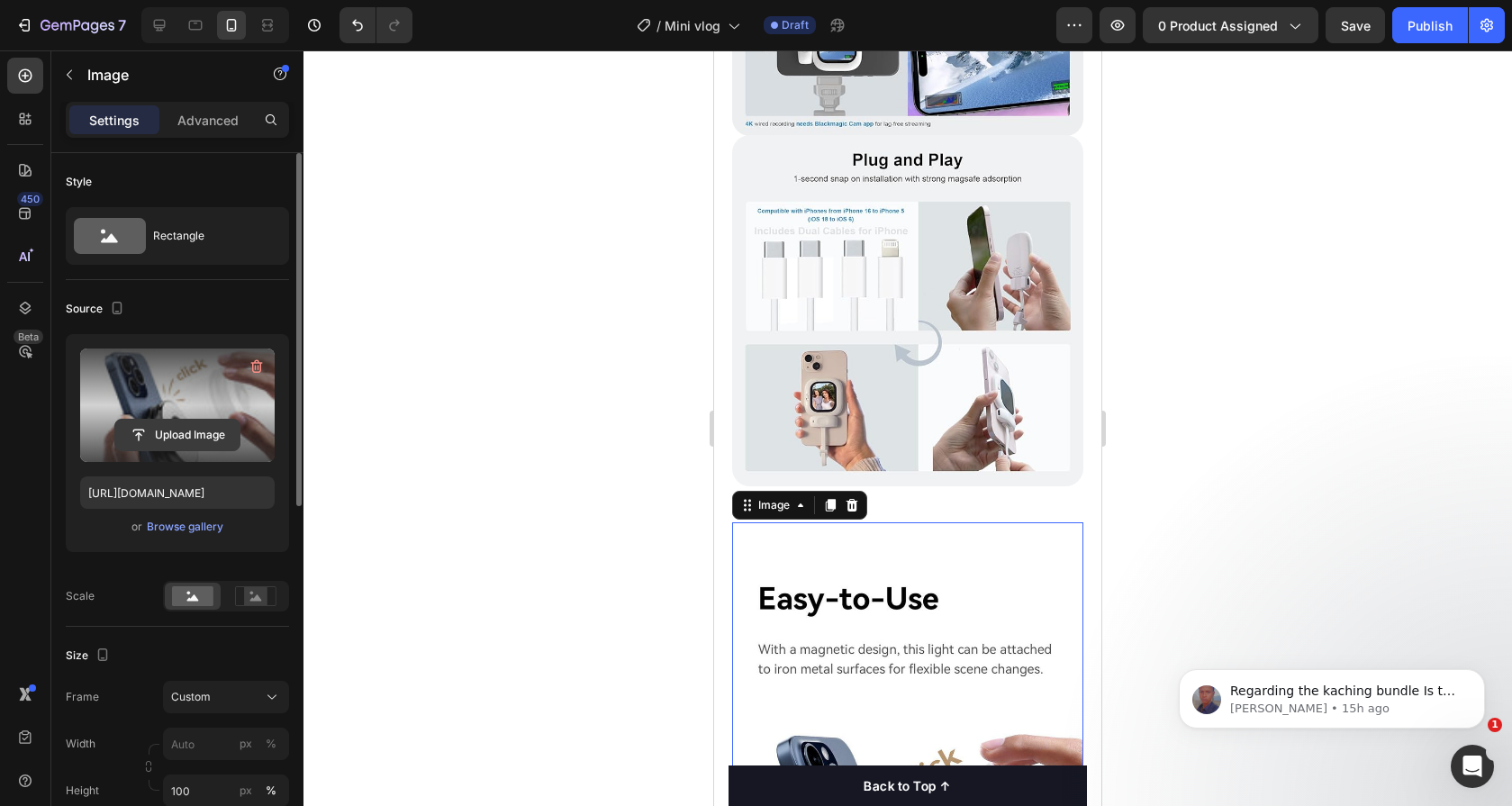
click at [178, 426] on input "file" at bounding box center [177, 435] width 124 height 31
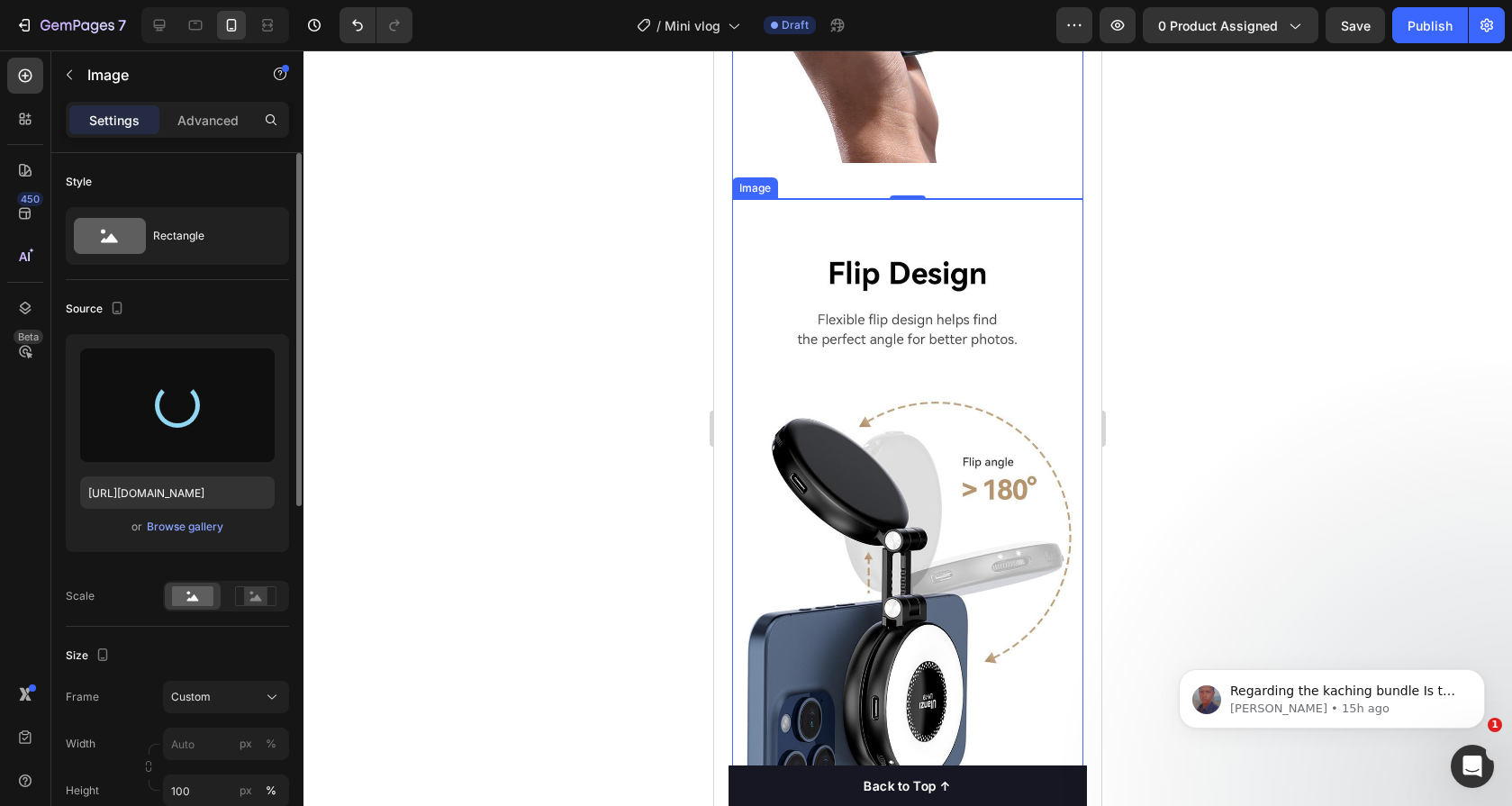
scroll to position [2443, 0]
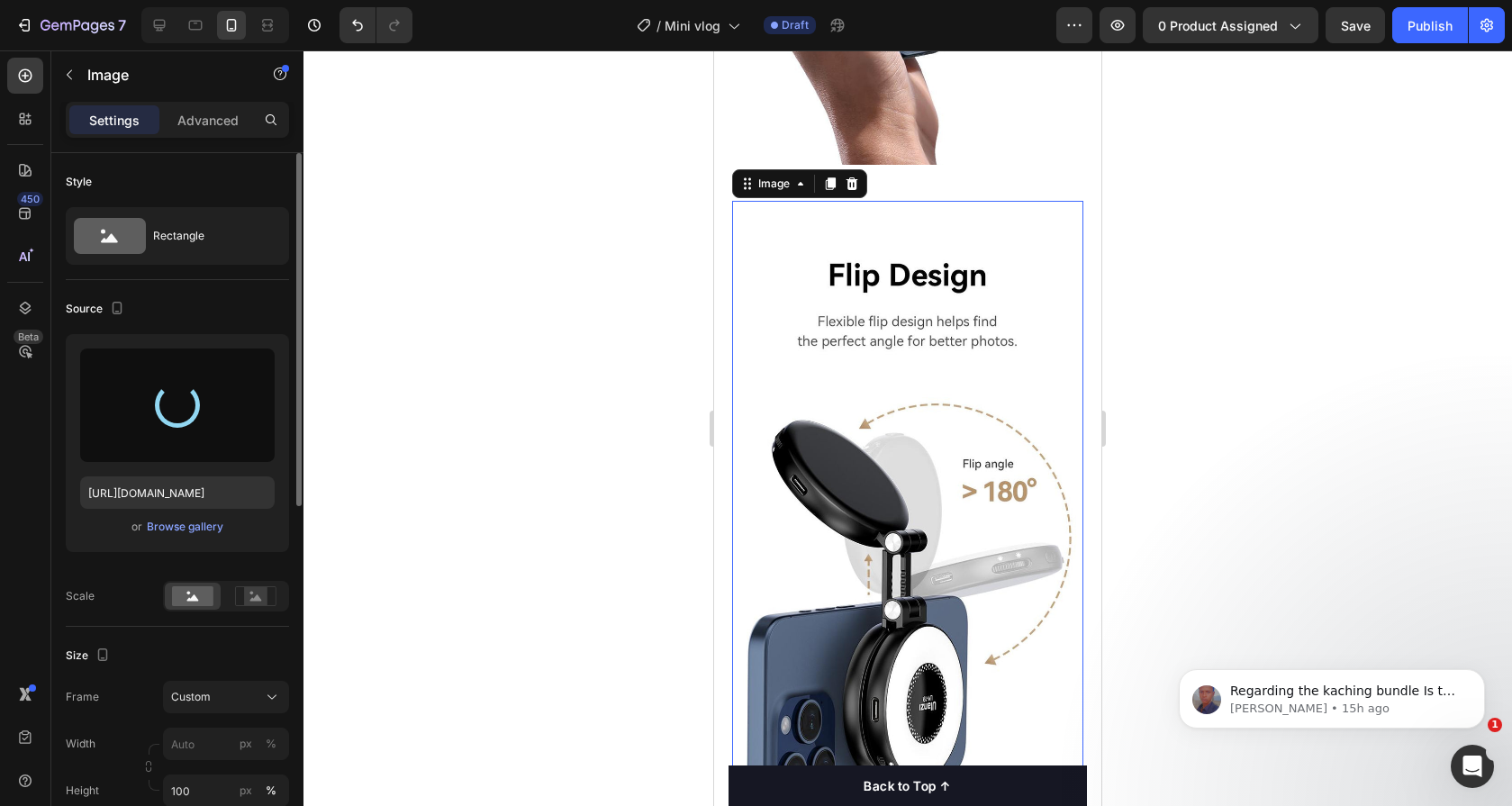
click at [953, 454] on img at bounding box center [907, 512] width 351 height 624
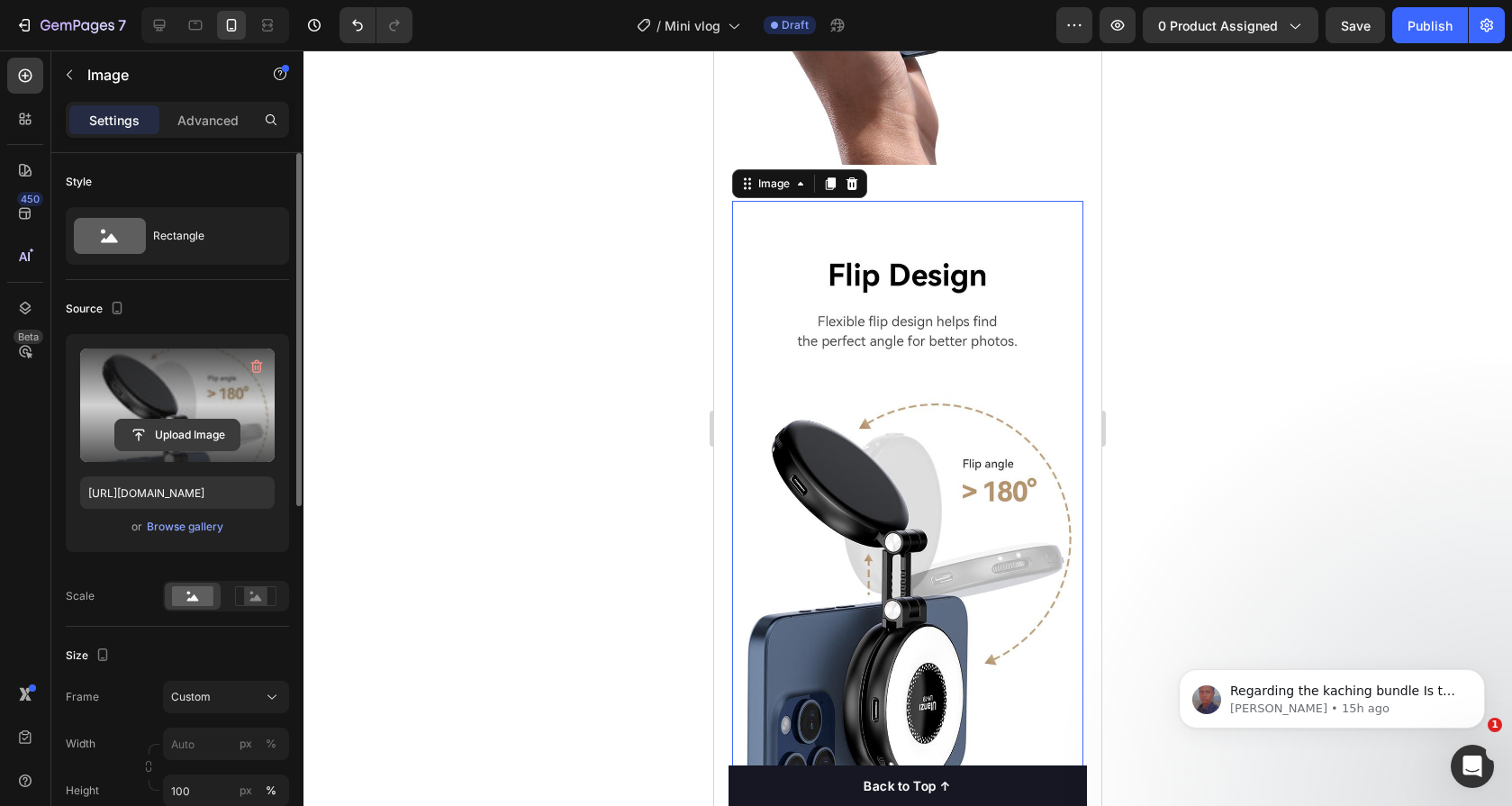
click at [199, 445] on input "file" at bounding box center [177, 435] width 124 height 31
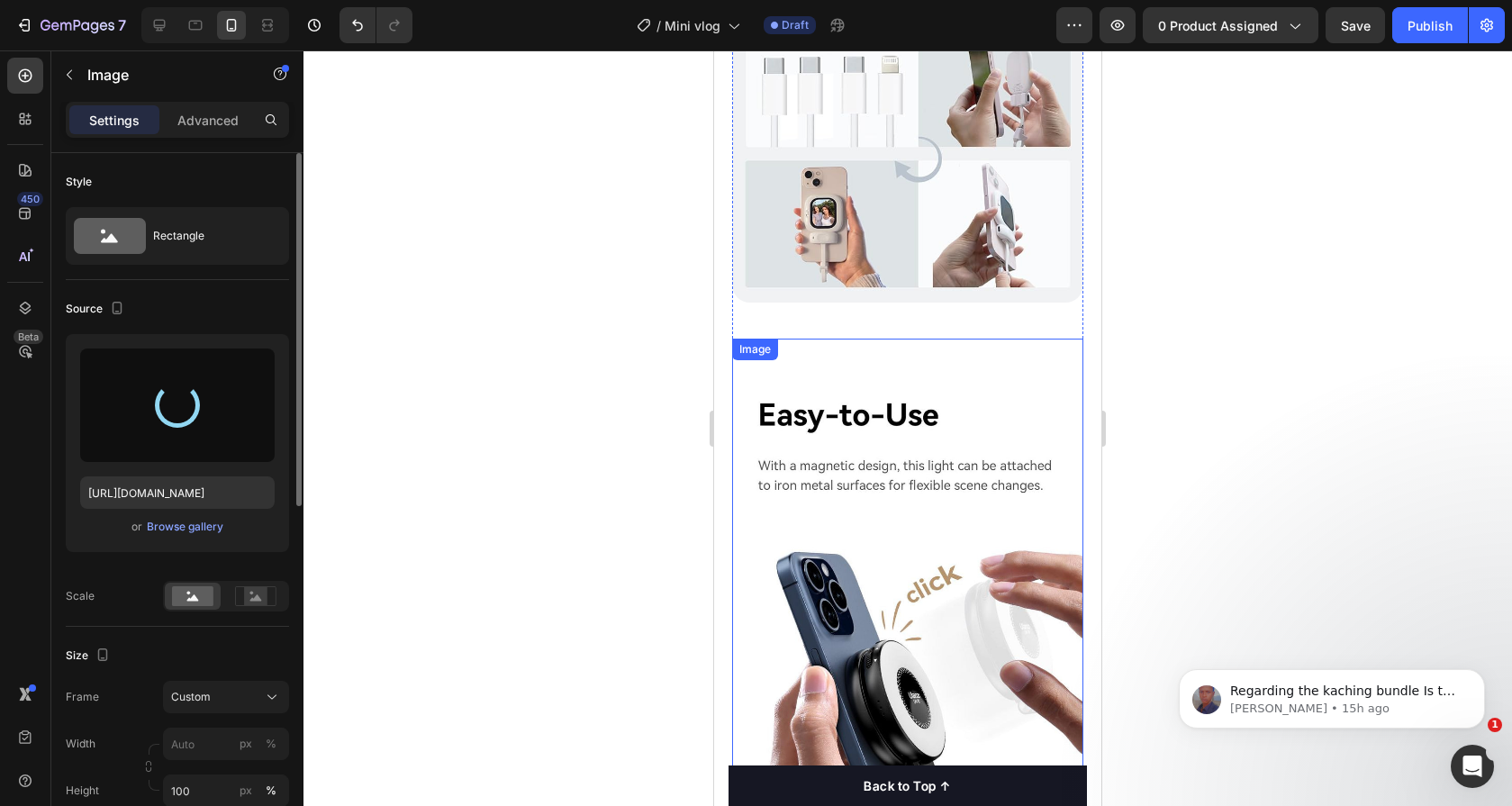
scroll to position [1640, 0]
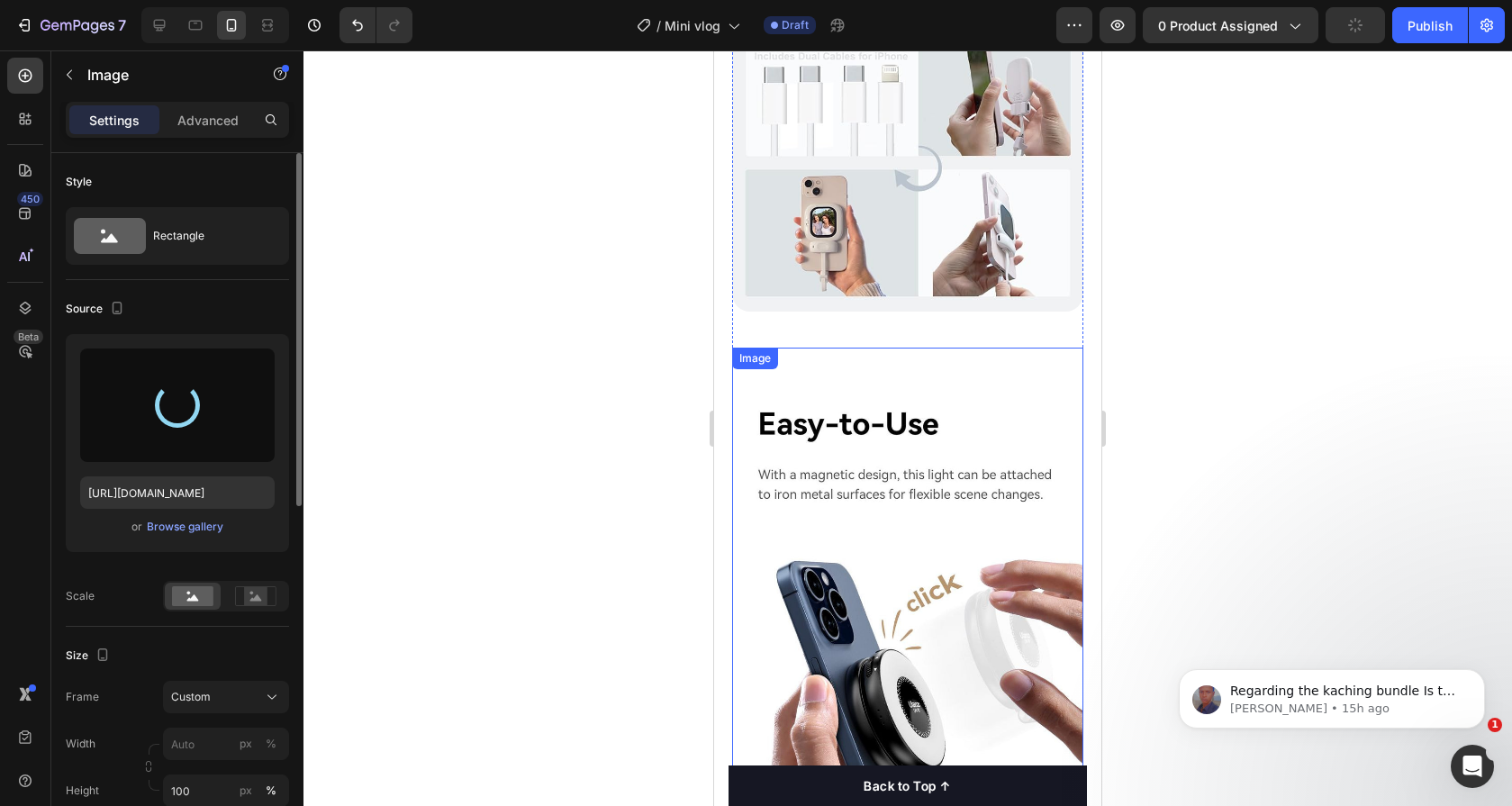
type input "[URL][DOMAIN_NAME]"
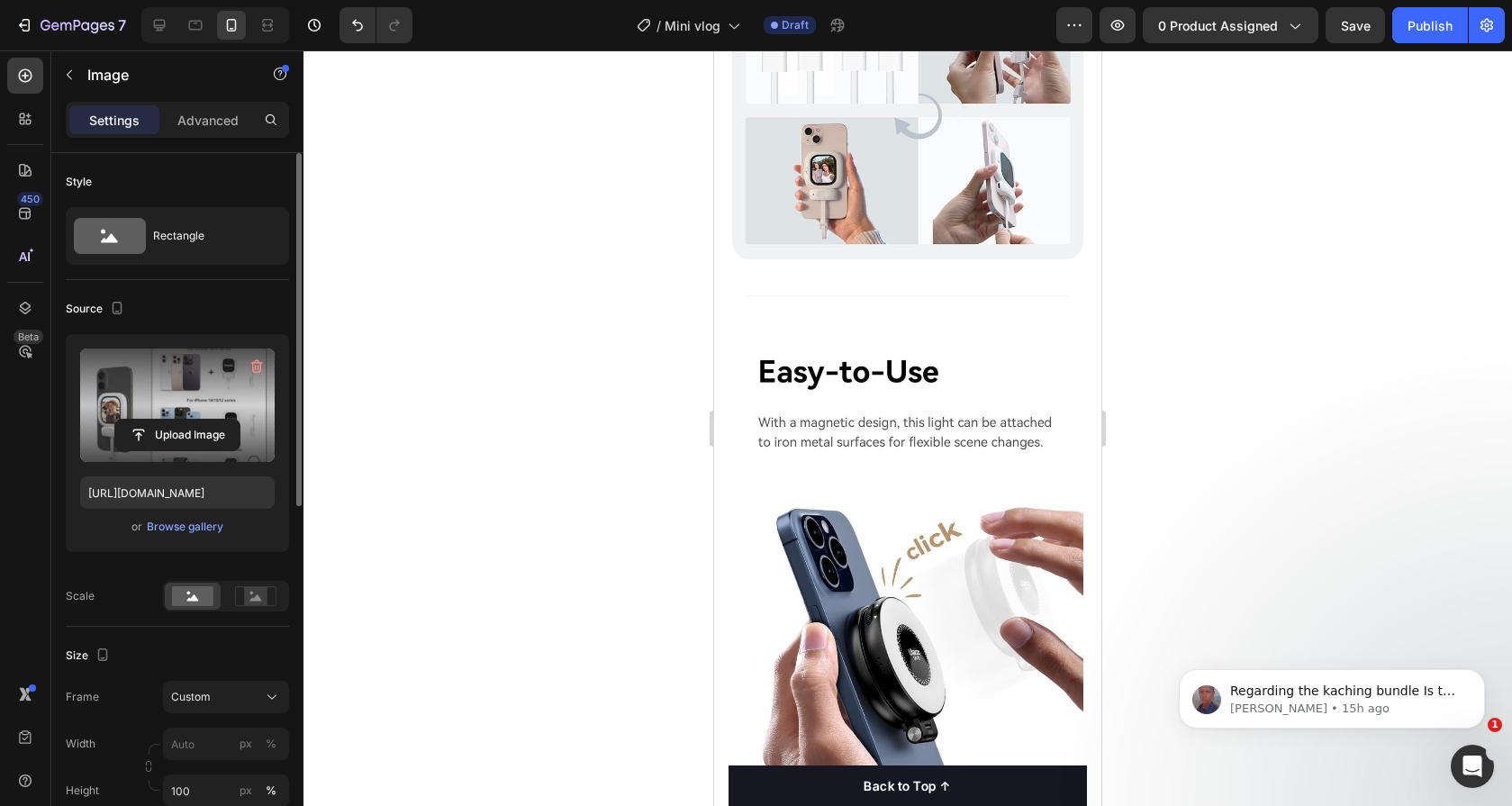
scroll to position [1620, 0]
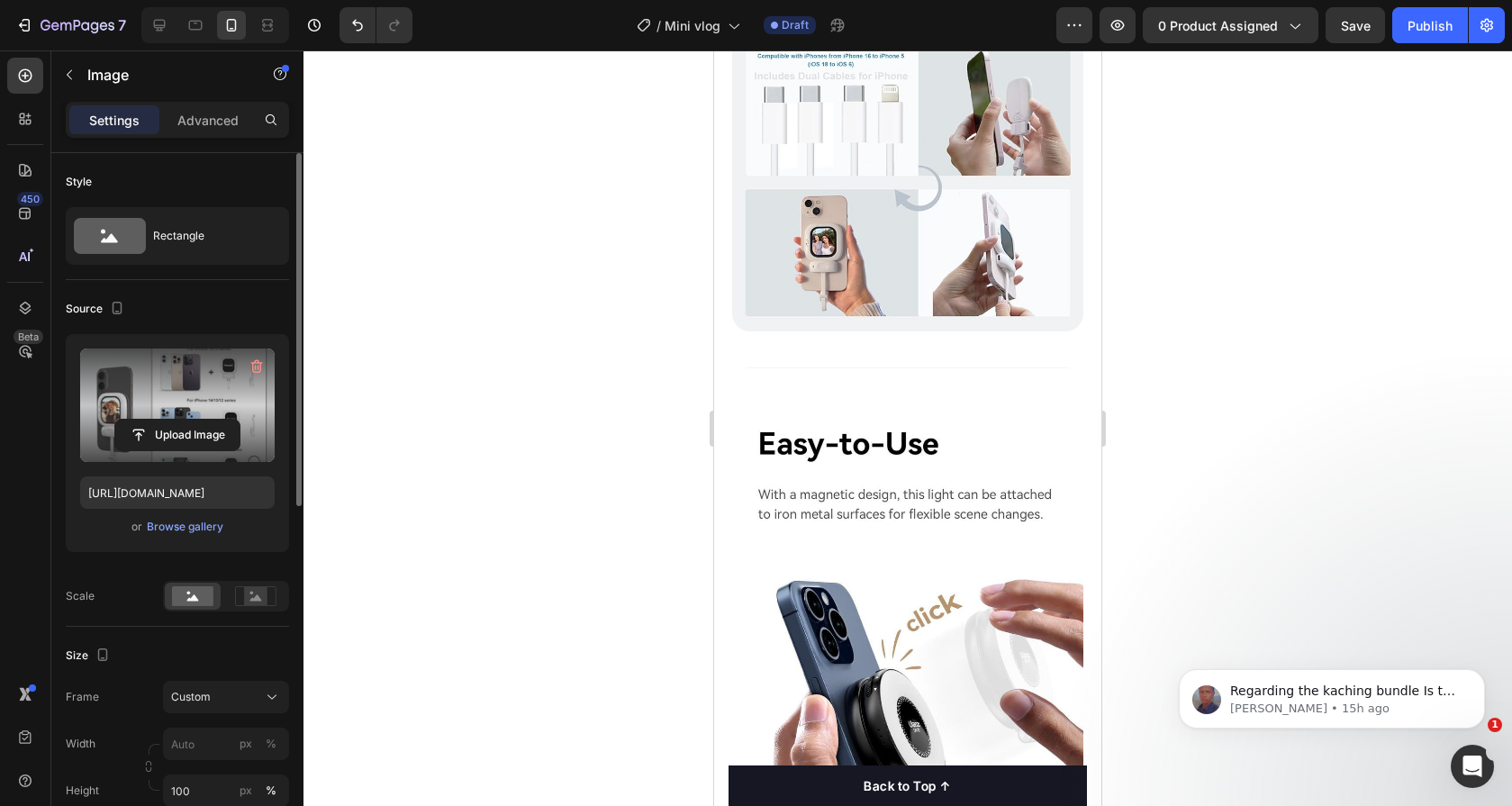
click at [867, 608] on img at bounding box center [907, 677] width 351 height 620
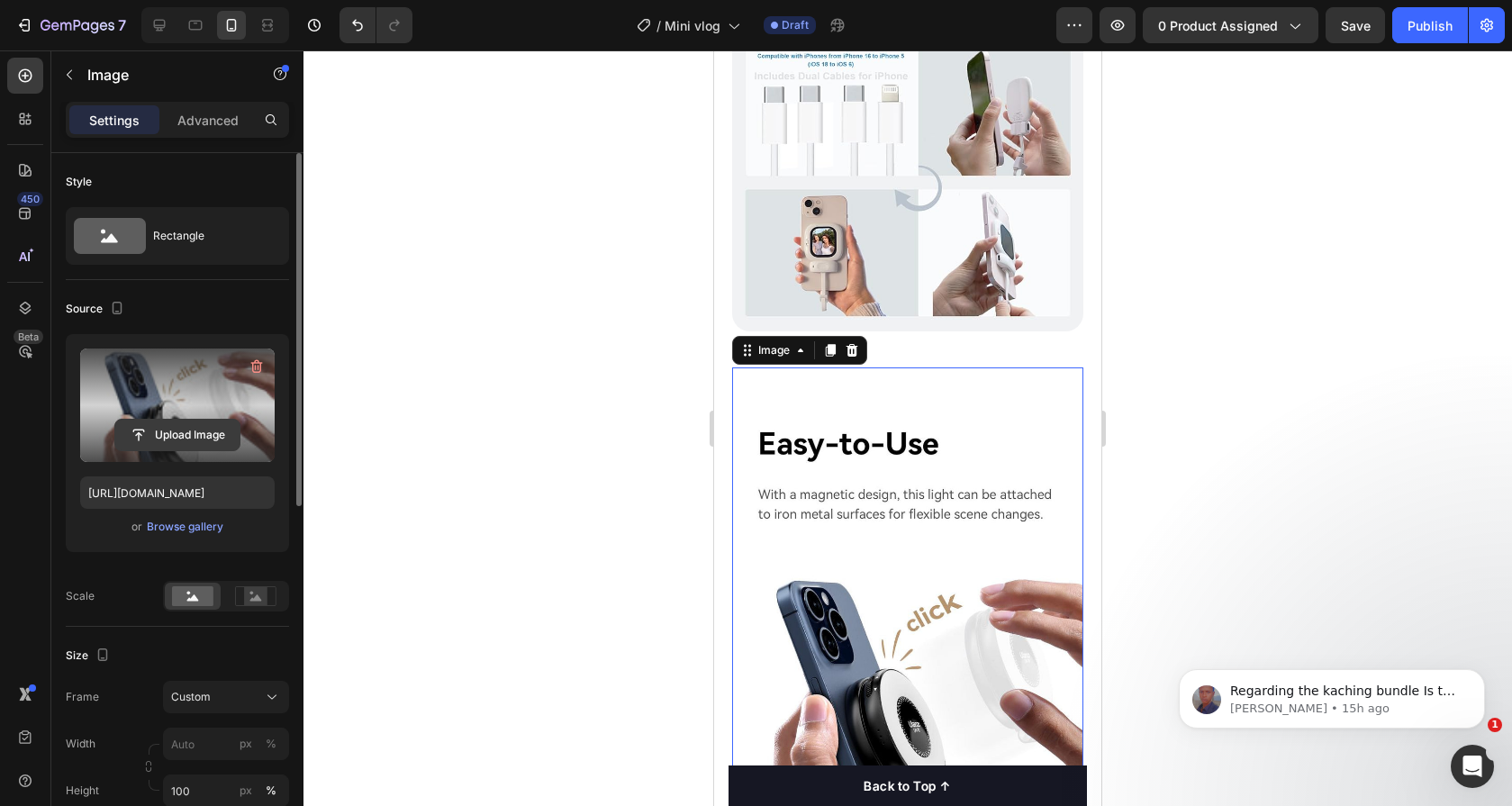
click at [197, 435] on input "file" at bounding box center [177, 435] width 124 height 31
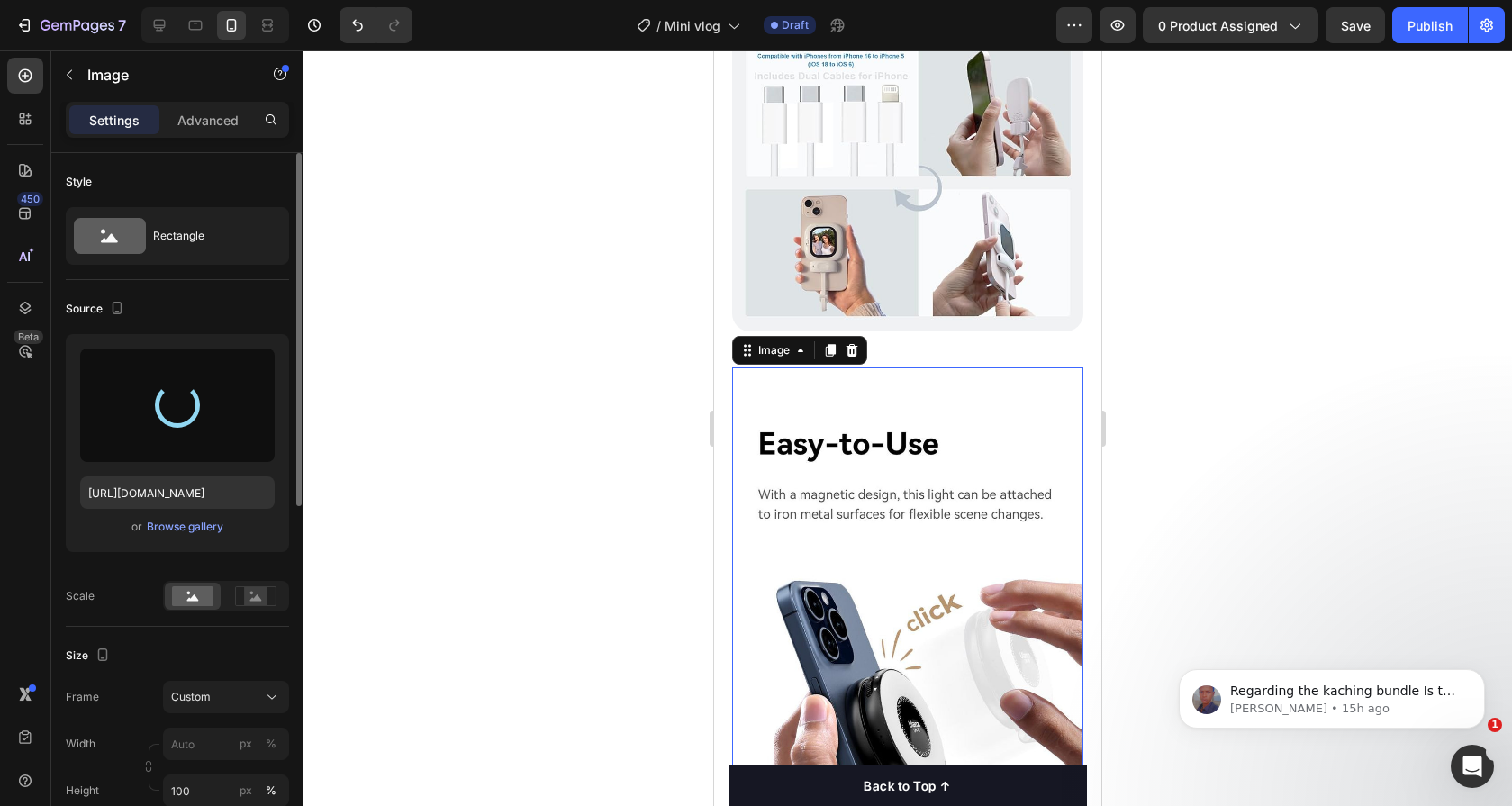
type input "[URL][DOMAIN_NAME]"
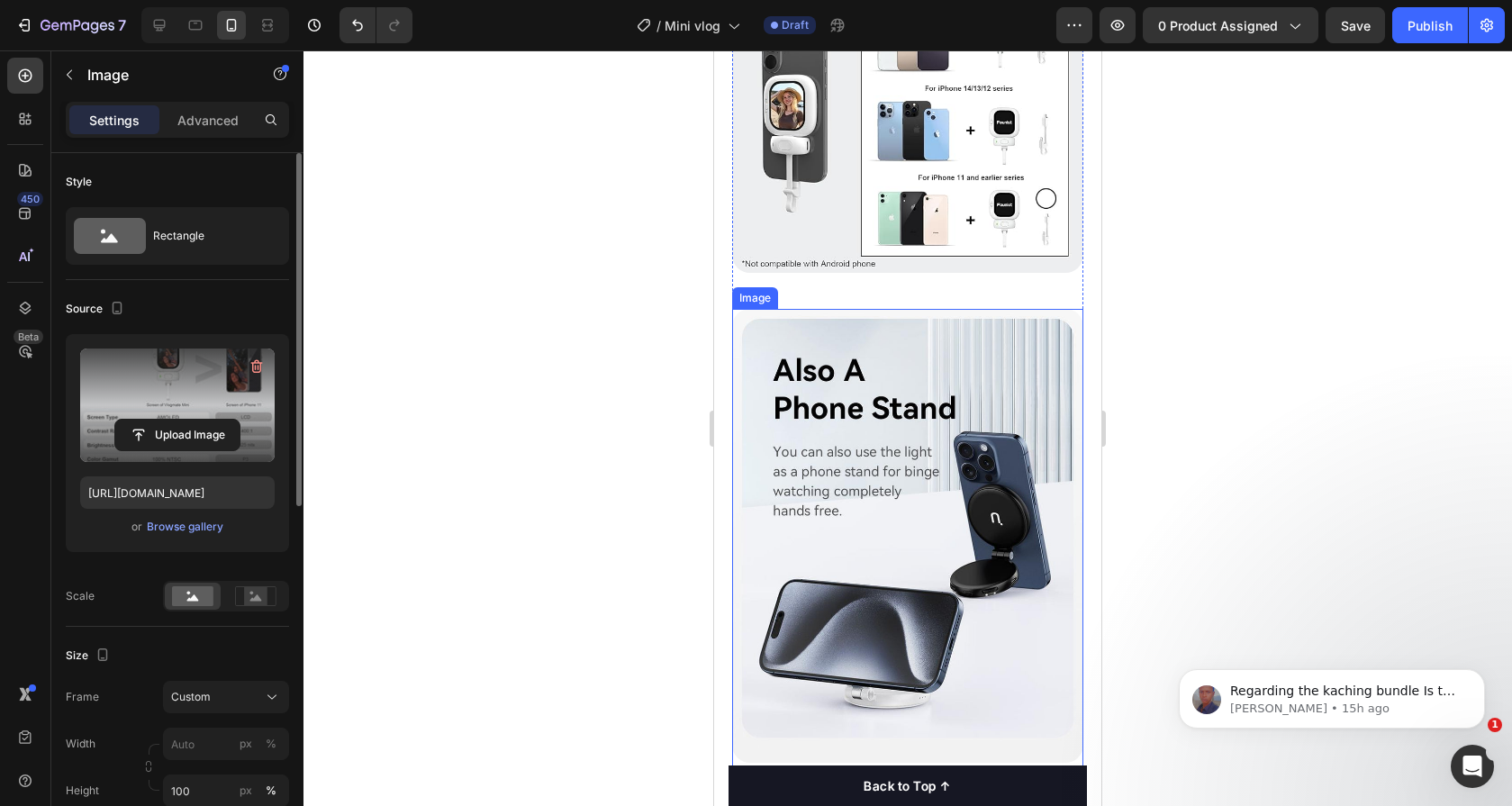
scroll to position [2531, 0]
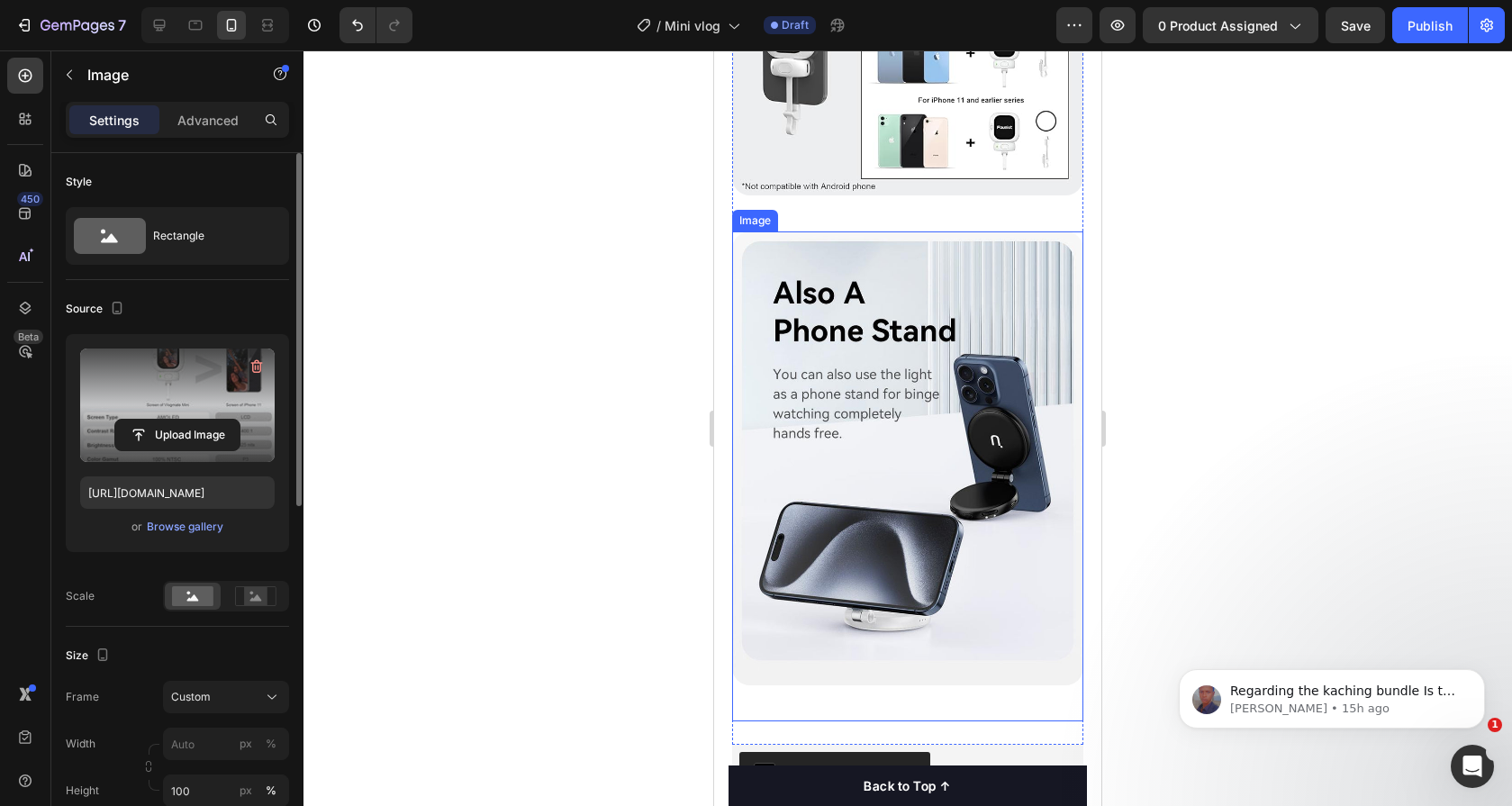
click at [838, 488] on img at bounding box center [907, 459] width 351 height 454
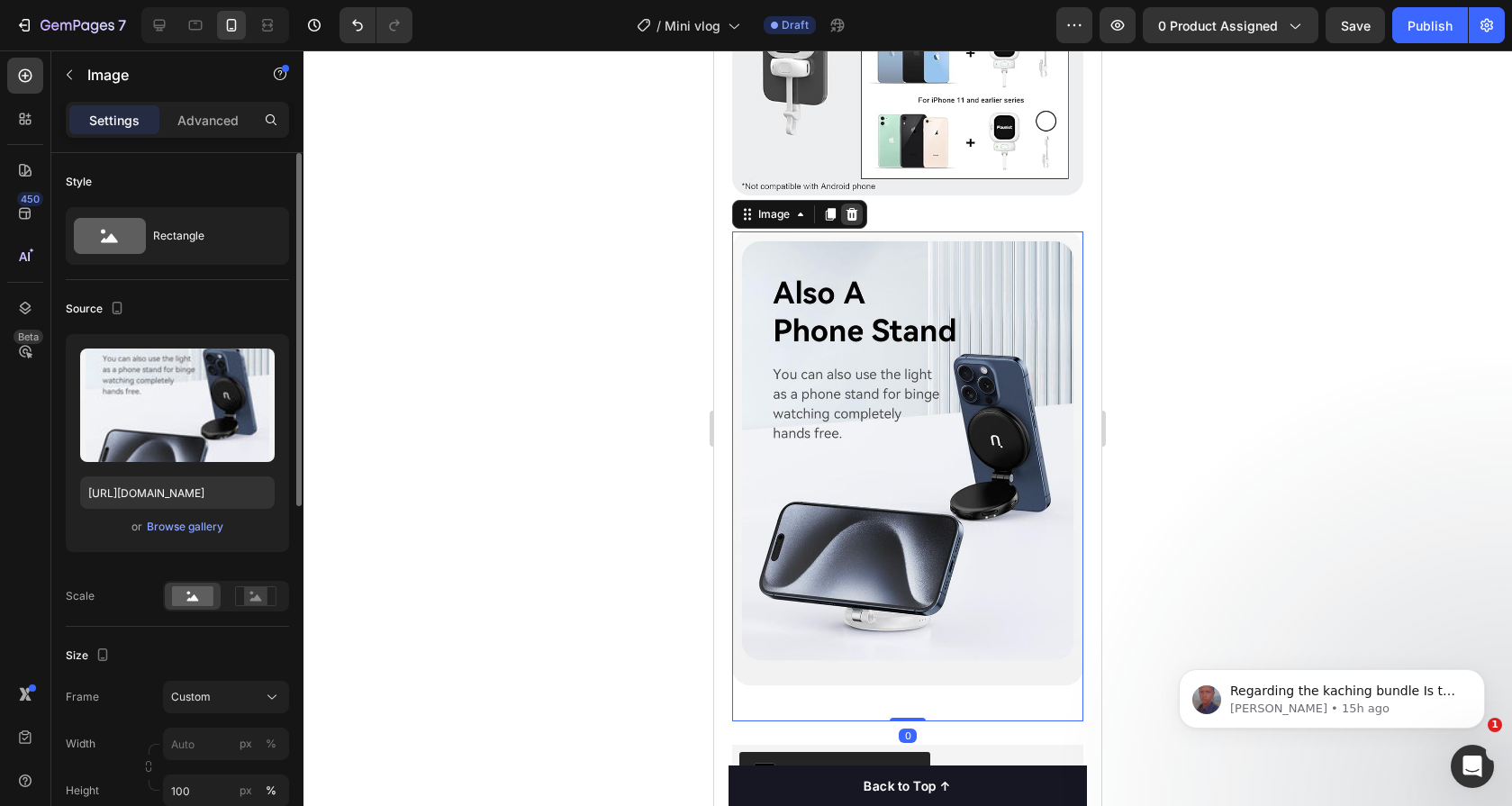
click at [849, 208] on icon at bounding box center [852, 214] width 12 height 13
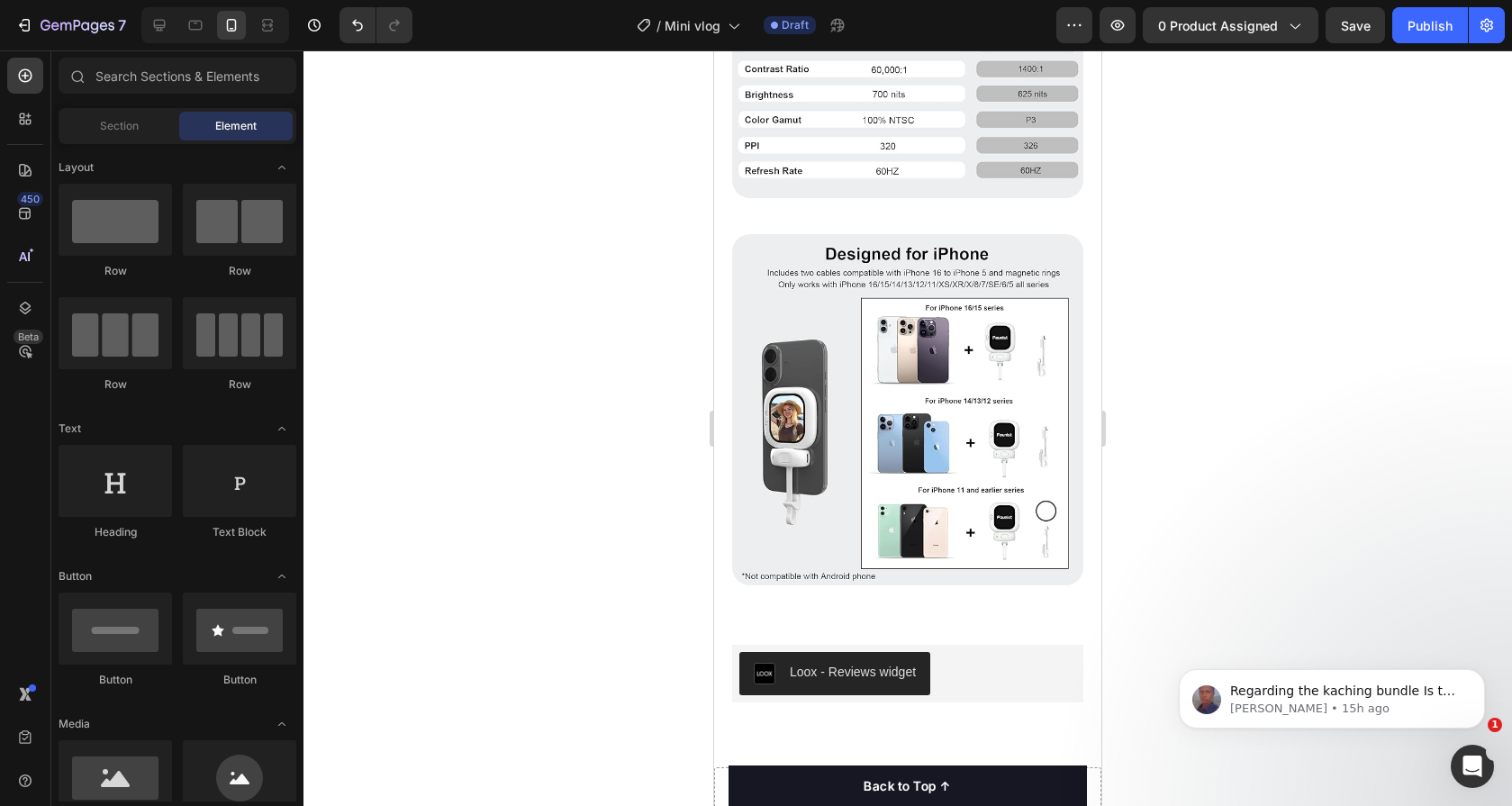
scroll to position [1627, 0]
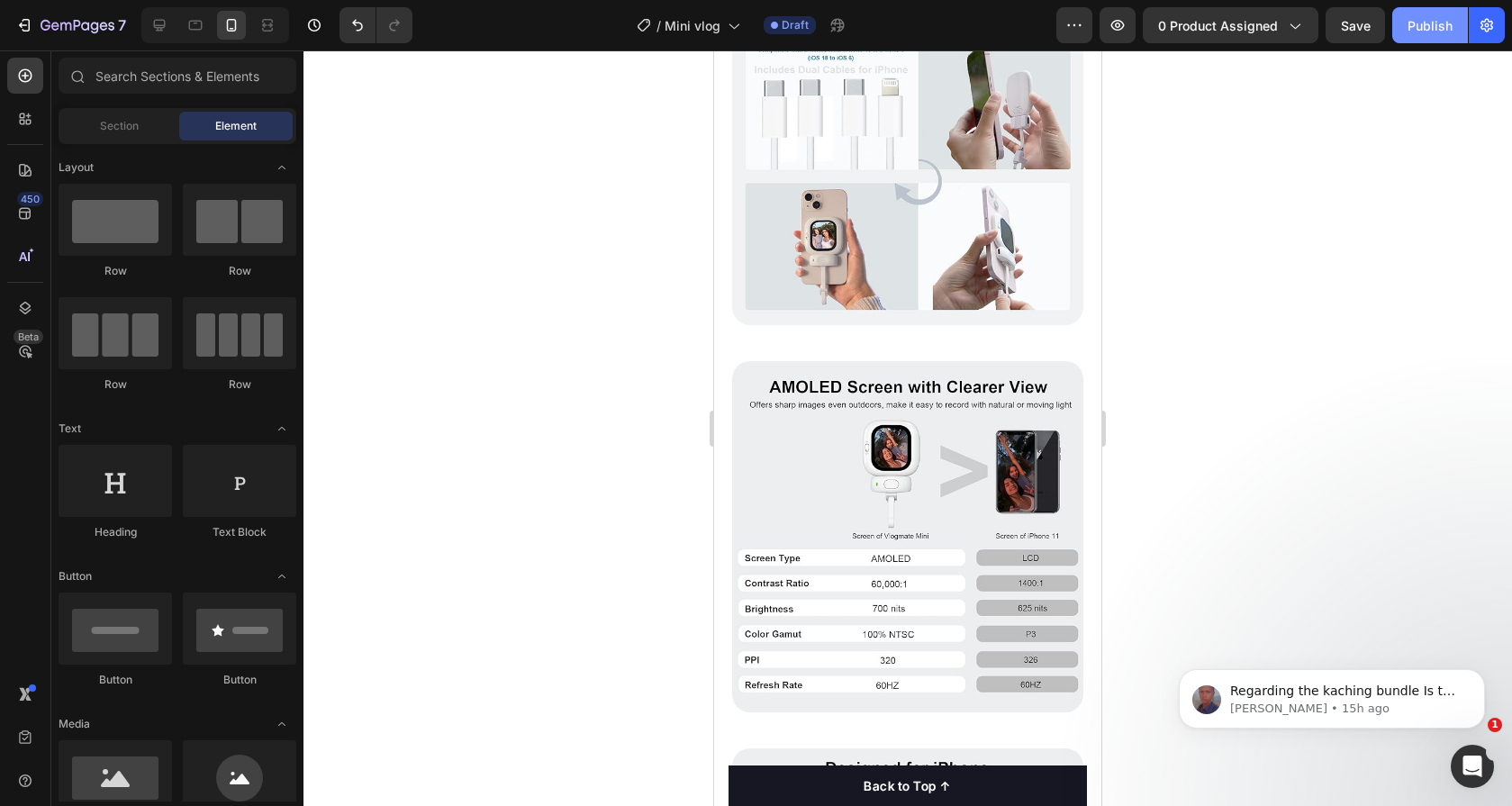
click at [1435, 12] on button "Publish" at bounding box center [1430, 26] width 76 height 36
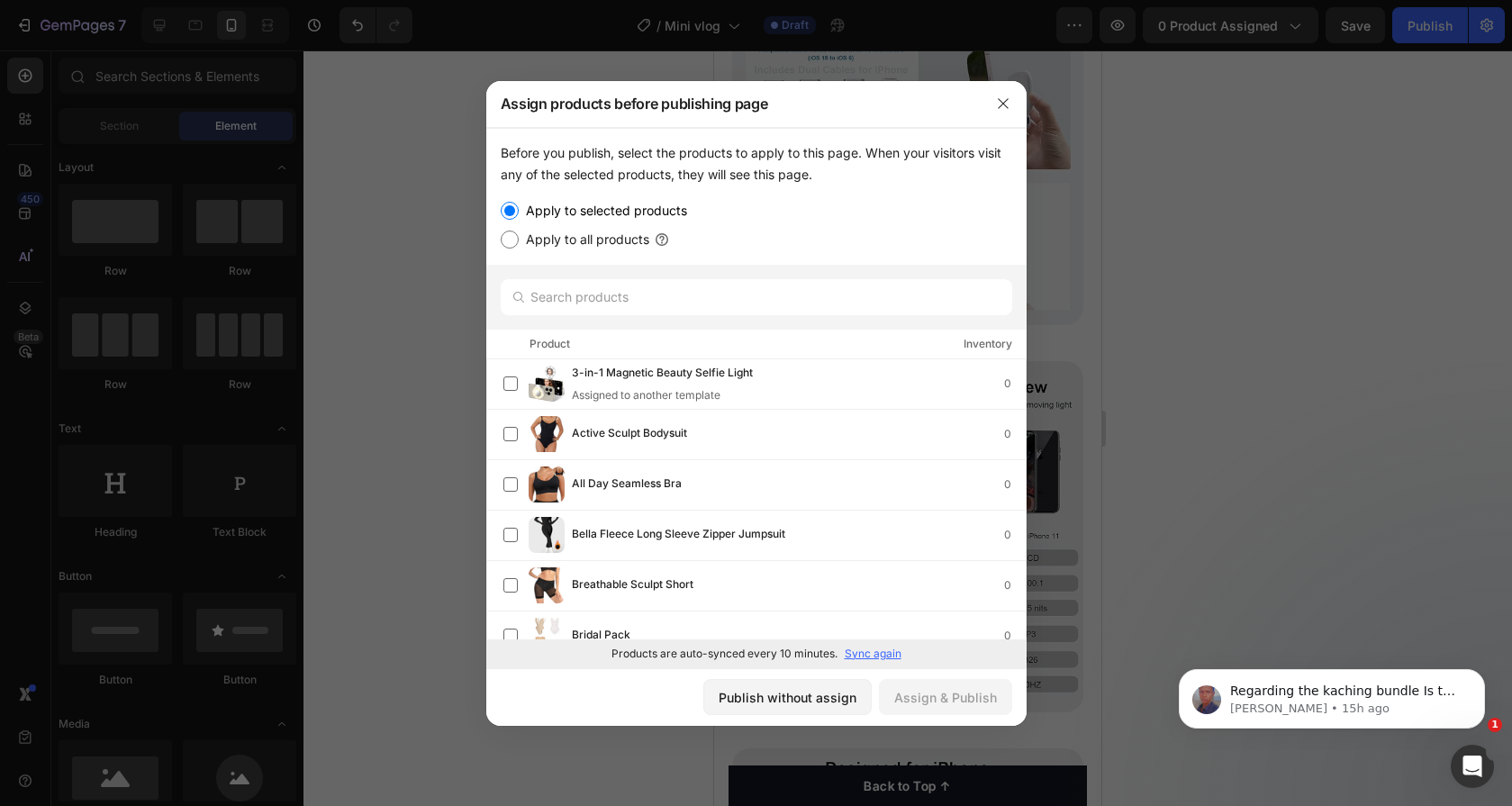
click at [533, 249] on label "Apply to all products" at bounding box center [583, 240] width 130 height 22
click at [519, 249] on input "Apply to all products" at bounding box center [509, 240] width 18 height 18
radio input "true"
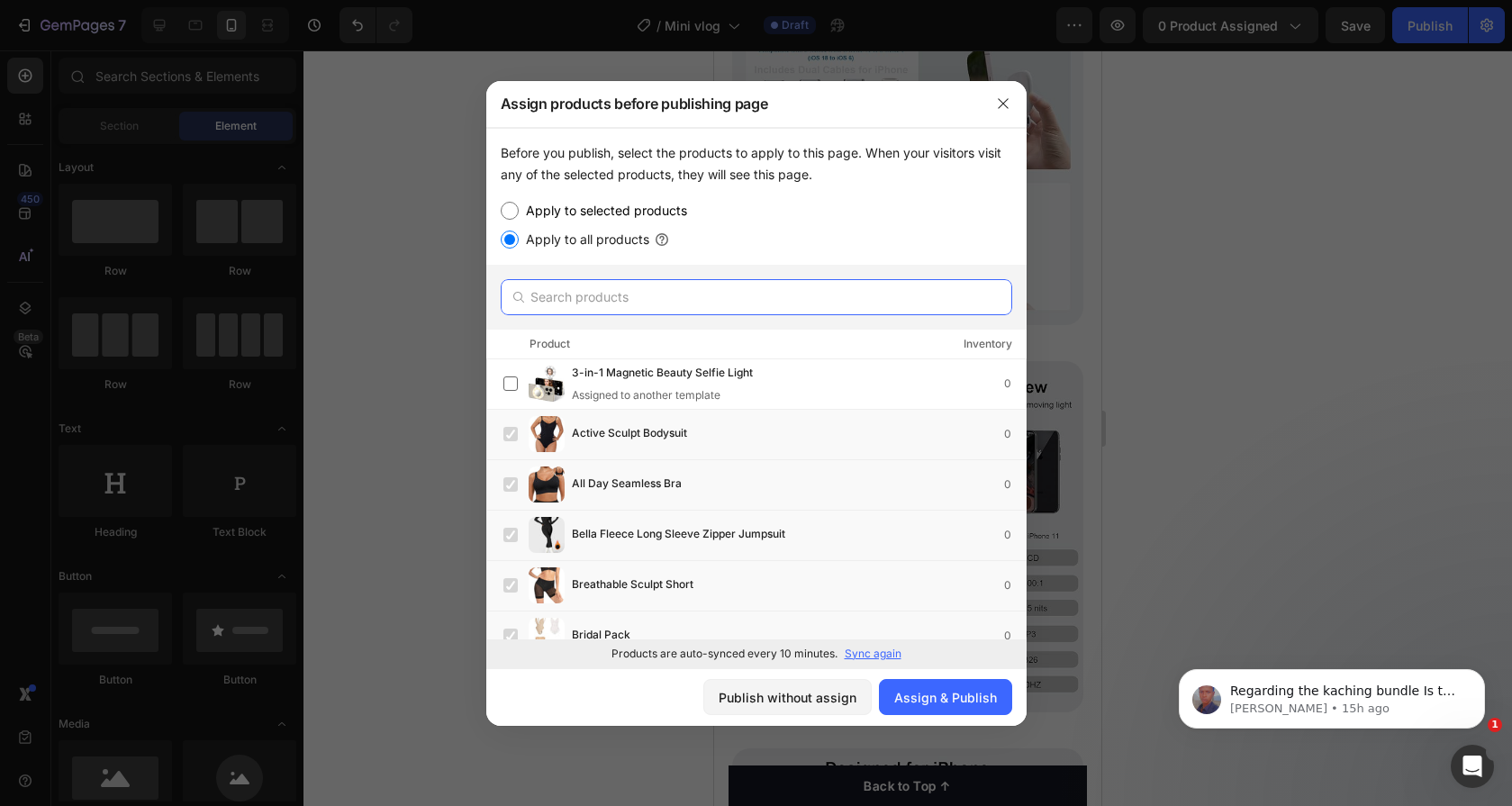
click at [644, 303] on input "text" at bounding box center [756, 297] width 511 height 36
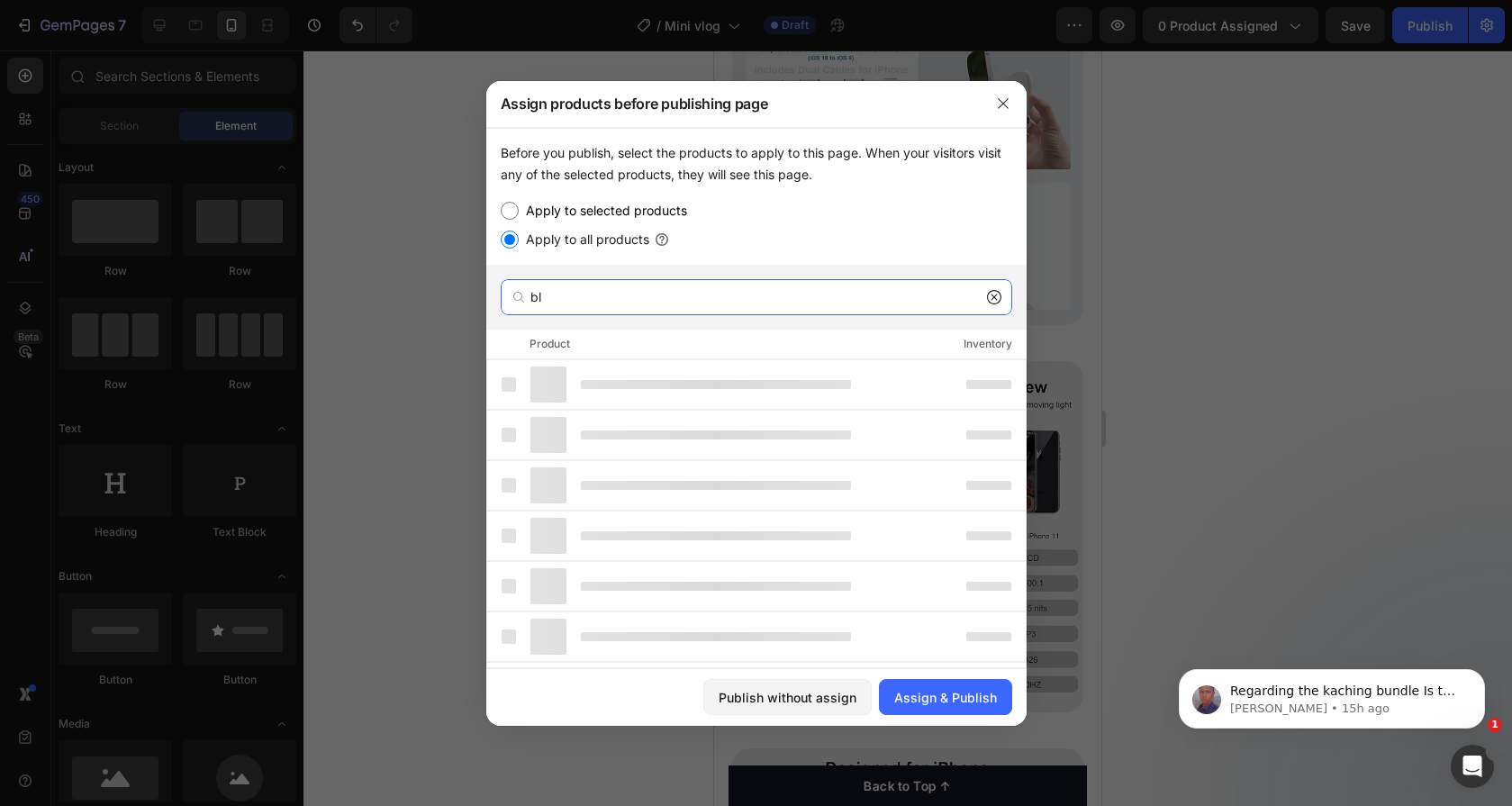
type input "b"
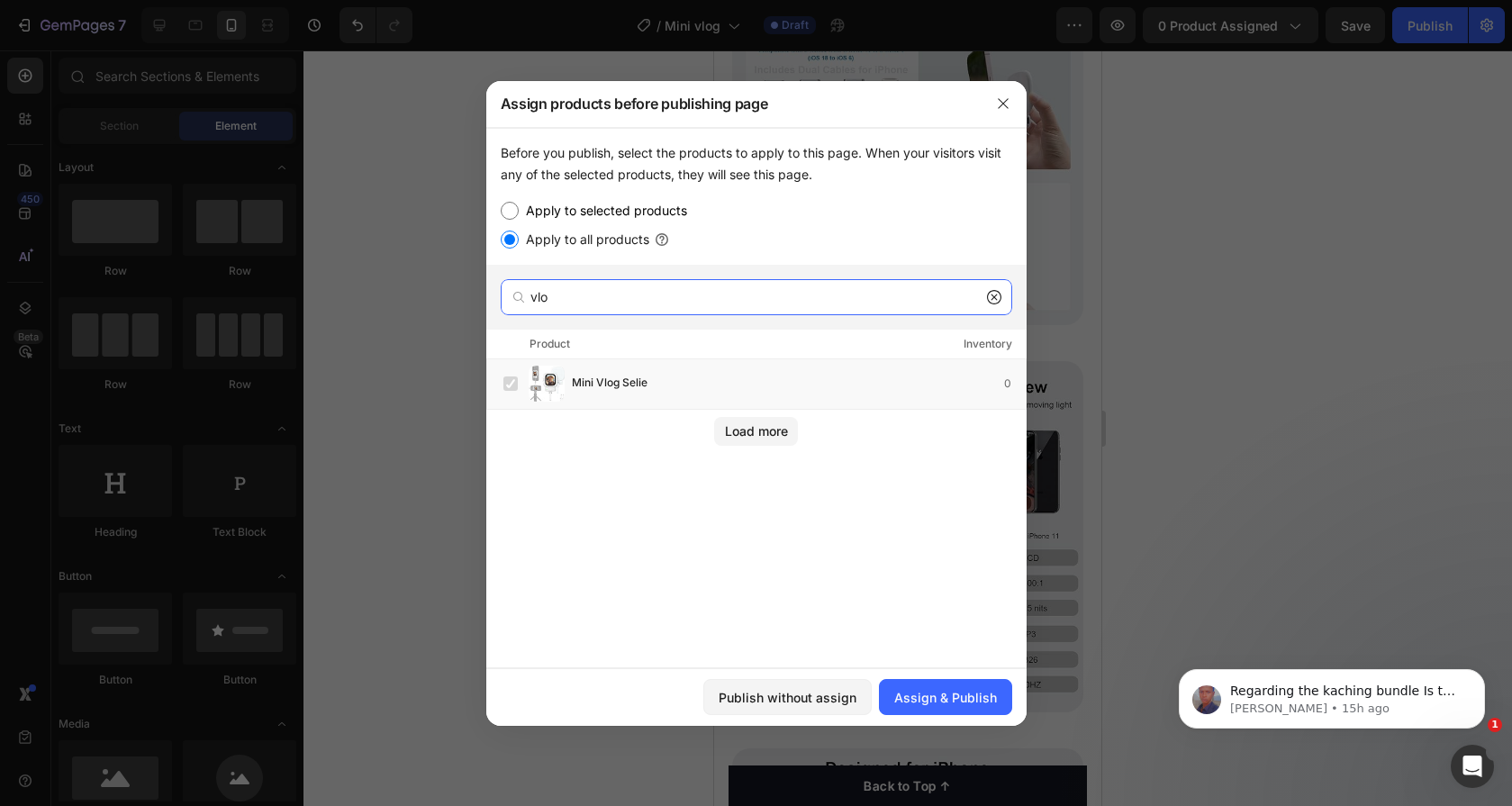
type input "vlo"
click at [600, 216] on label "Apply to selected products" at bounding box center [602, 211] width 169 height 22
click at [519, 216] on input "Apply to selected products" at bounding box center [509, 211] width 18 height 18
radio input "true"
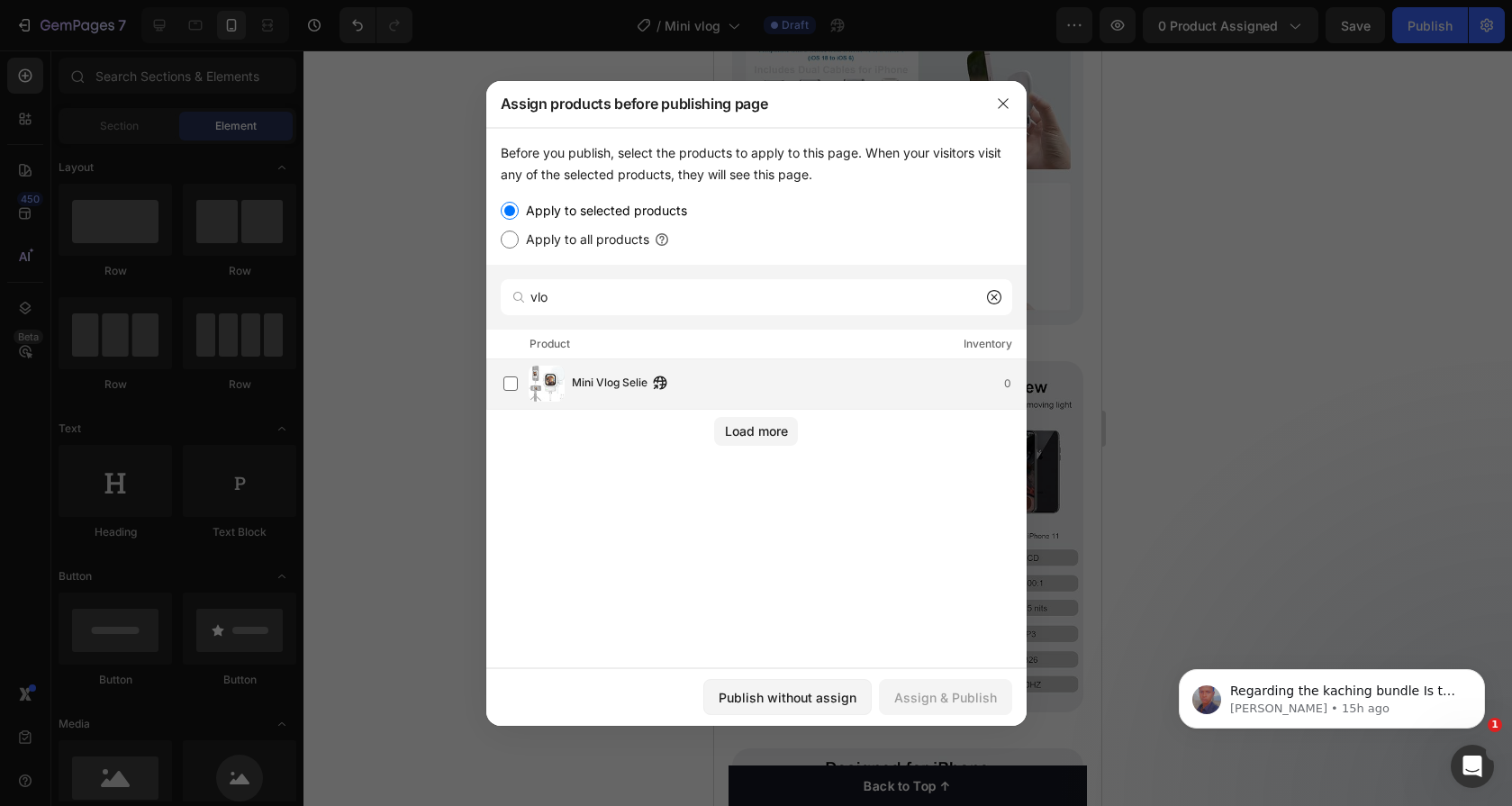
click at [602, 370] on div "Mini Vlog Selie 0" at bounding box center [764, 384] width 522 height 36
click at [911, 691] on div "Assign & Publish" at bounding box center [945, 698] width 103 height 19
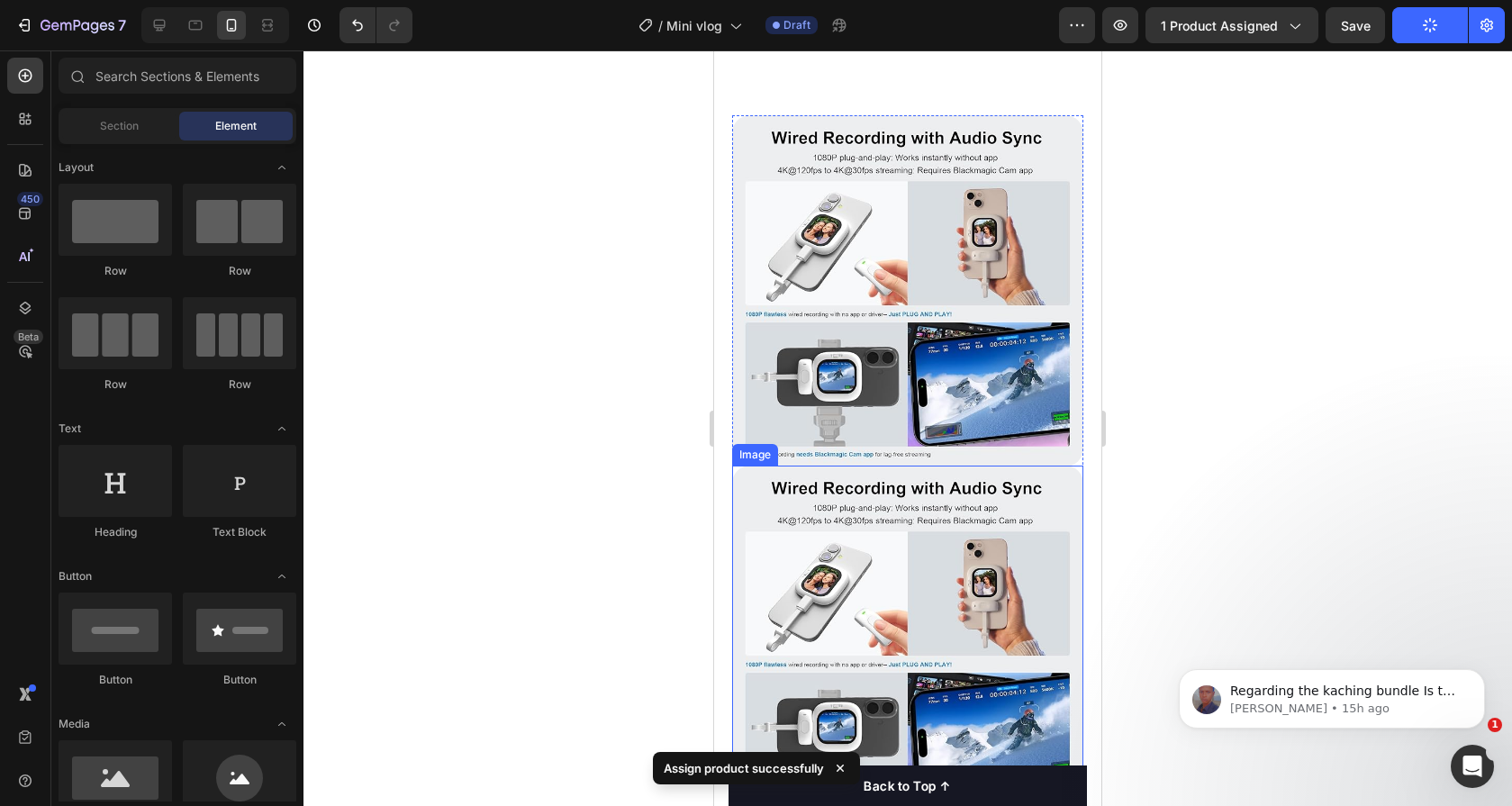
scroll to position [0, 0]
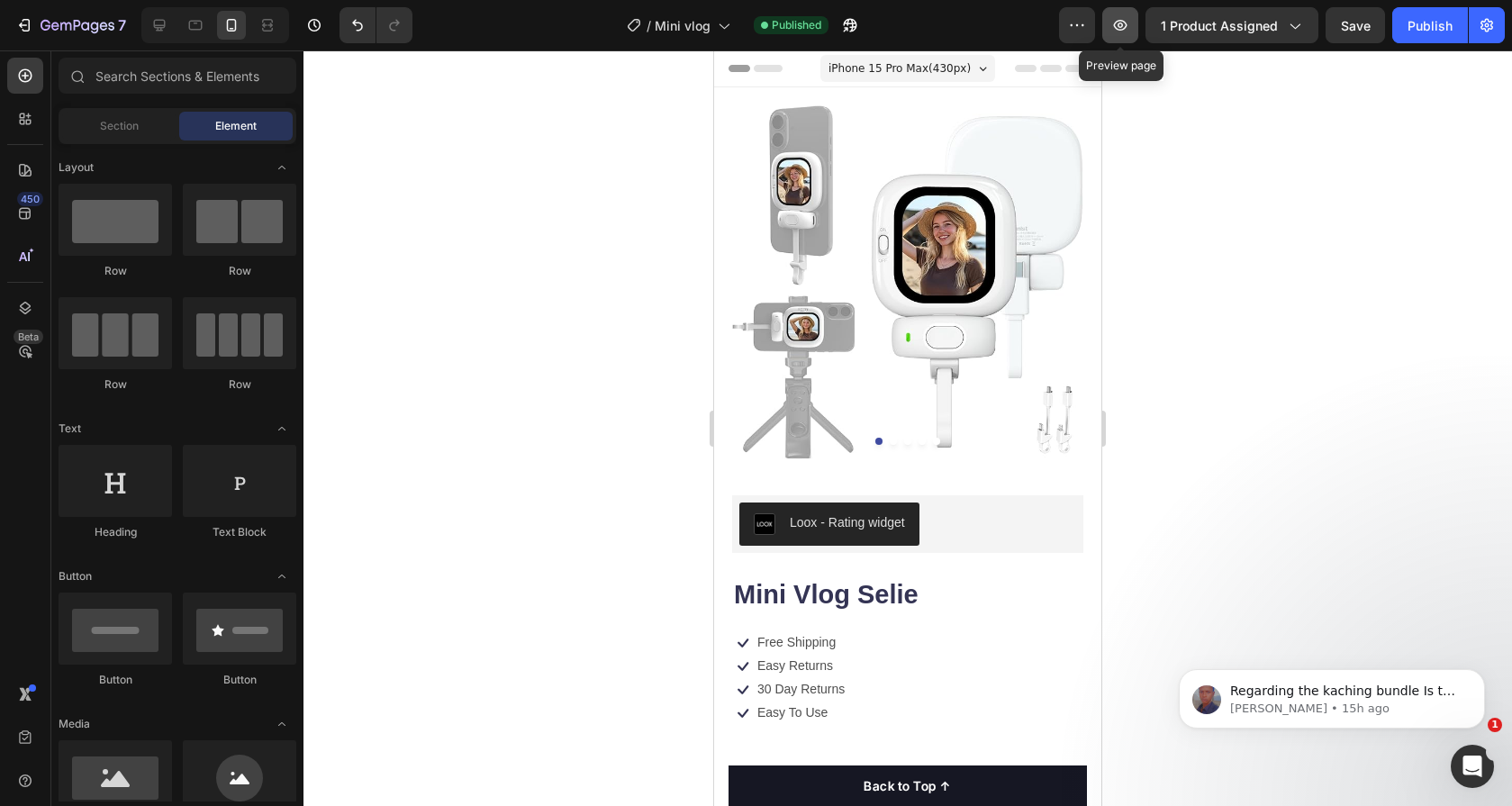
click at [1114, 33] on icon "button" at bounding box center [1120, 26] width 18 height 18
